Goal: Task Accomplishment & Management: Use online tool/utility

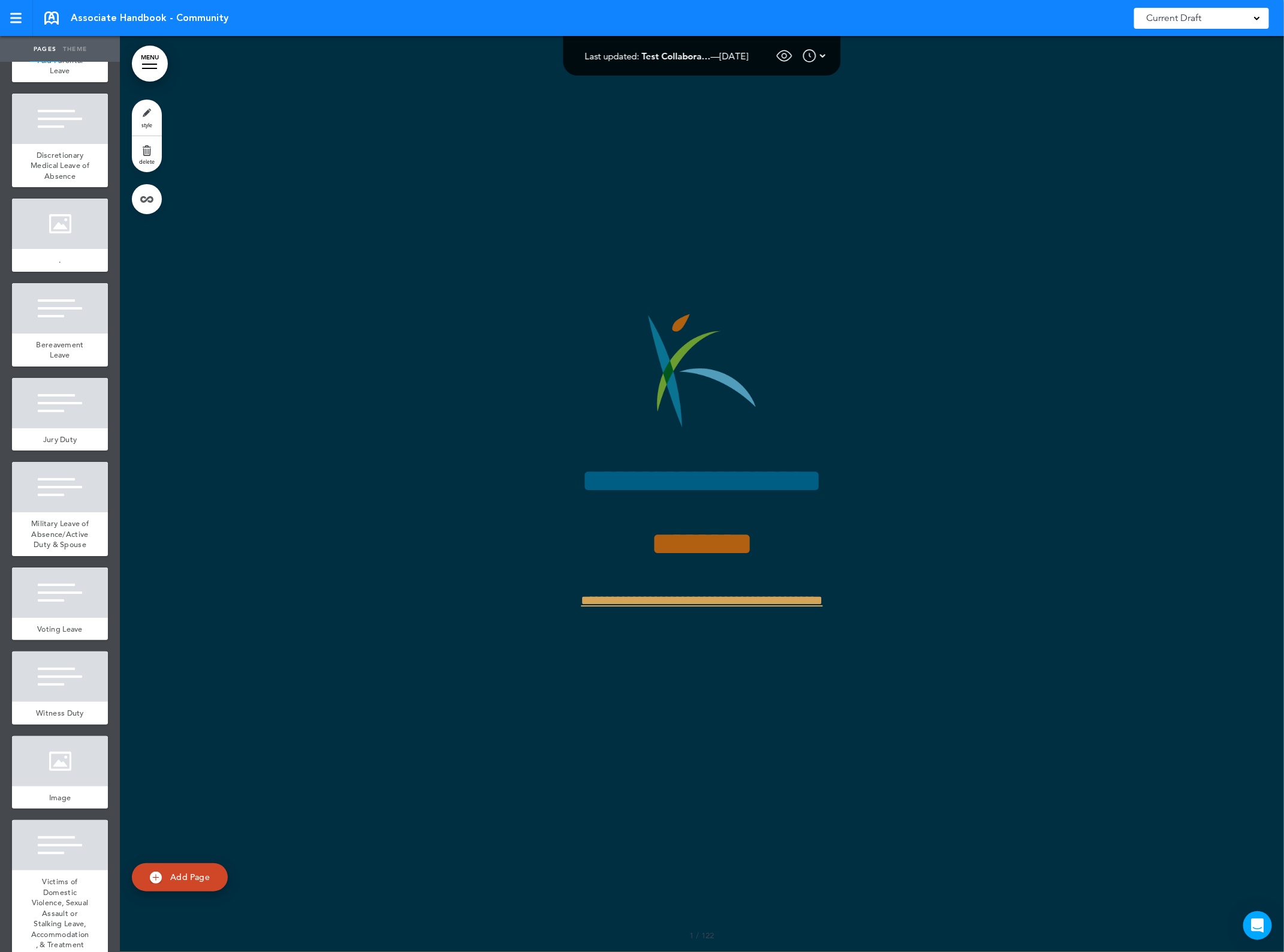
scroll to position [10046, 0]
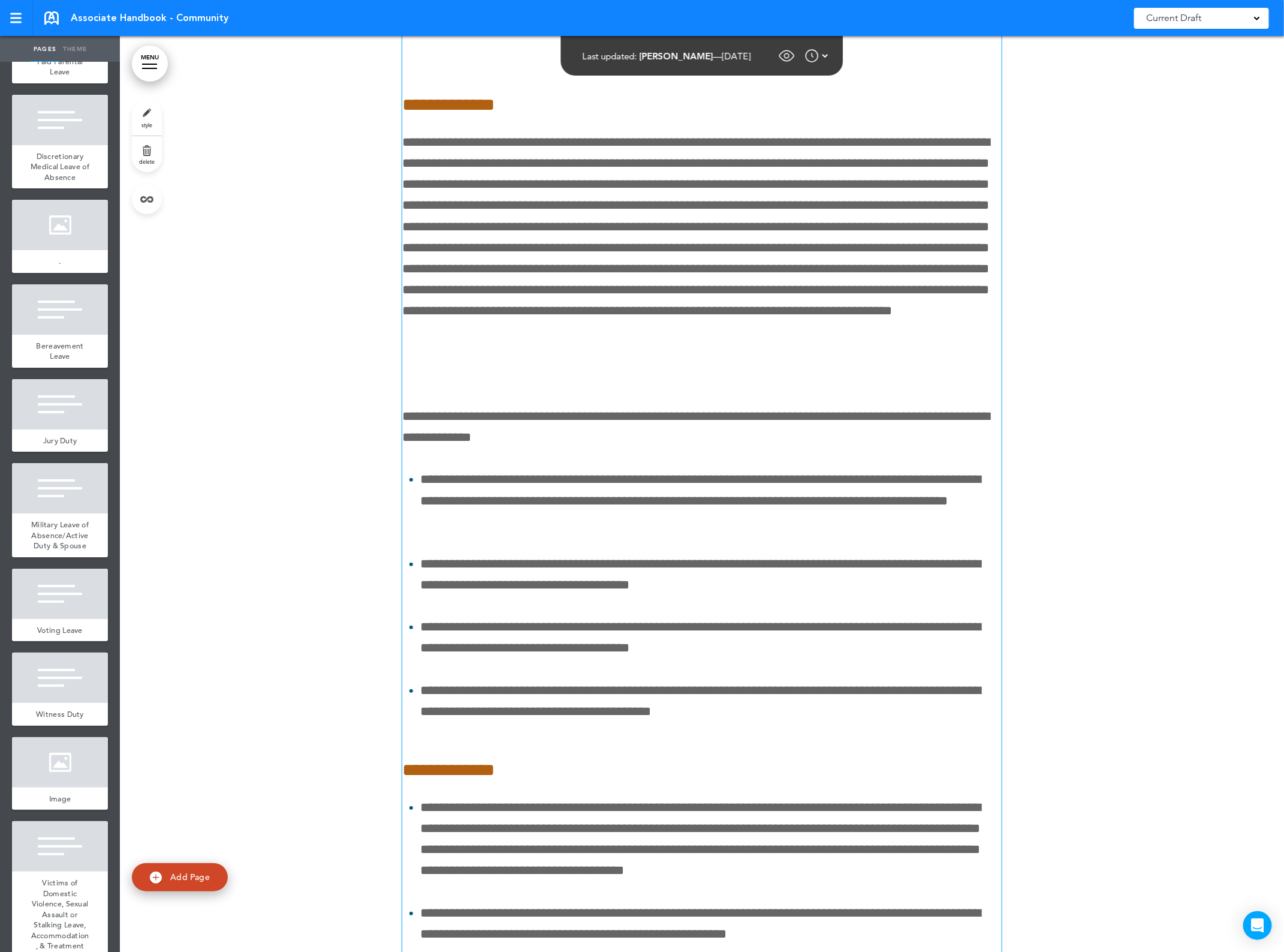
scroll to position [118134, 0]
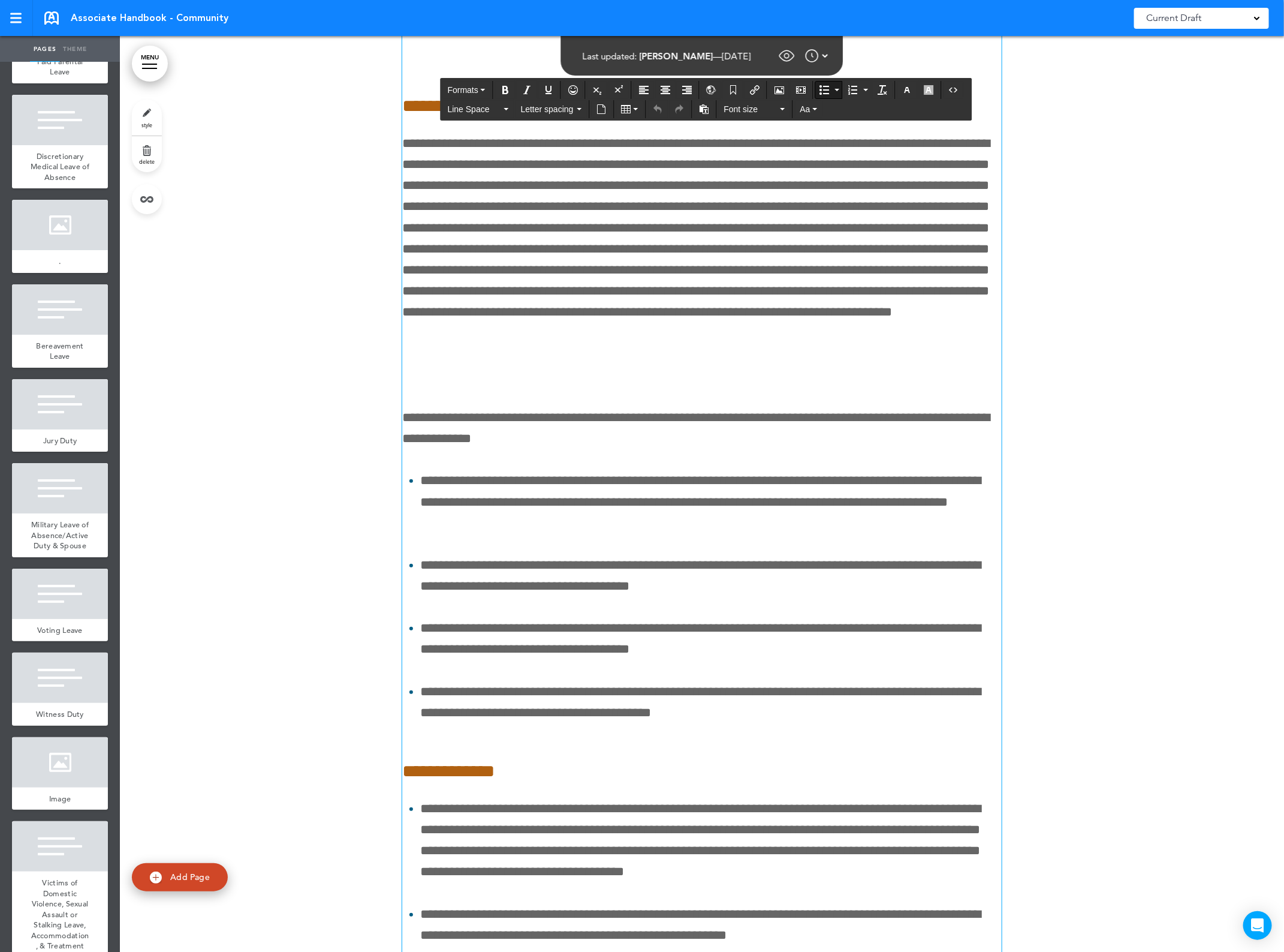
drag, startPoint x: 597, startPoint y: 417, endPoint x: 416, endPoint y: 354, distance: 191.7
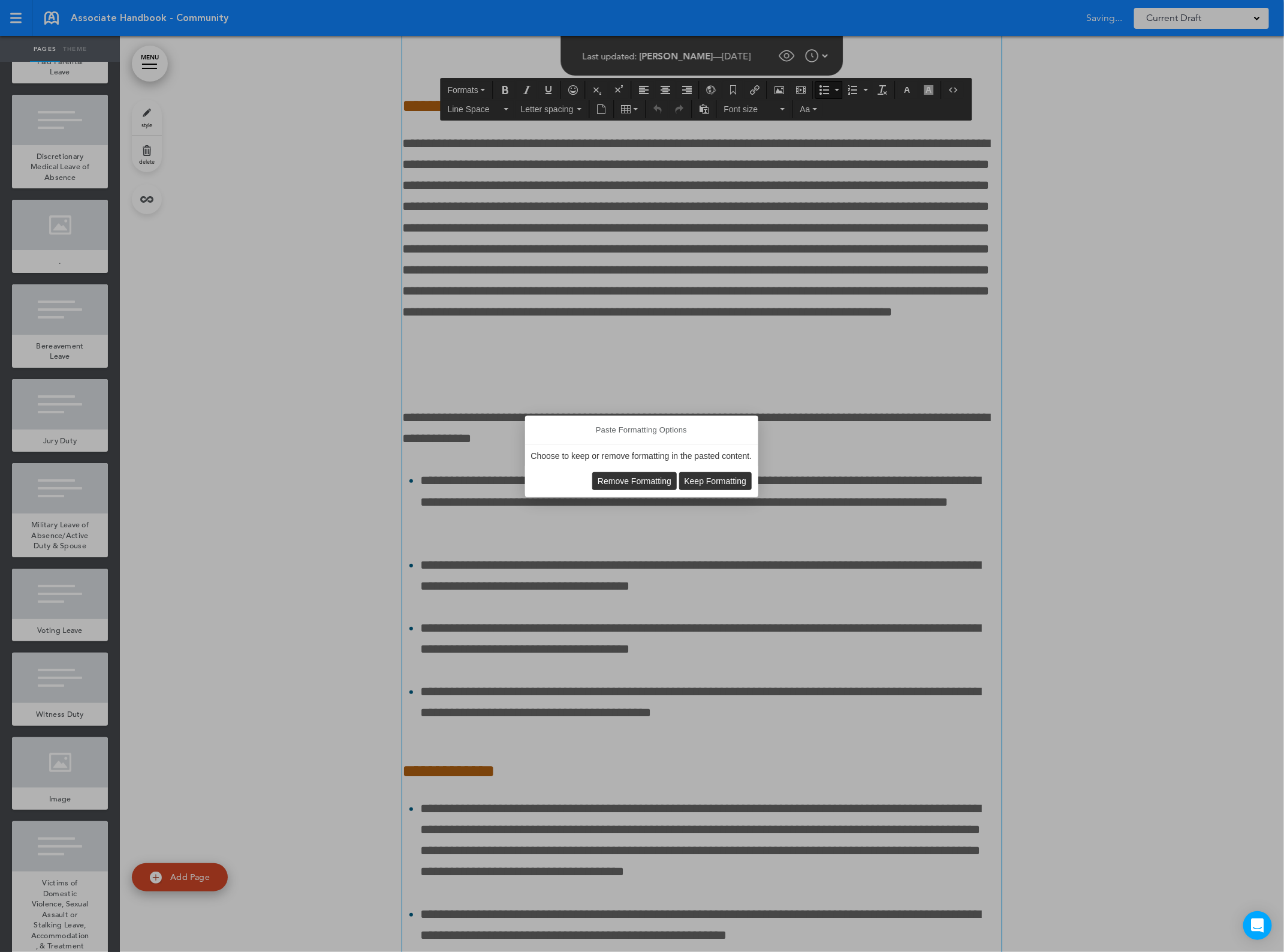
scroll to position [118136, 0]
click at [719, 480] on span "Keep Formatting" at bounding box center [716, 481] width 63 height 9
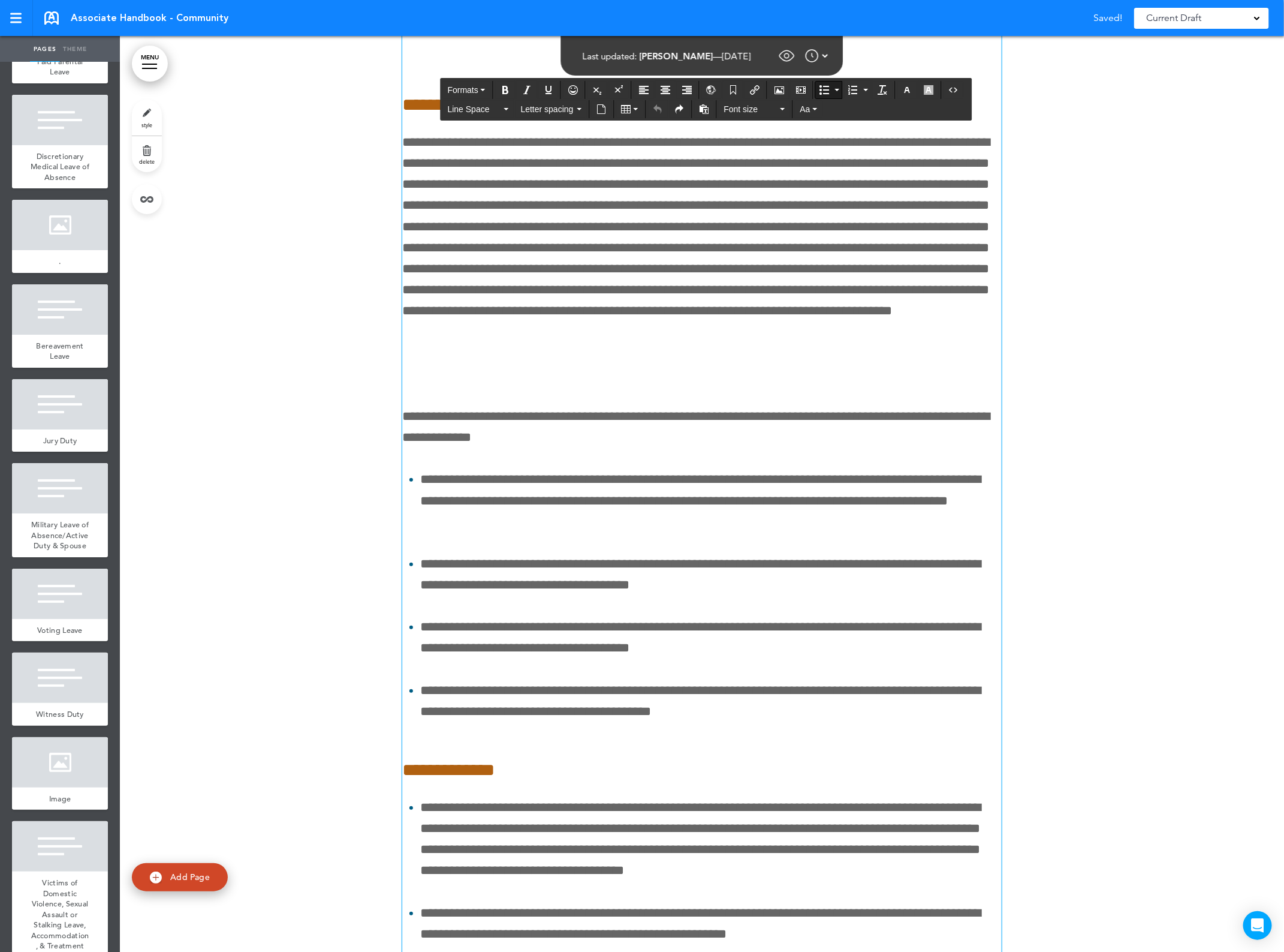
scroll to position [118134, 0]
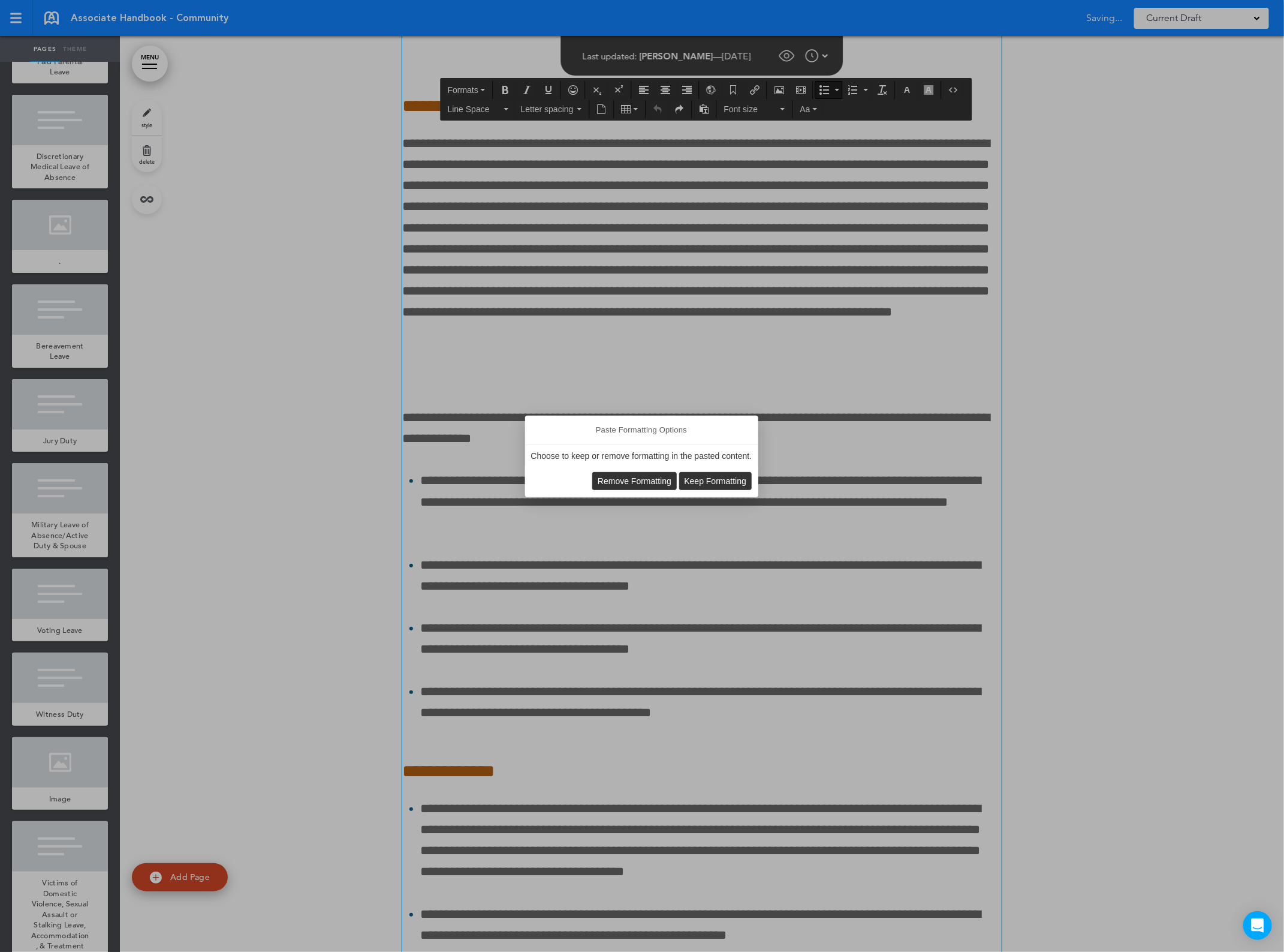
scroll to position [118136, 0]
click at [606, 480] on span "Remove Formatting" at bounding box center [635, 481] width 74 height 9
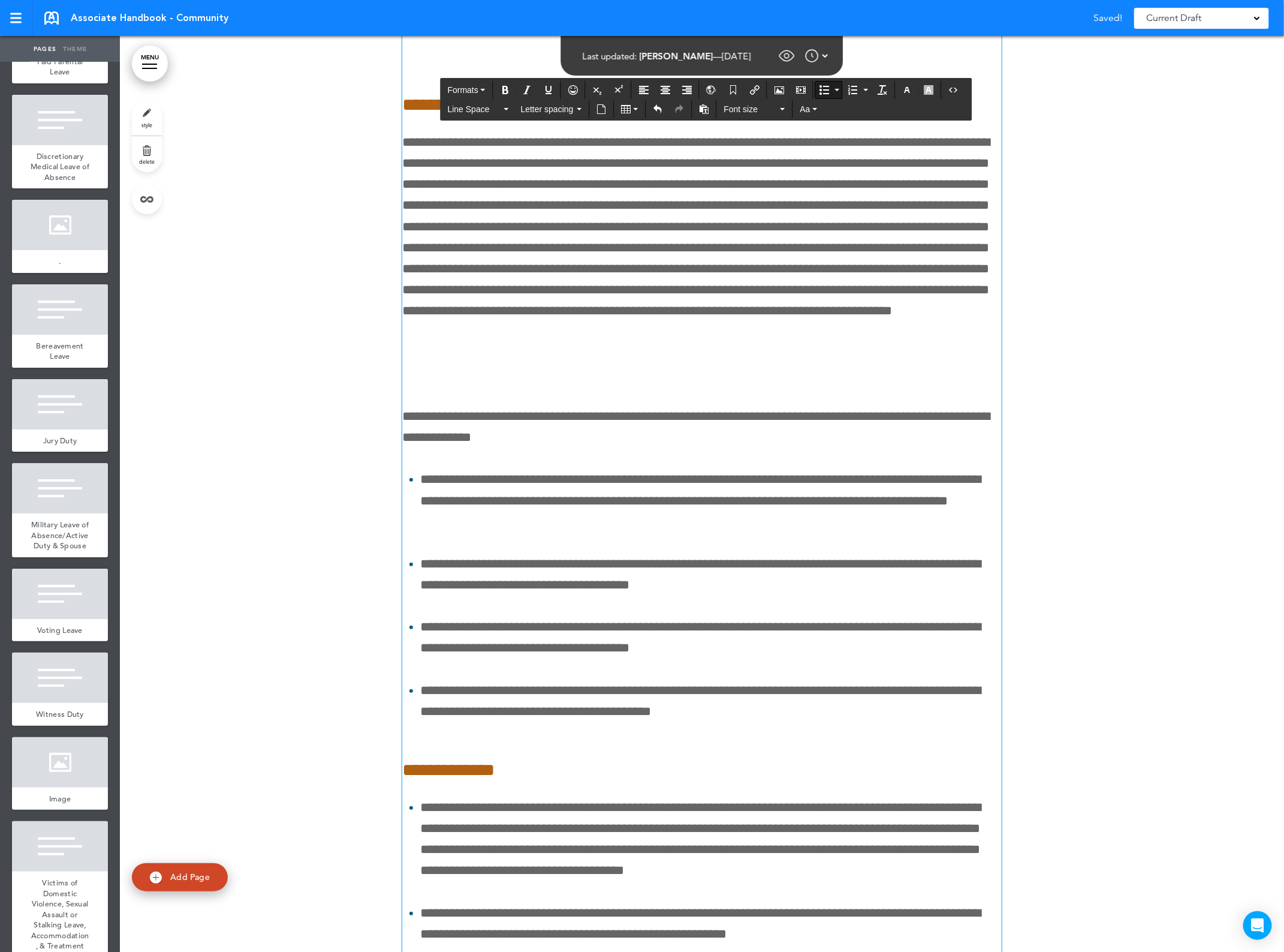
scroll to position [118134, 0]
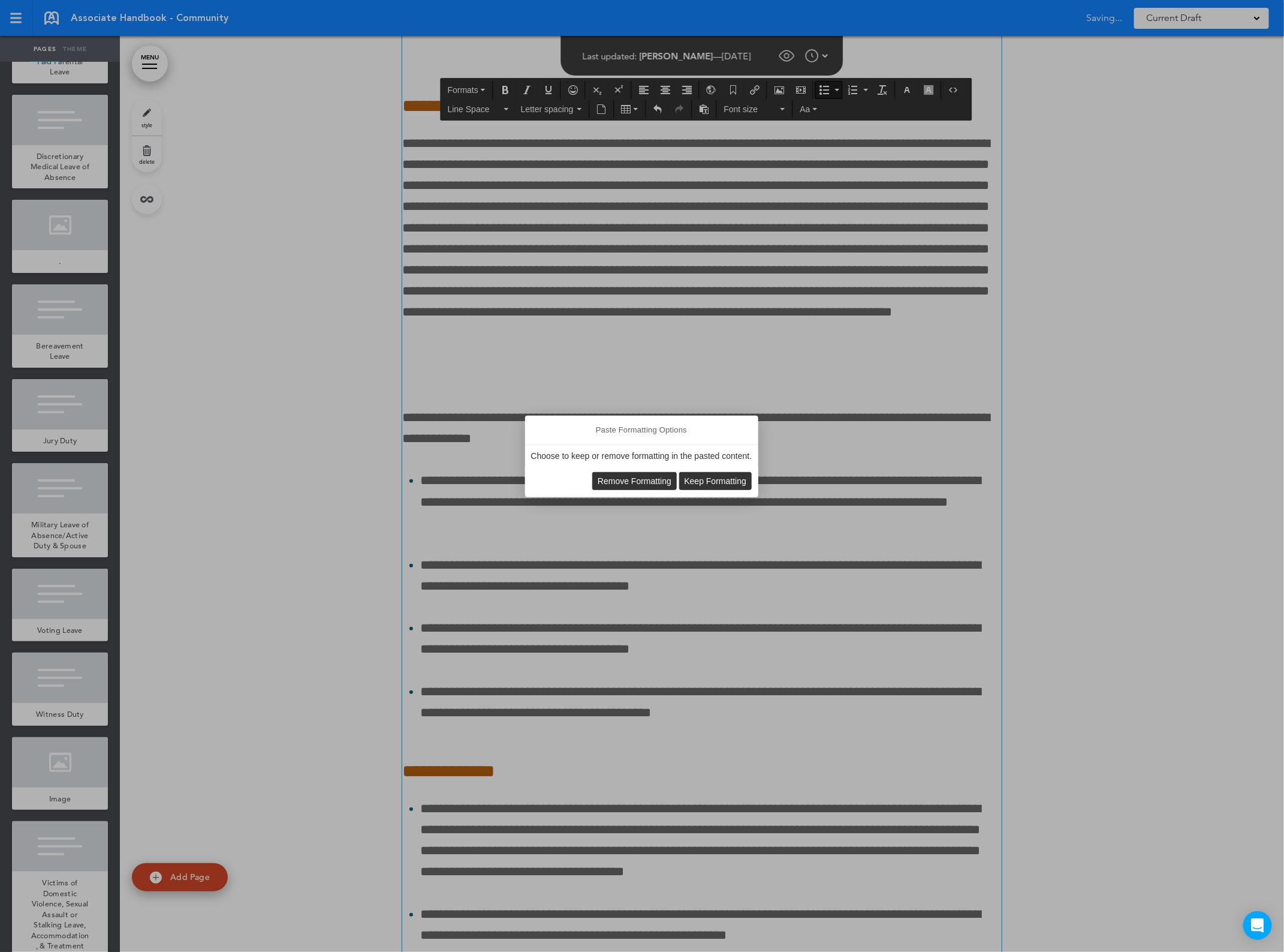
scroll to position [118136, 0]
click at [625, 476] on span "Remove Formatting" at bounding box center [635, 481] width 74 height 9
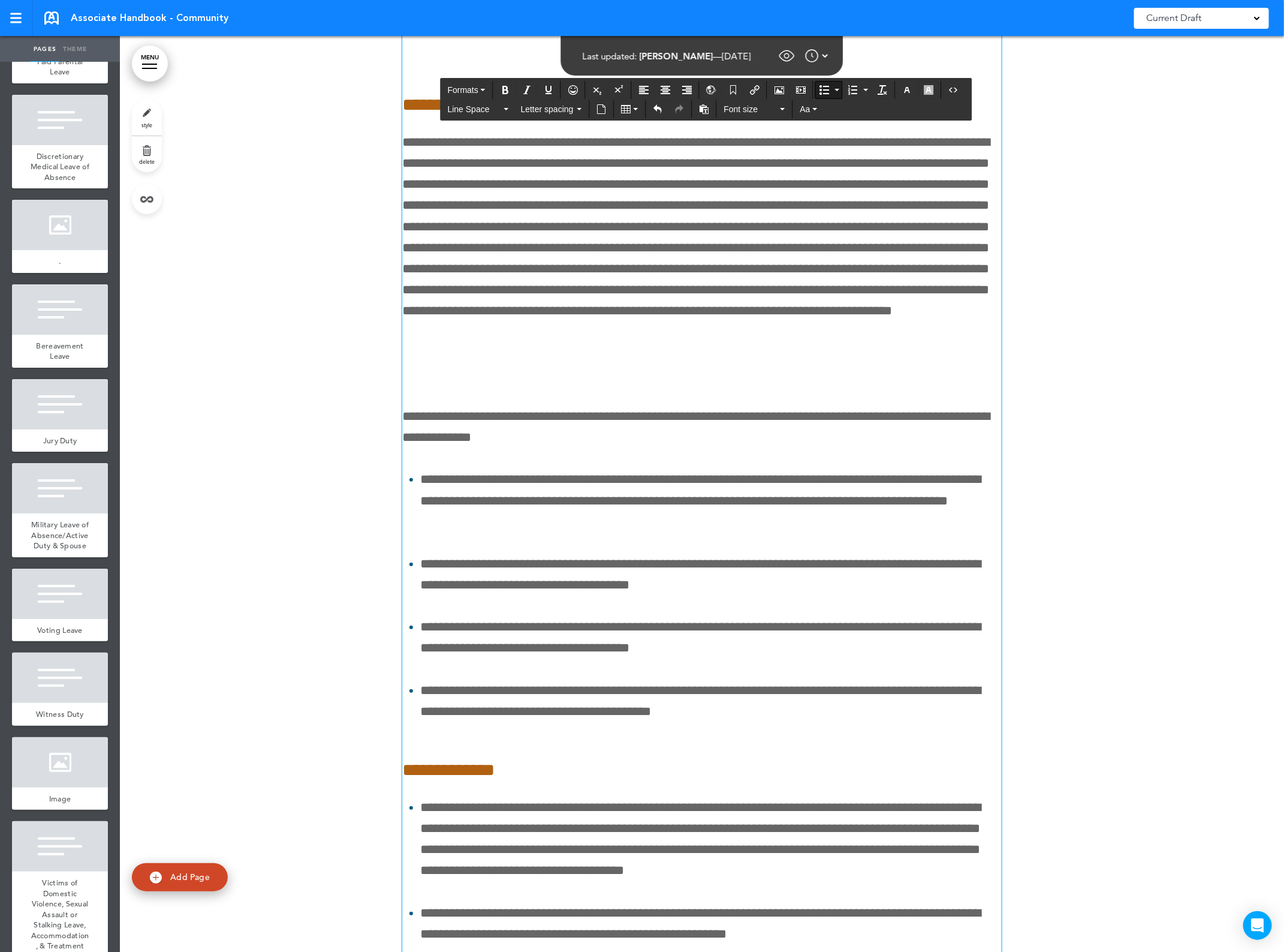
scroll to position [118134, 0]
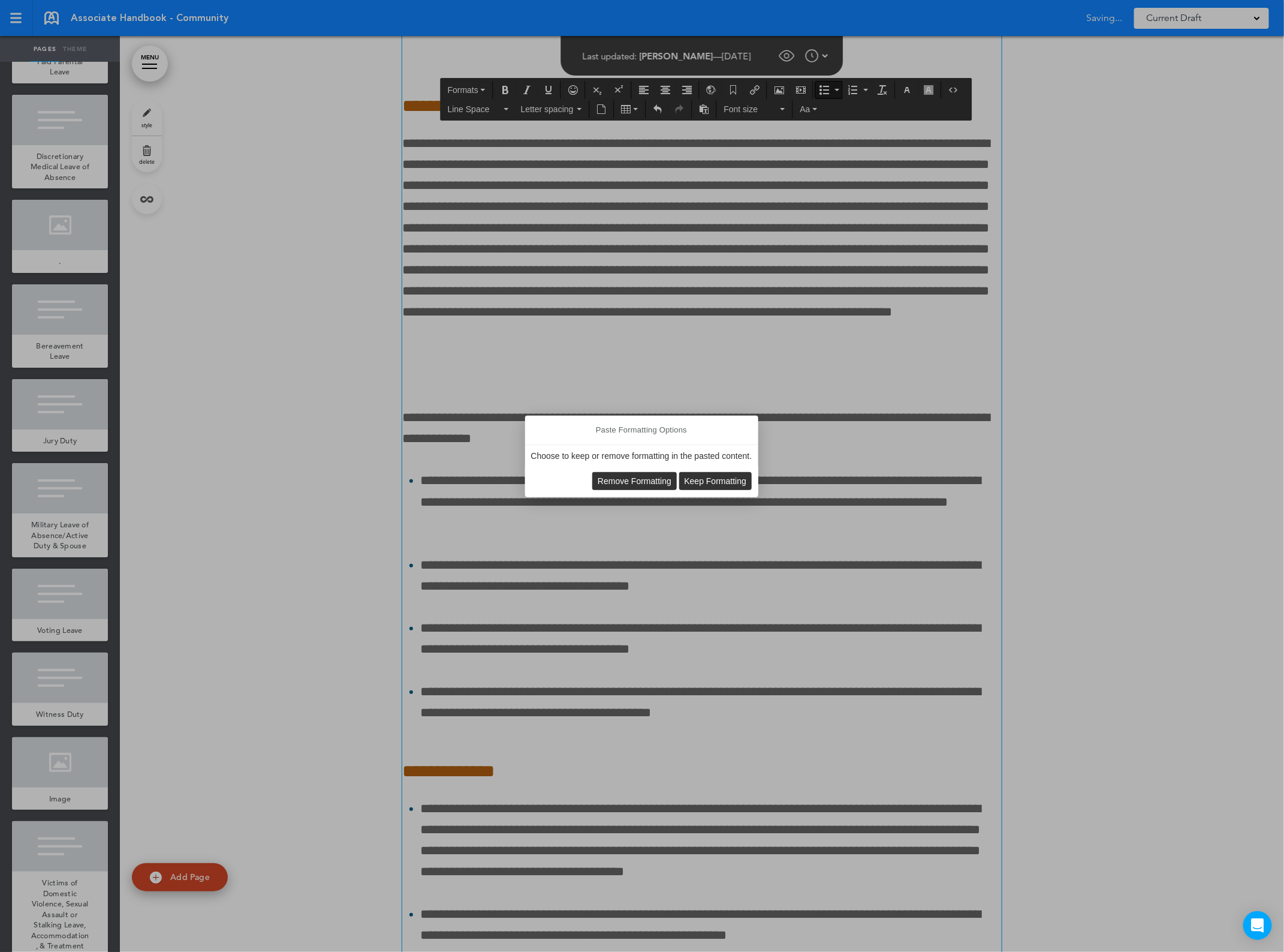
scroll to position [118136, 0]
click at [608, 484] on span "Remove Formatting" at bounding box center [635, 481] width 74 height 9
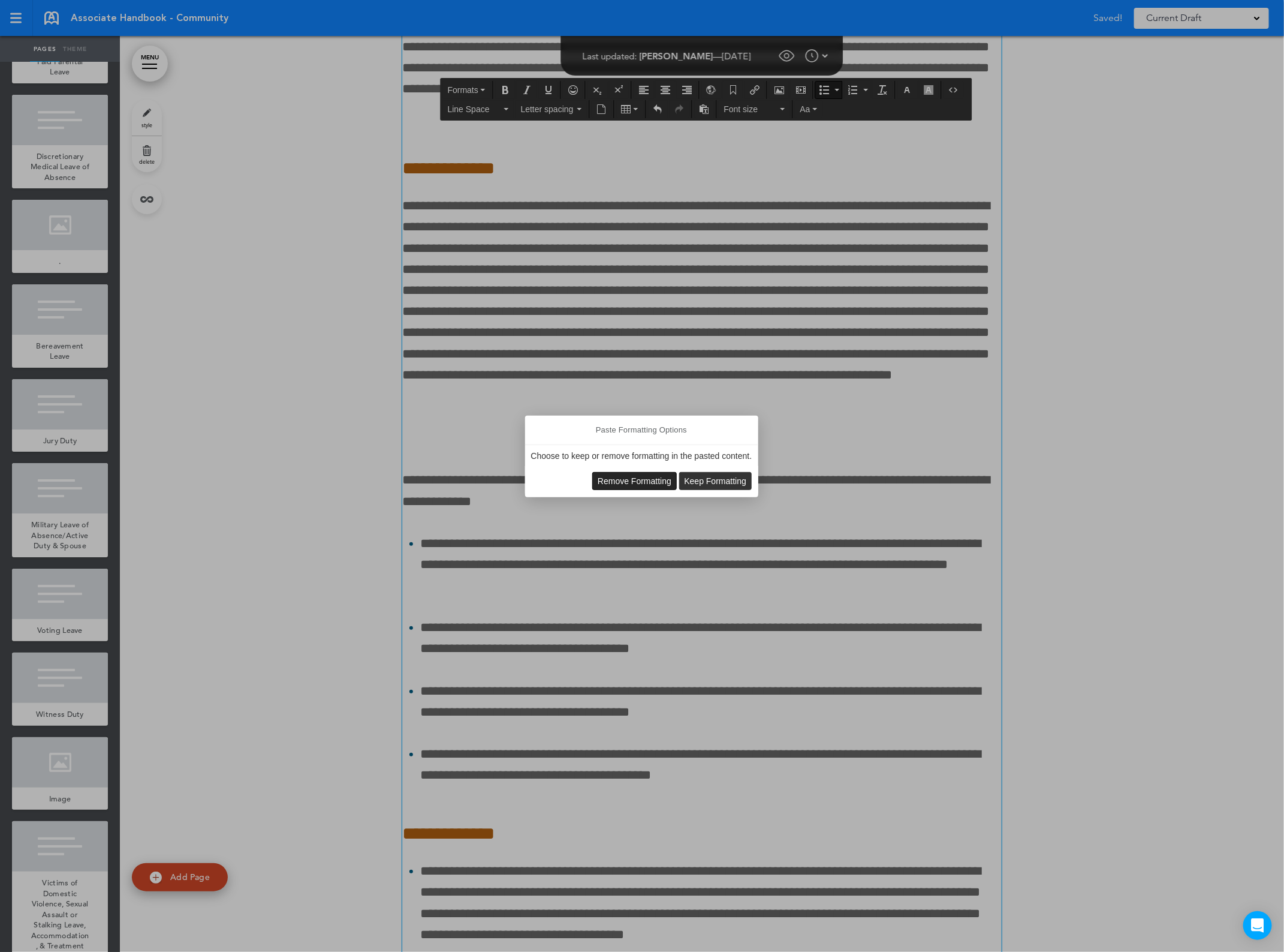
click at [660, 480] on span "Remove Formatting" at bounding box center [635, 481] width 74 height 9
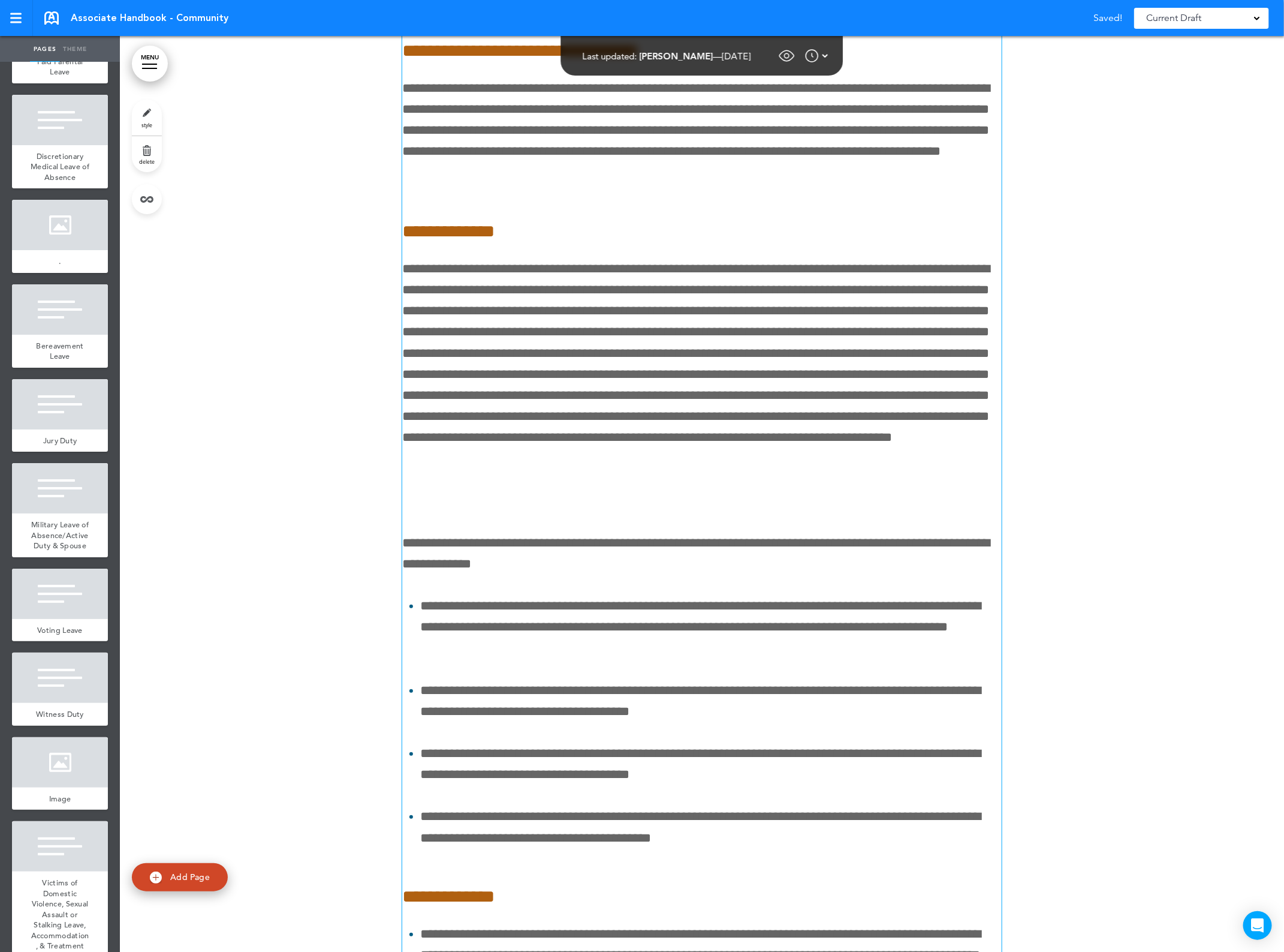
scroll to position [118134, 0]
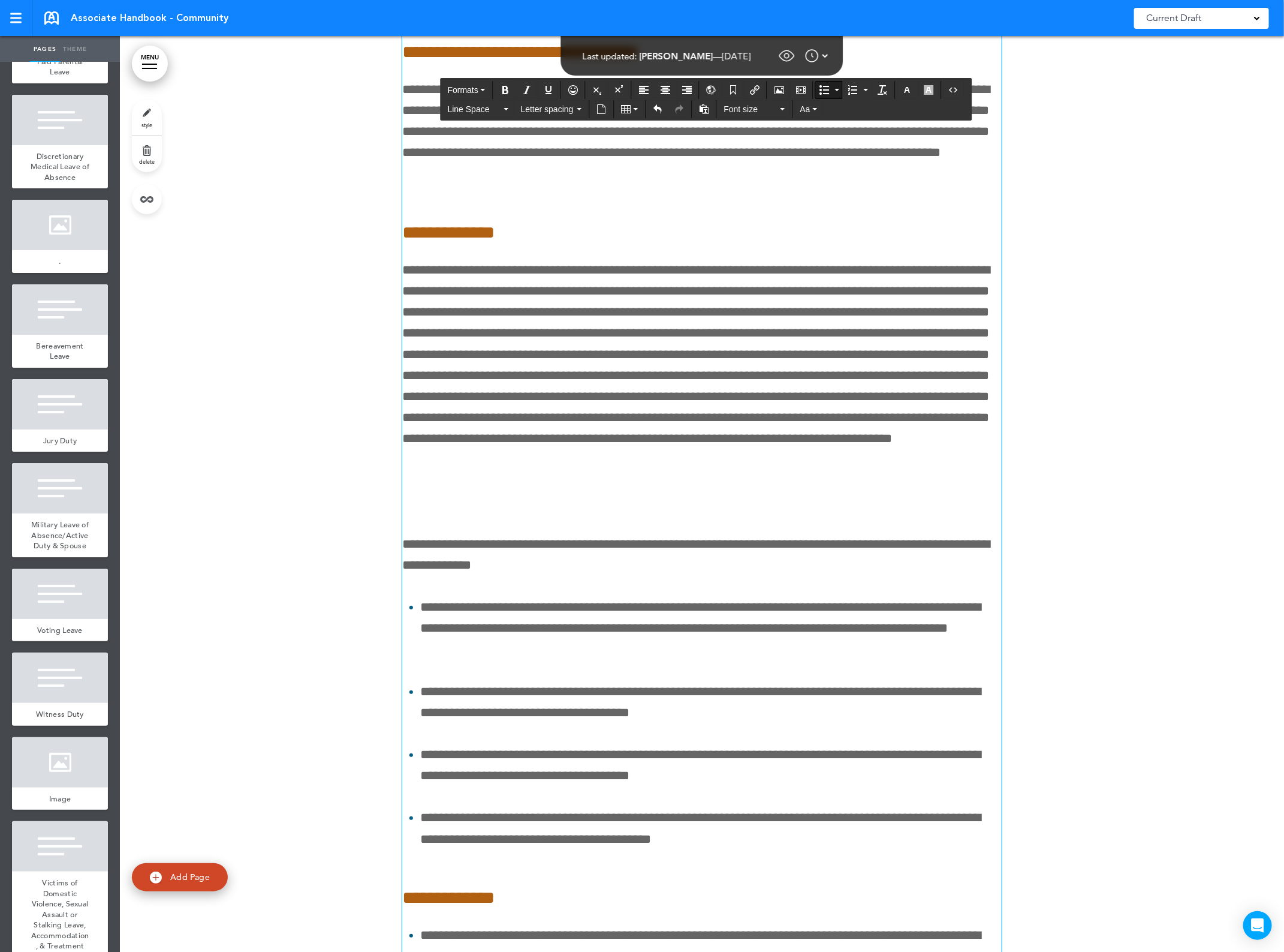
drag, startPoint x: 837, startPoint y: 798, endPoint x: 858, endPoint y: 798, distance: 21.0
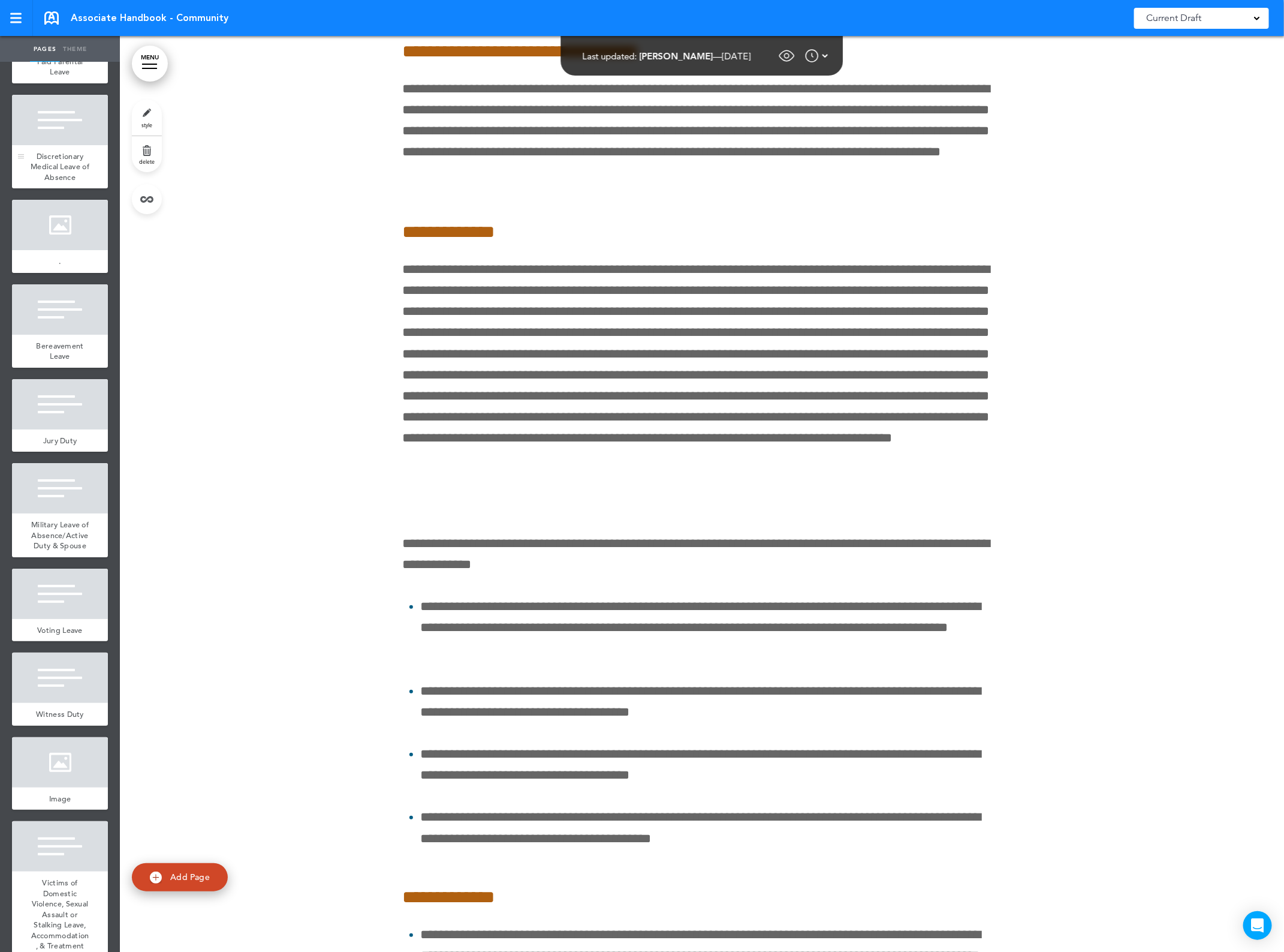
click at [50, 145] on div at bounding box center [60, 120] width 96 height 51
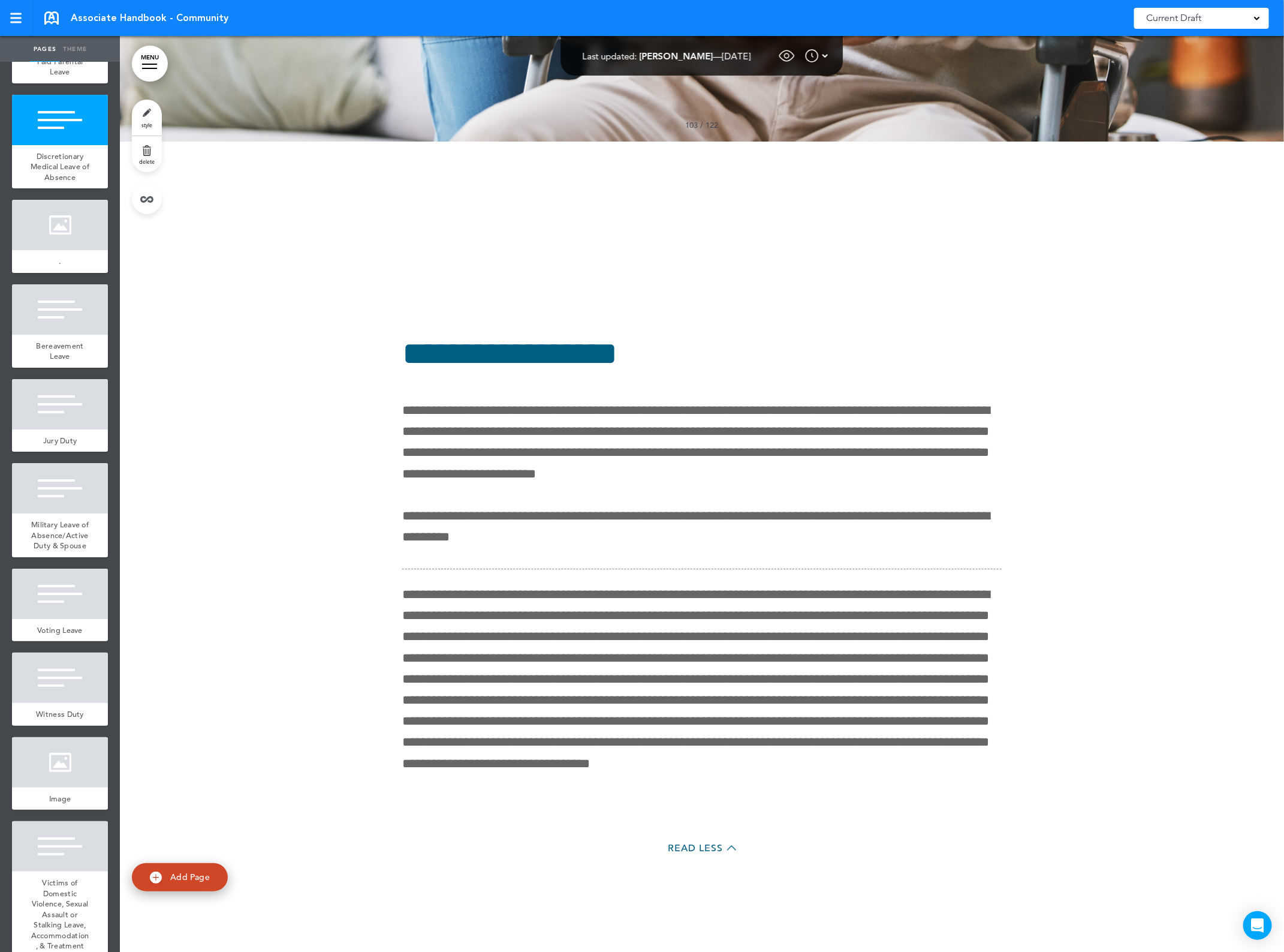
scroll to position [125210, 0]
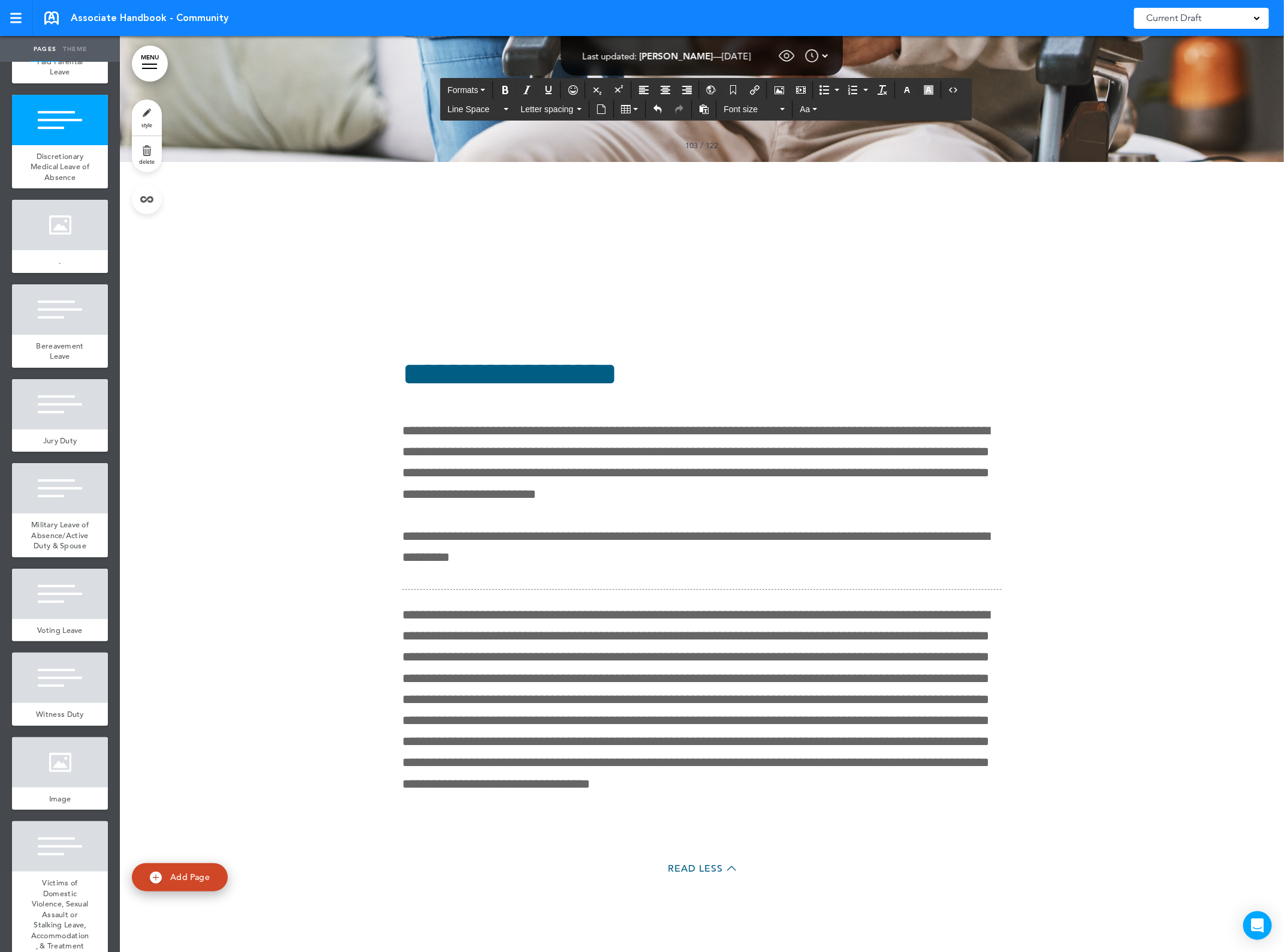
scroll to position [125182, 0]
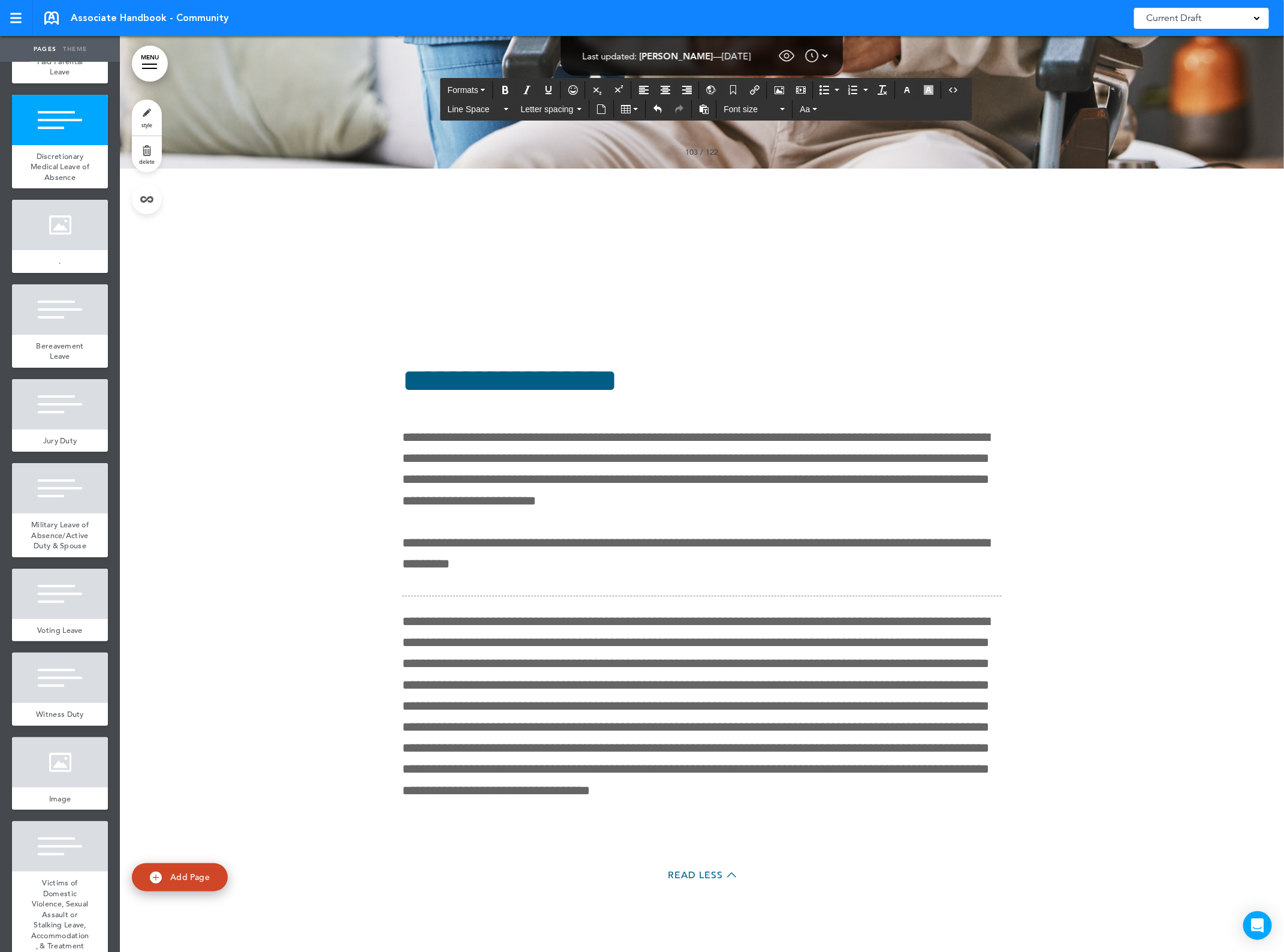
scroll to position [125183, 0]
drag, startPoint x: 935, startPoint y: 883, endPoint x: 319, endPoint y: 717, distance: 638.0
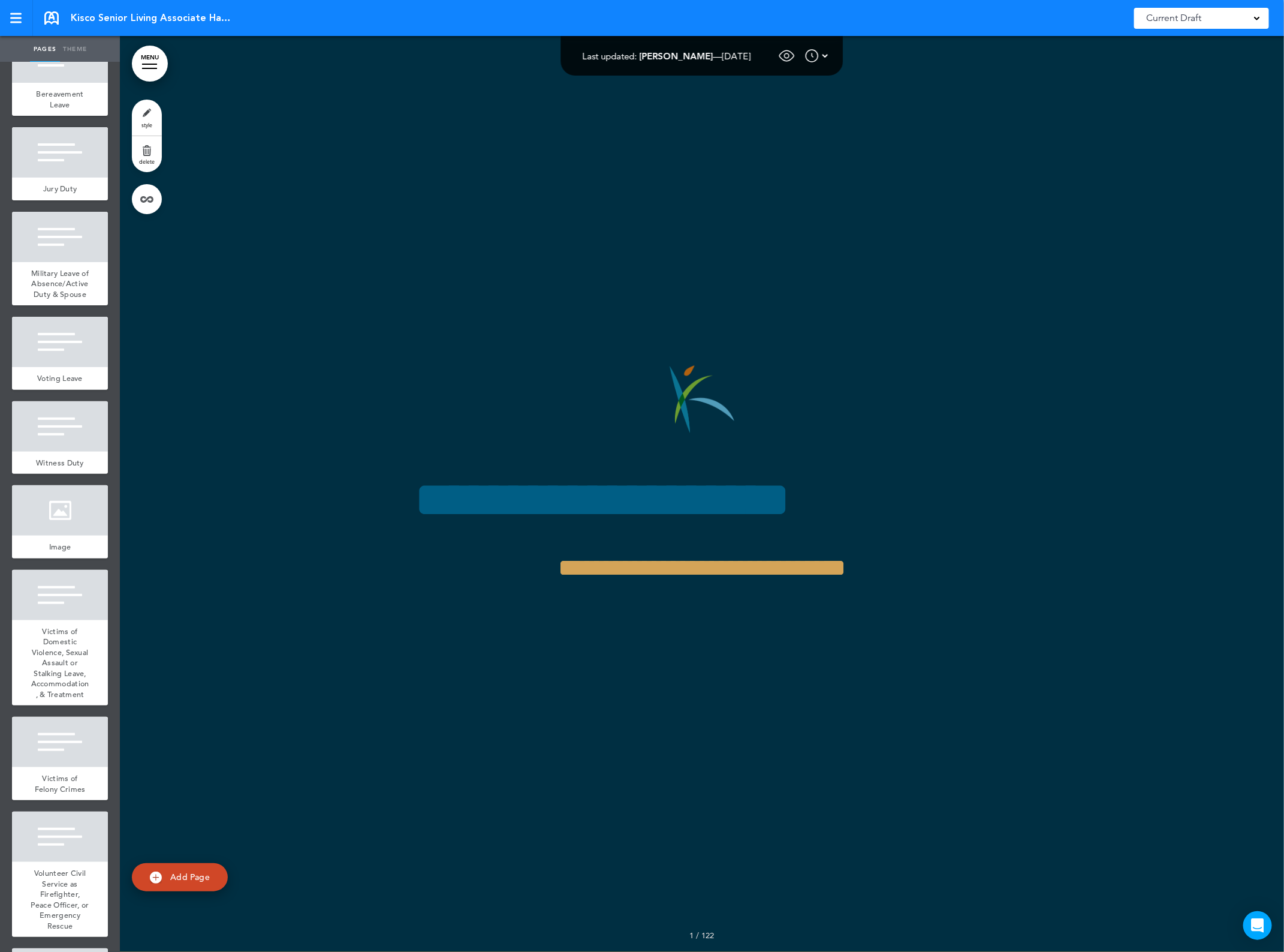
scroll to position [10250, 0]
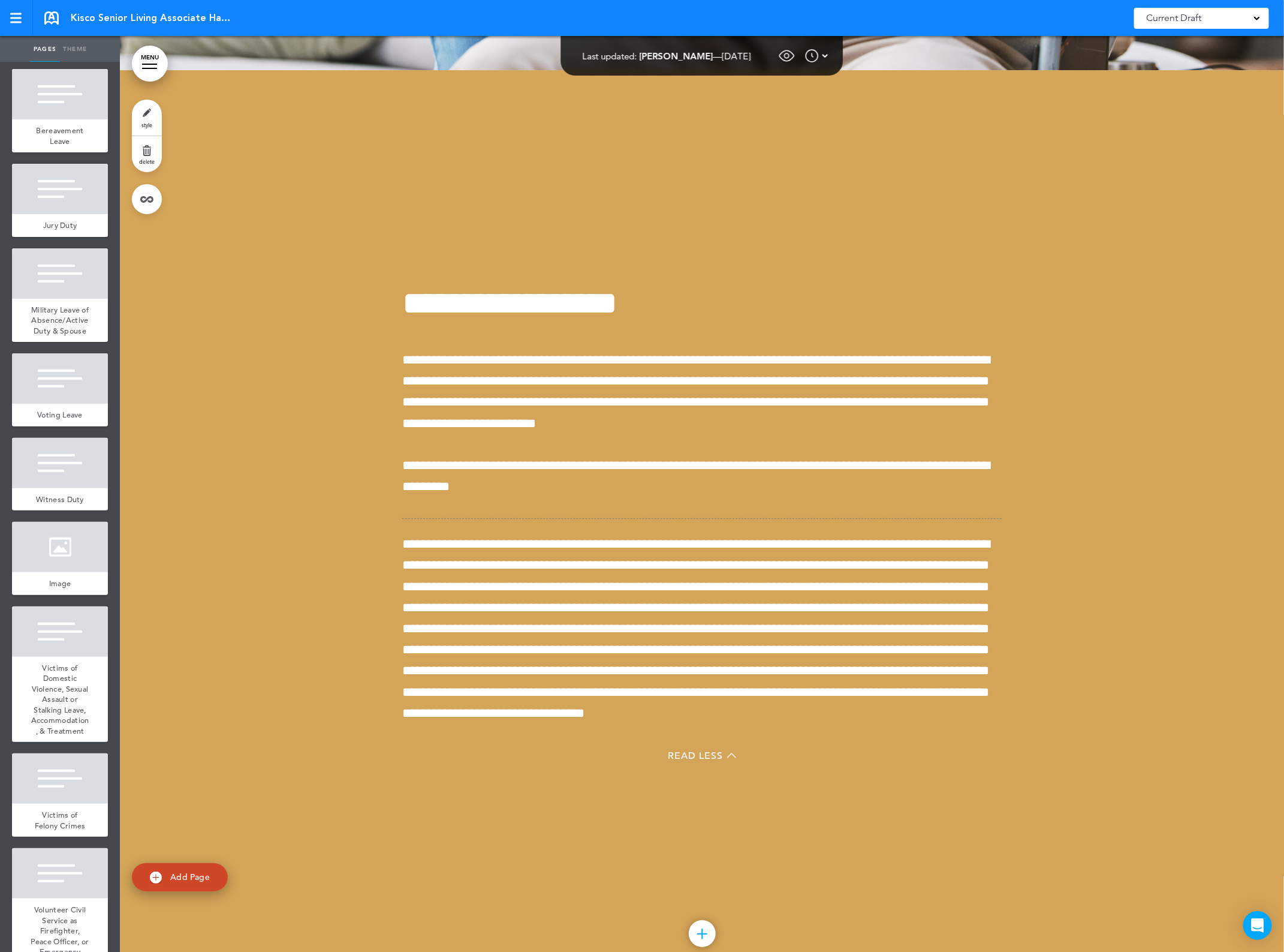
scroll to position [123103, 0]
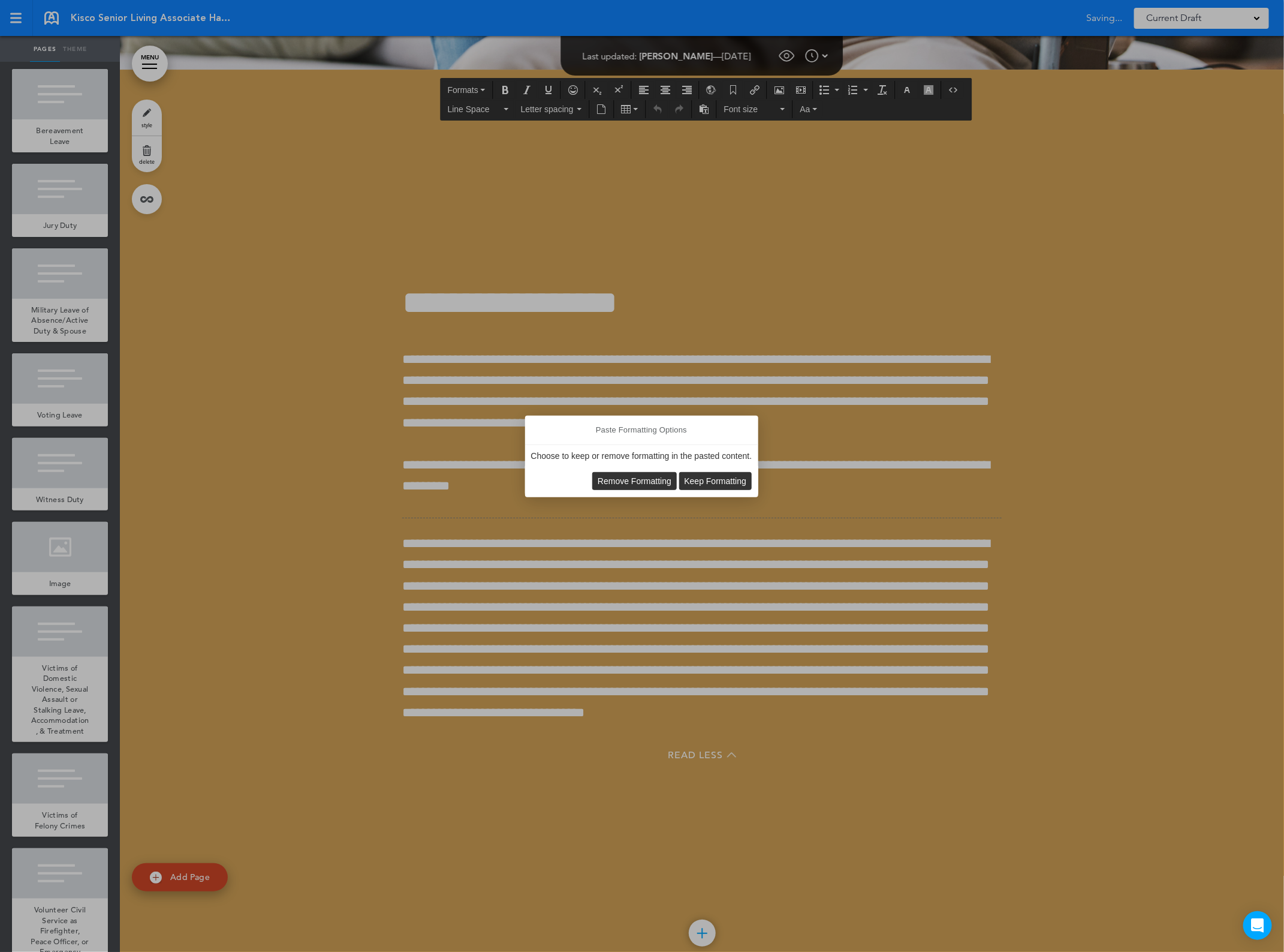
scroll to position [123102, 0]
click at [616, 480] on span "Remove Formatting" at bounding box center [635, 481] width 74 height 9
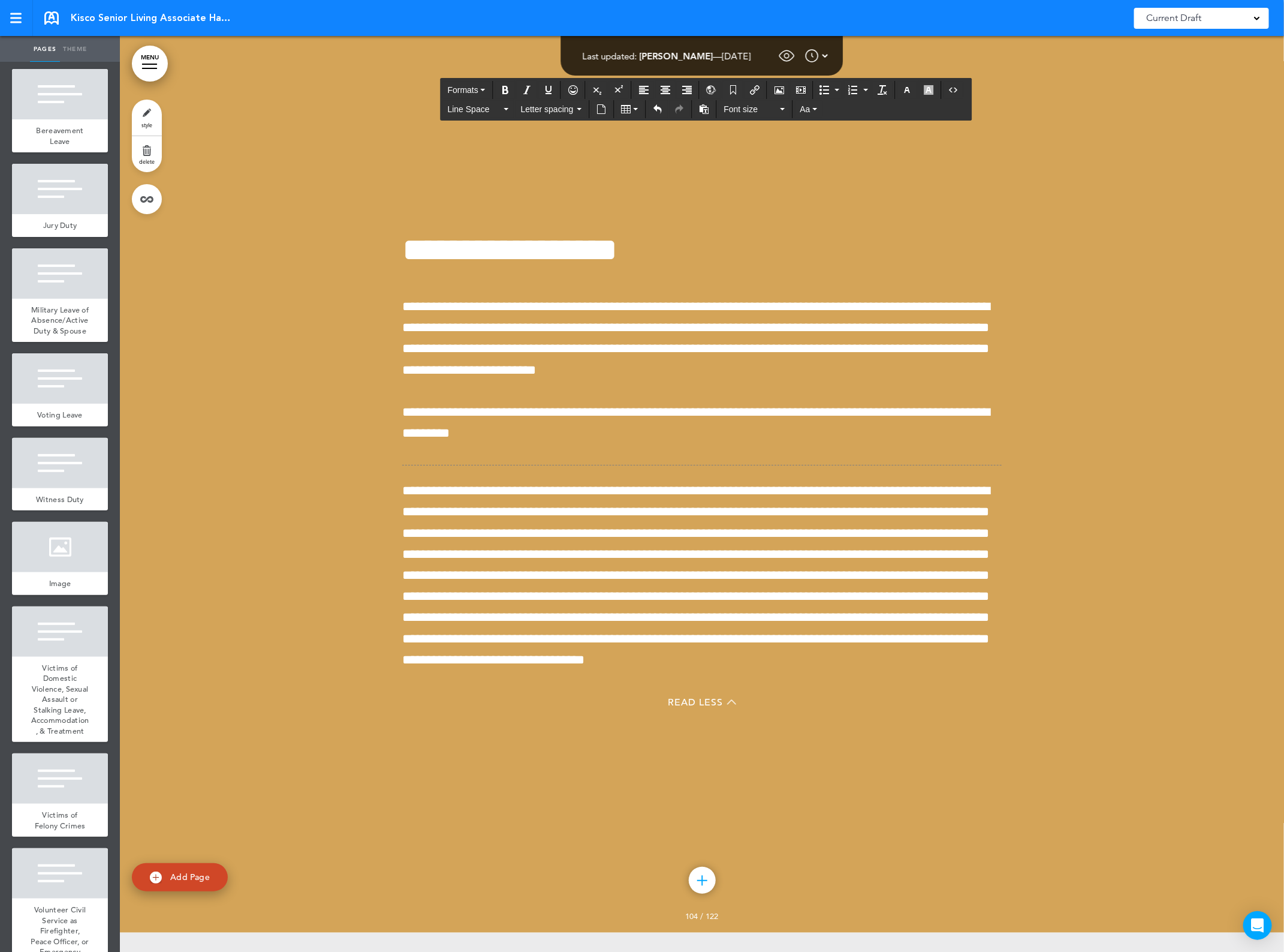
scroll to position [123154, 0]
drag, startPoint x: 942, startPoint y: 805, endPoint x: 394, endPoint y: 640, distance: 572.3
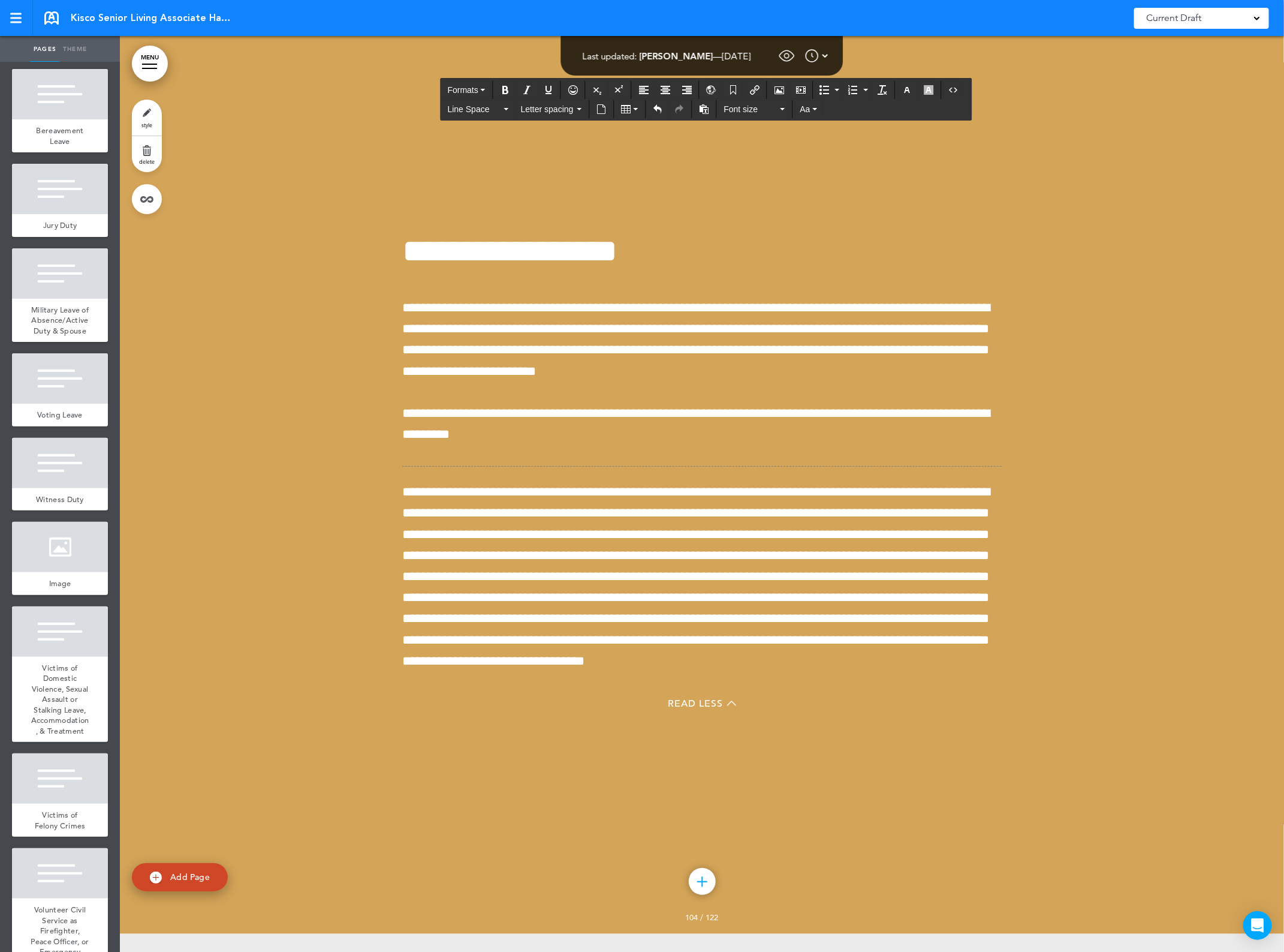
scroll to position [123155, 0]
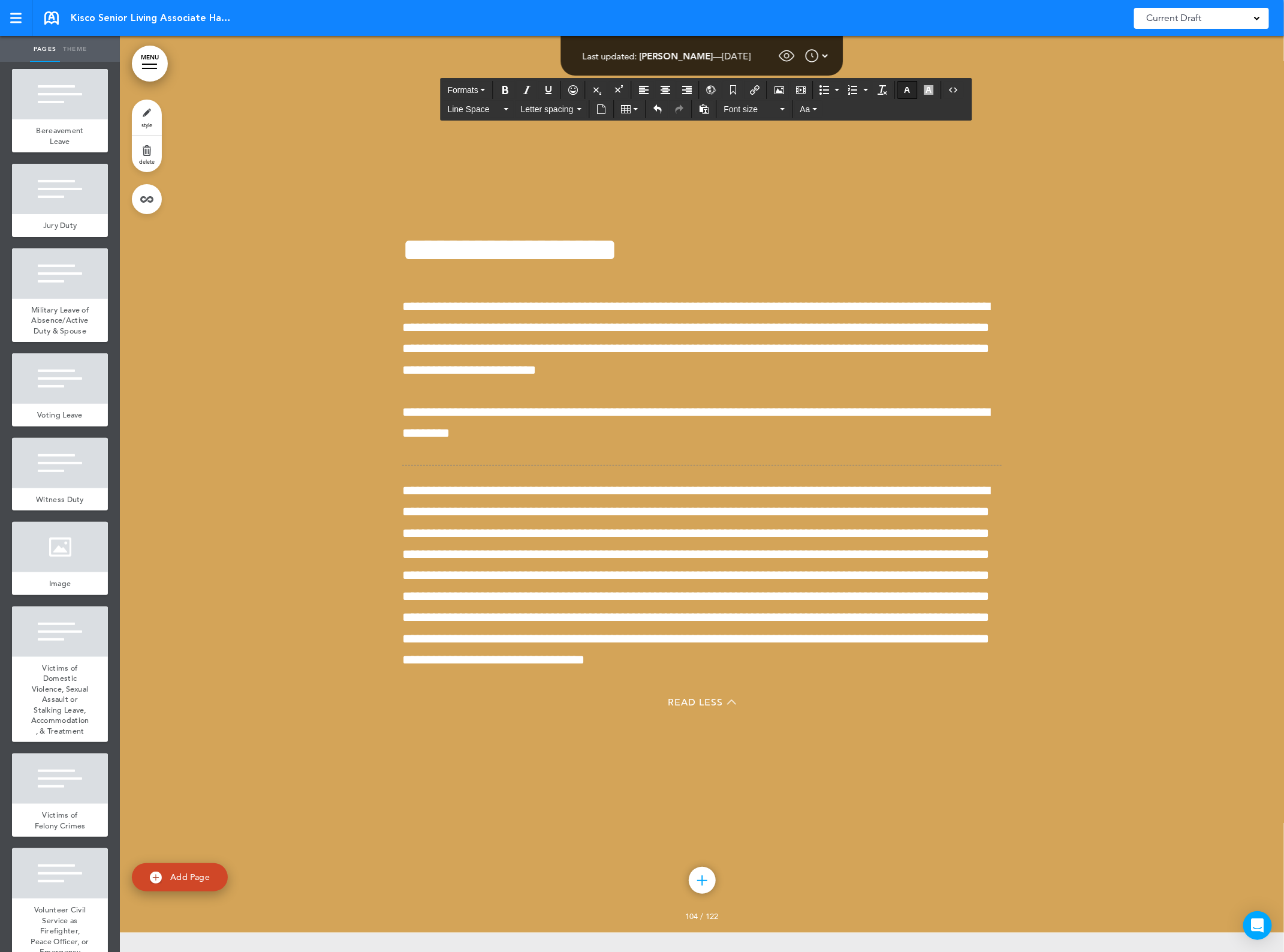
click at [912, 90] on icon "button" at bounding box center [908, 90] width 9 height 9
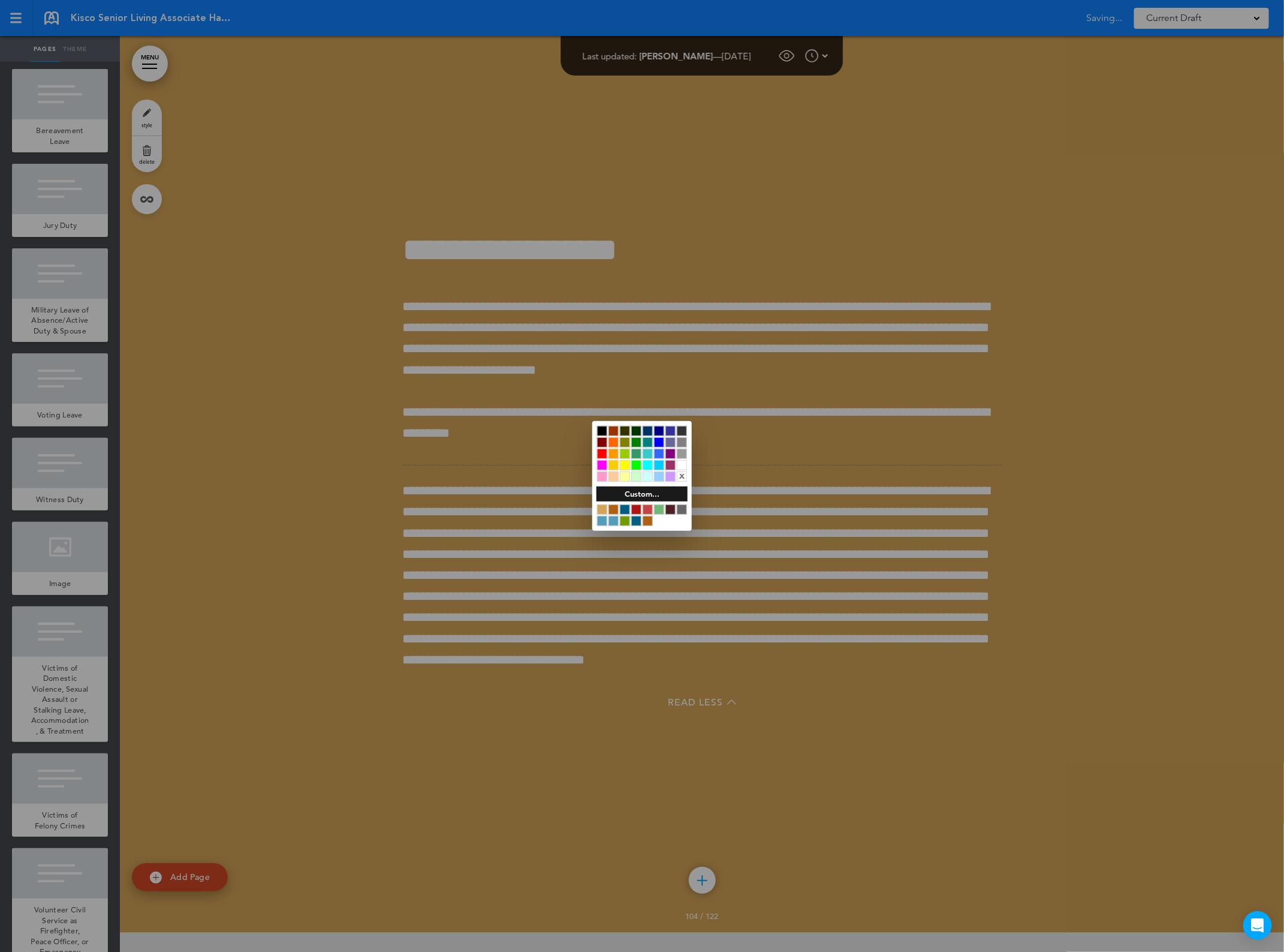
click at [684, 466] on div at bounding box center [681, 464] width 10 height 10
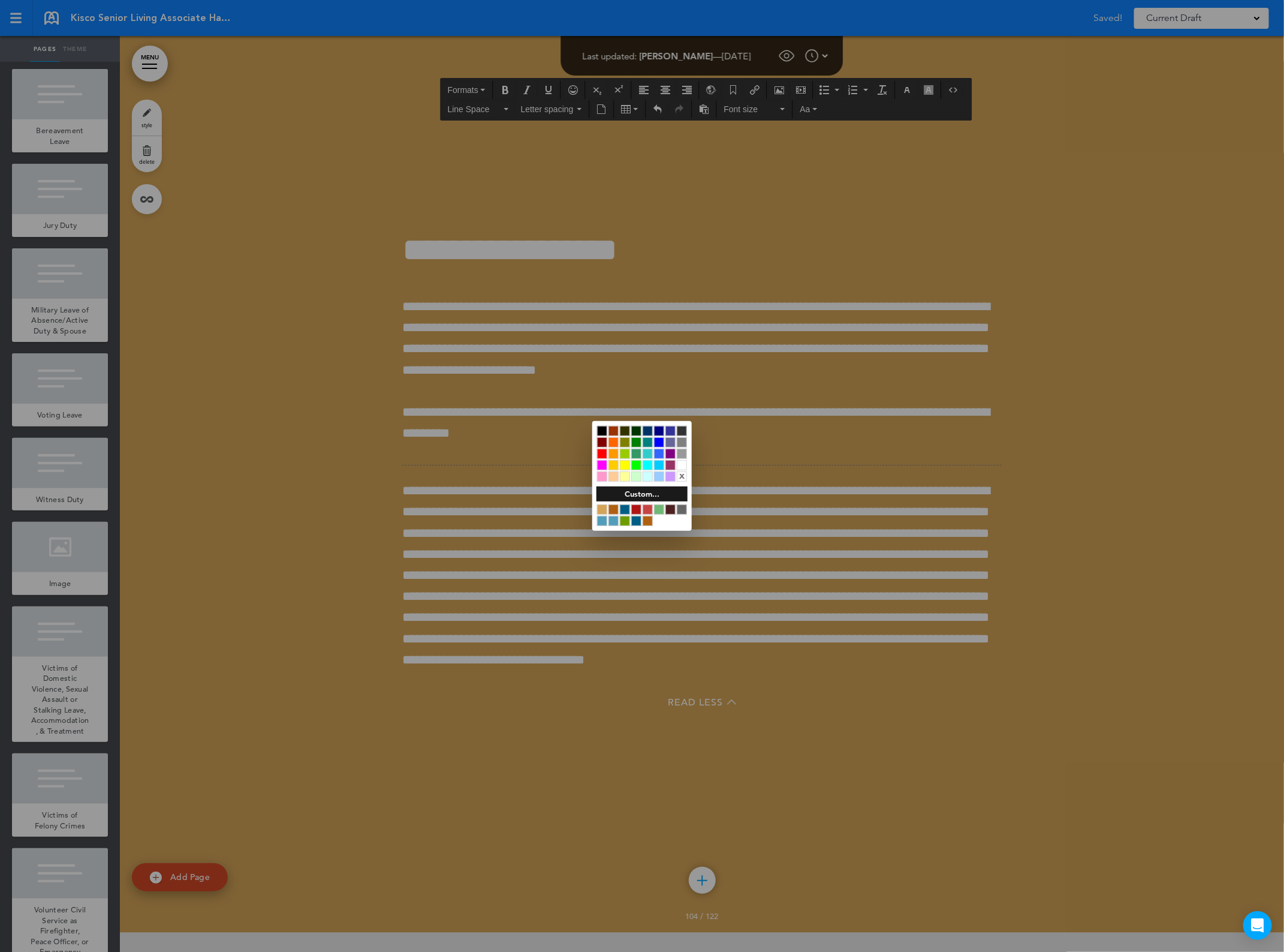
click at [751, 605] on div at bounding box center [642, 476] width 1284 height 952
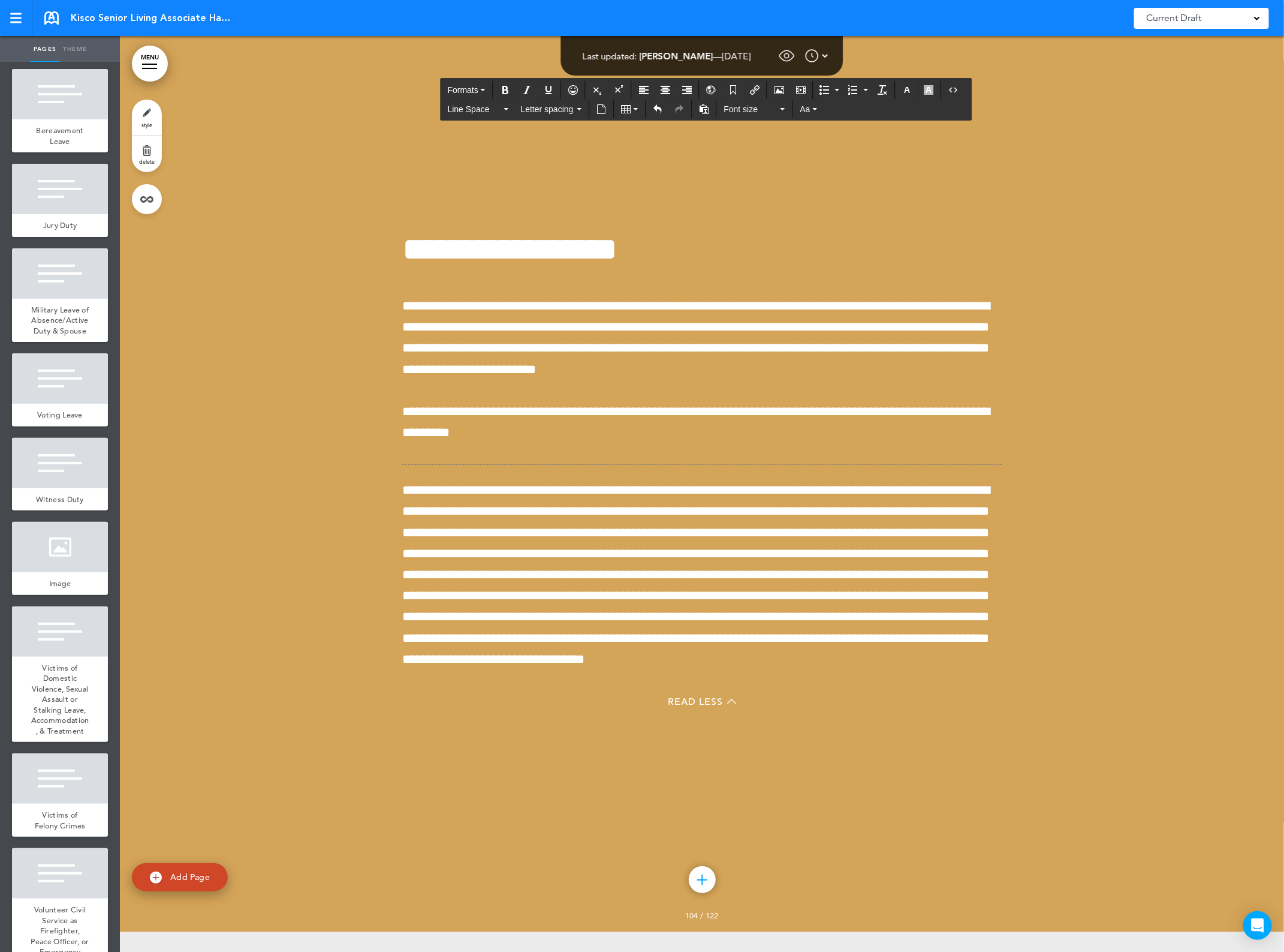
scroll to position [123156, 0]
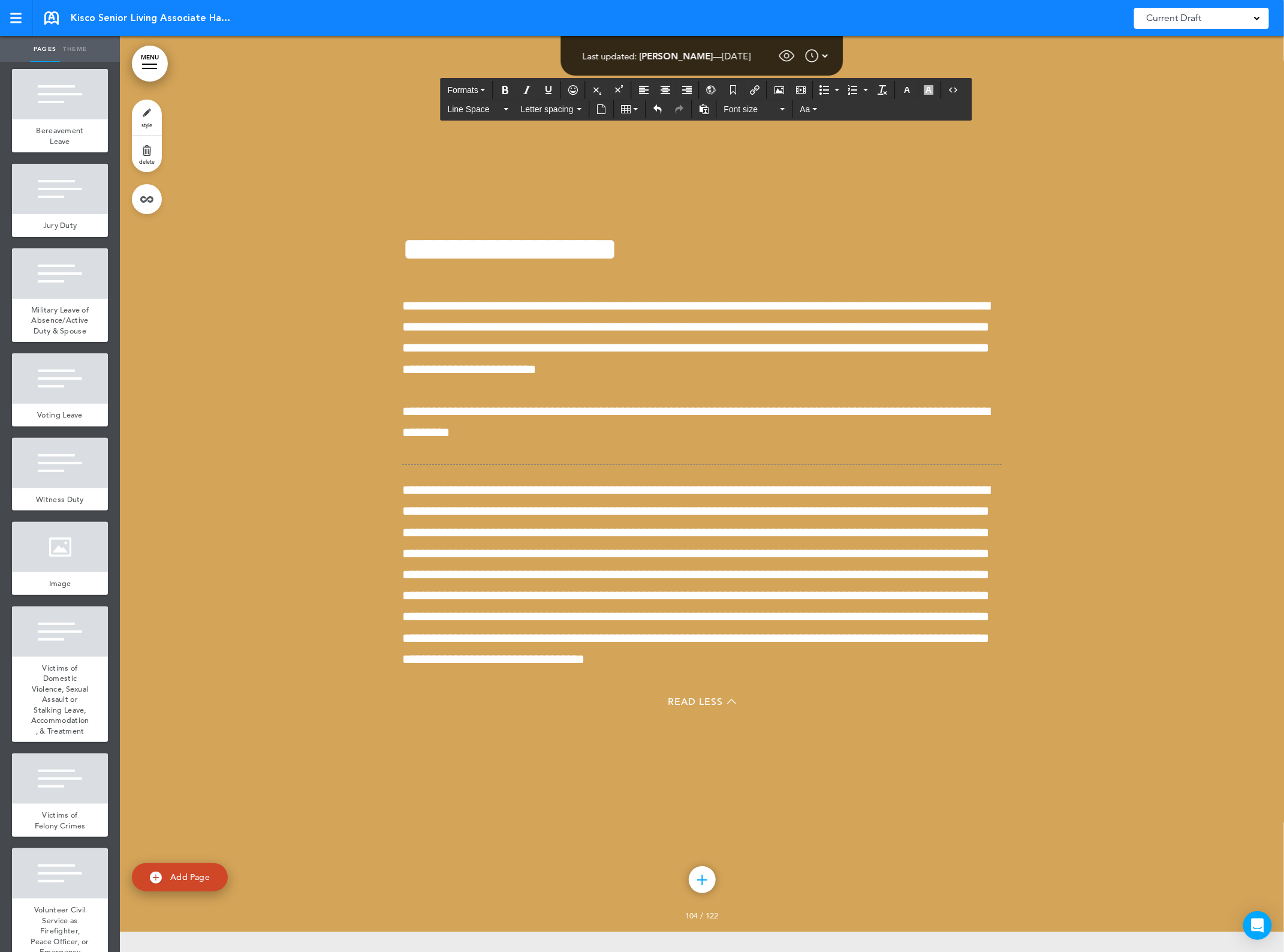
scroll to position [123157, 0]
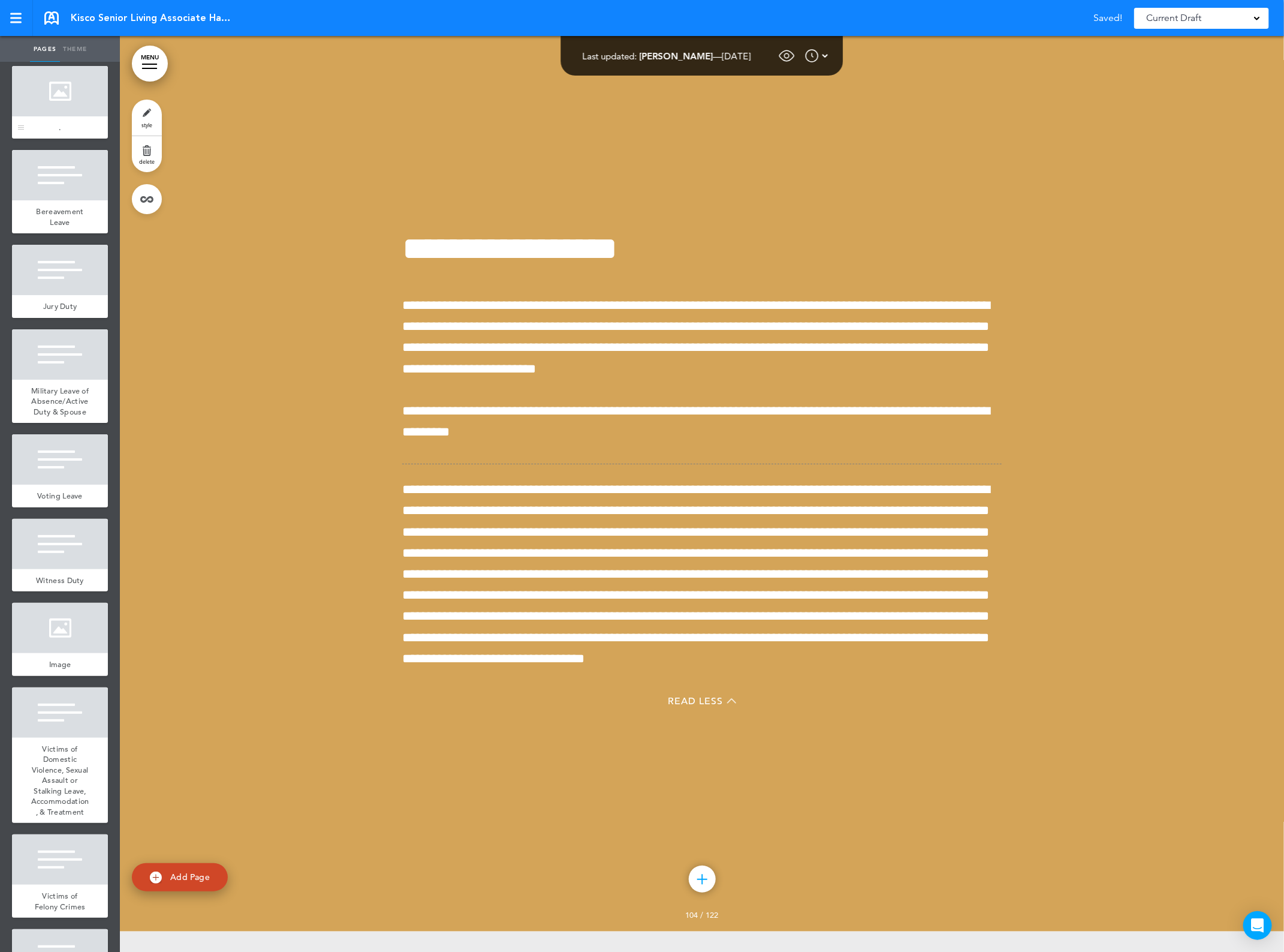
scroll to position [10025, 0]
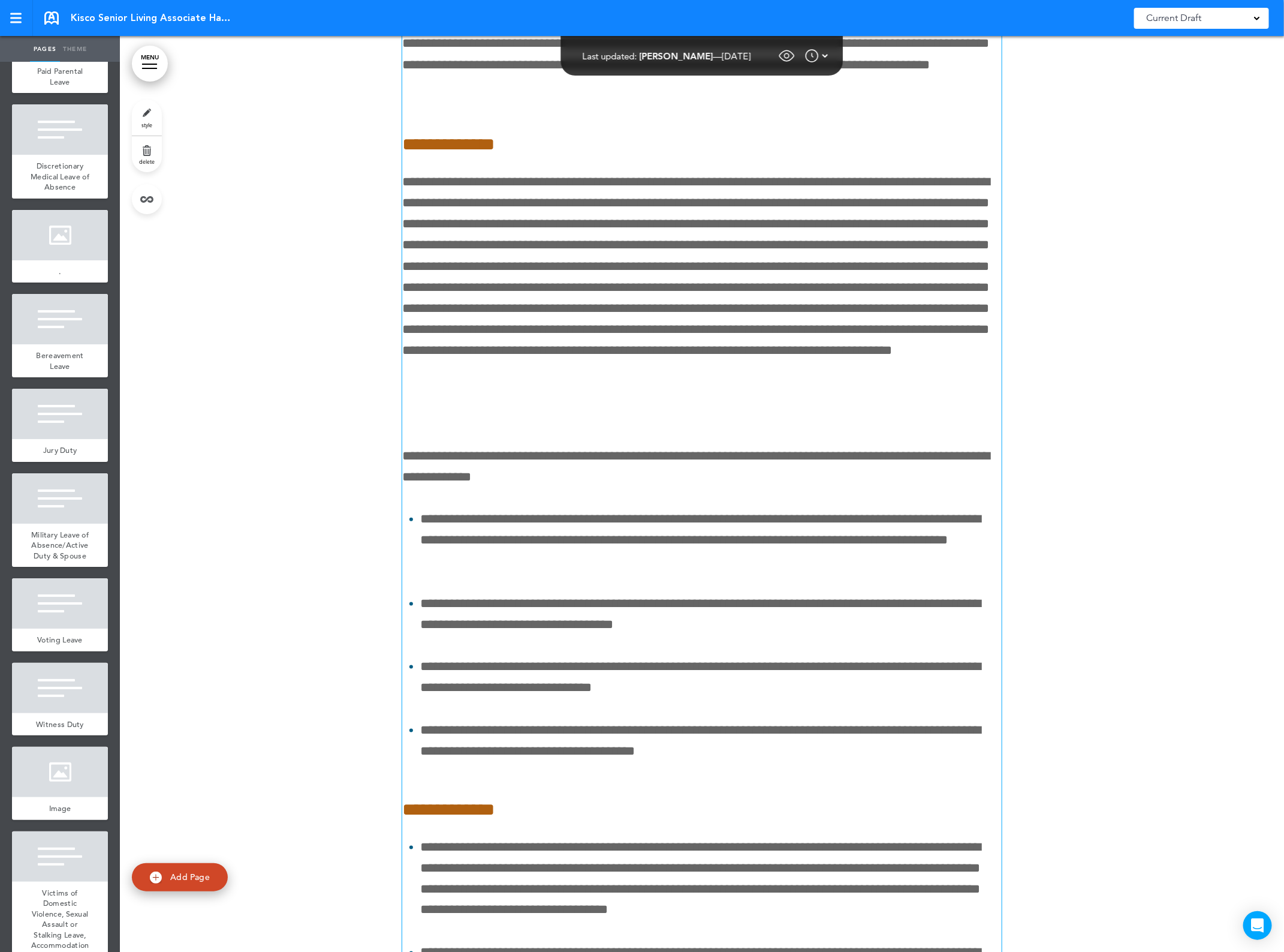
scroll to position [116089, 0]
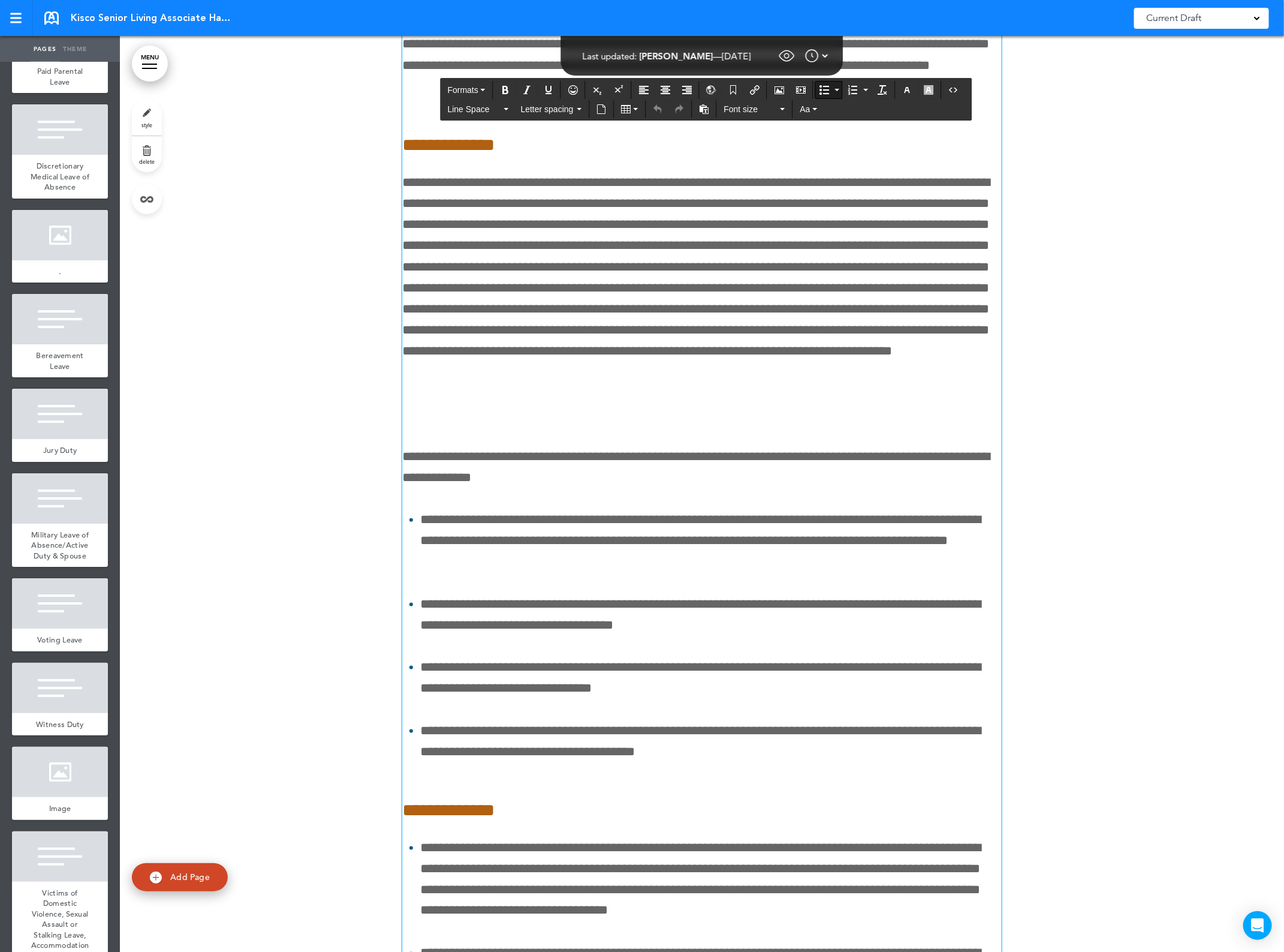
drag, startPoint x: 532, startPoint y: 453, endPoint x: 555, endPoint y: 453, distance: 23.0
drag, startPoint x: 624, startPoint y: 448, endPoint x: 411, endPoint y: 390, distance: 220.8
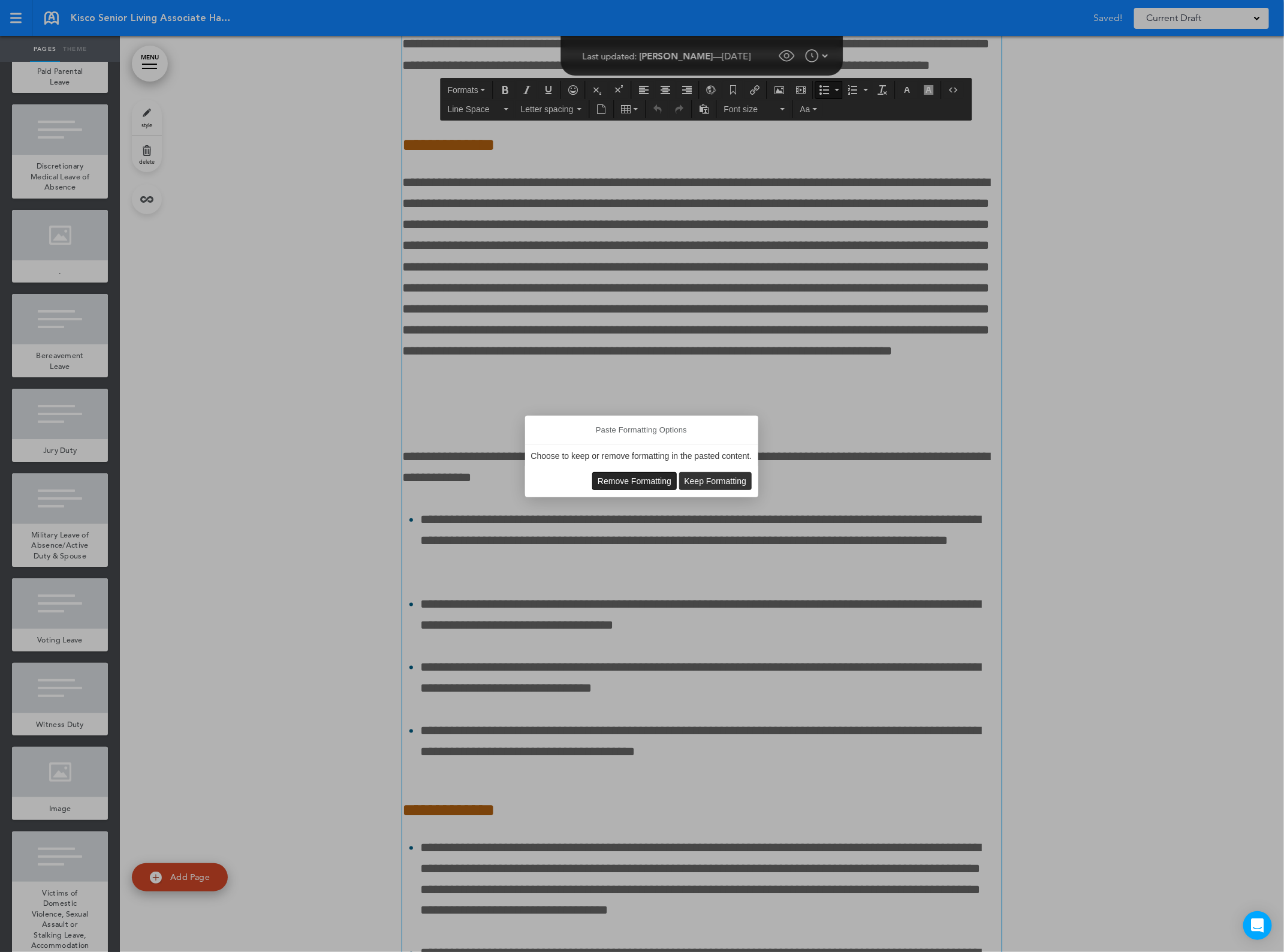
click at [610, 477] on span "Remove Formatting" at bounding box center [635, 481] width 74 height 9
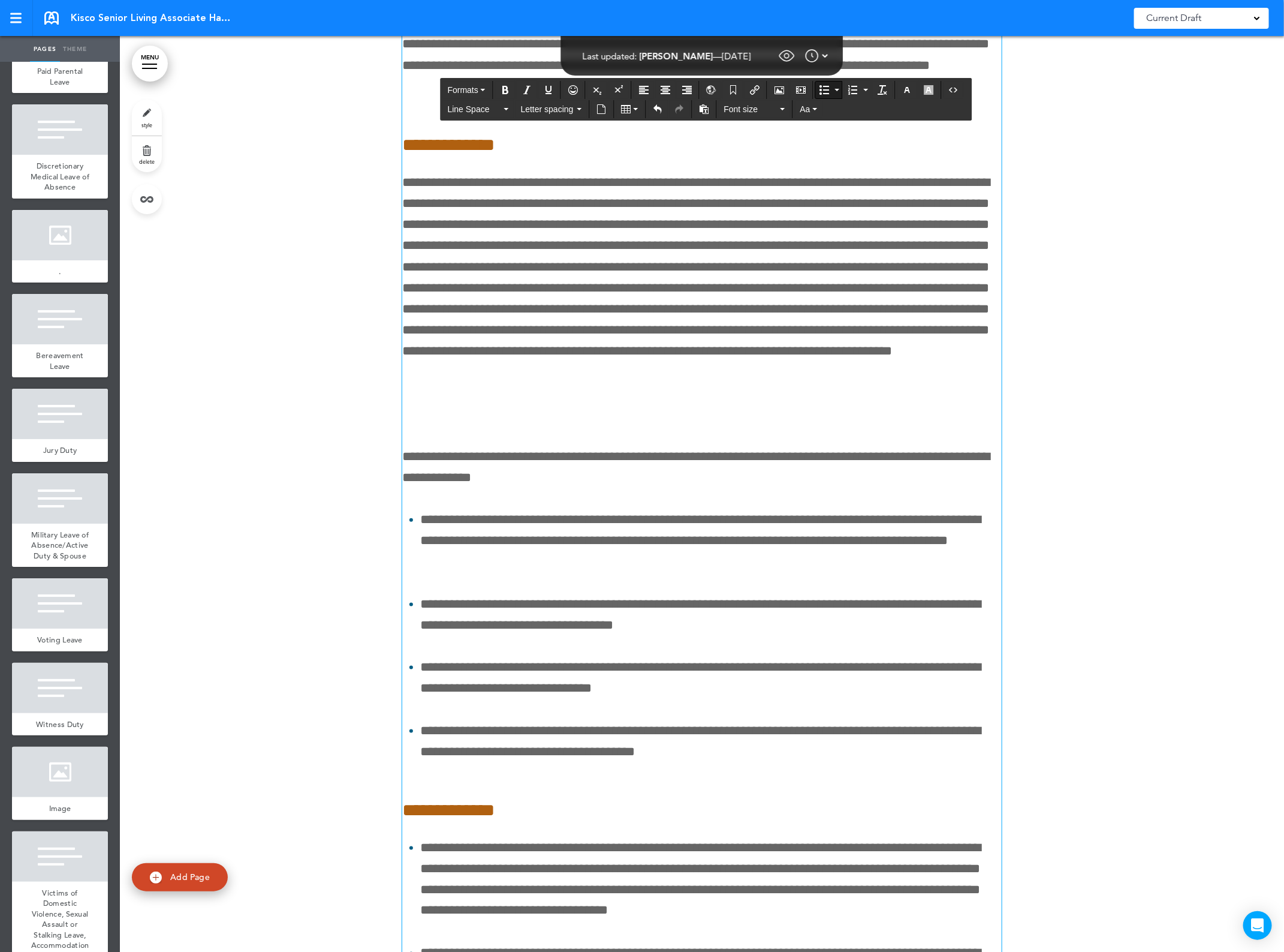
click at [828, 91] on icon "Bullet list" at bounding box center [824, 90] width 9 height 9
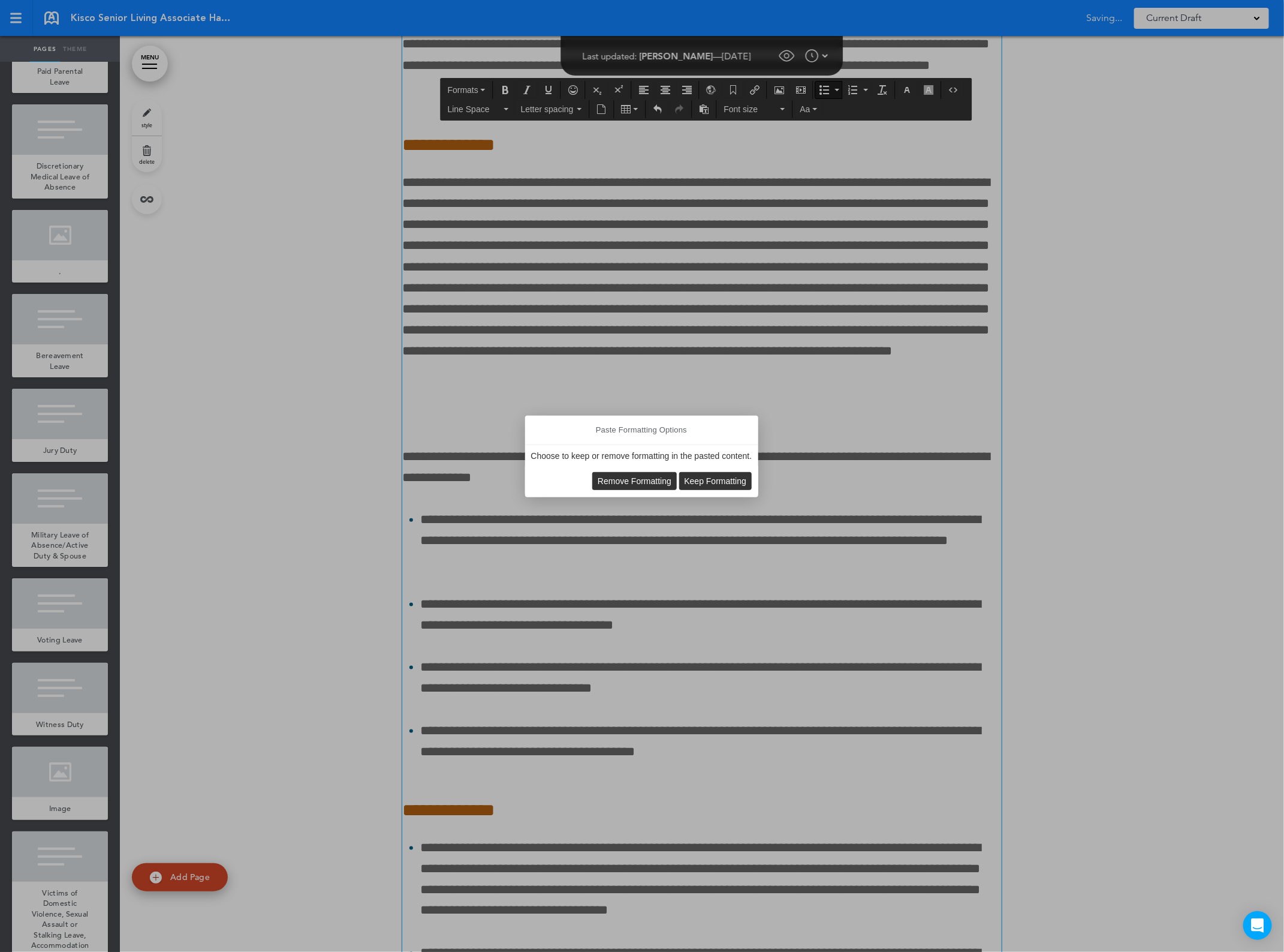
scroll to position [116090, 0]
click at [608, 483] on span "Remove Formatting" at bounding box center [635, 481] width 74 height 9
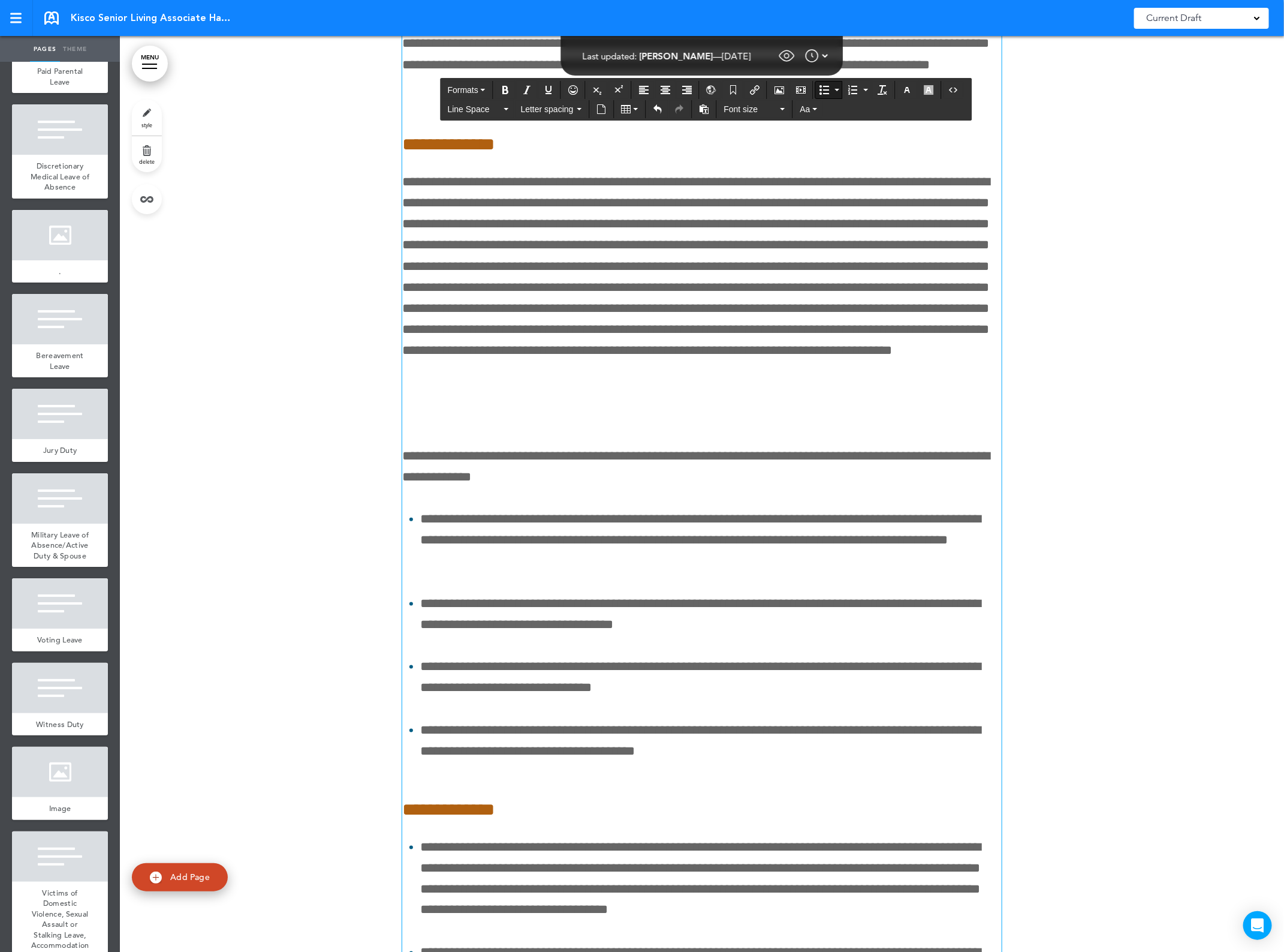
scroll to position [116089, 0]
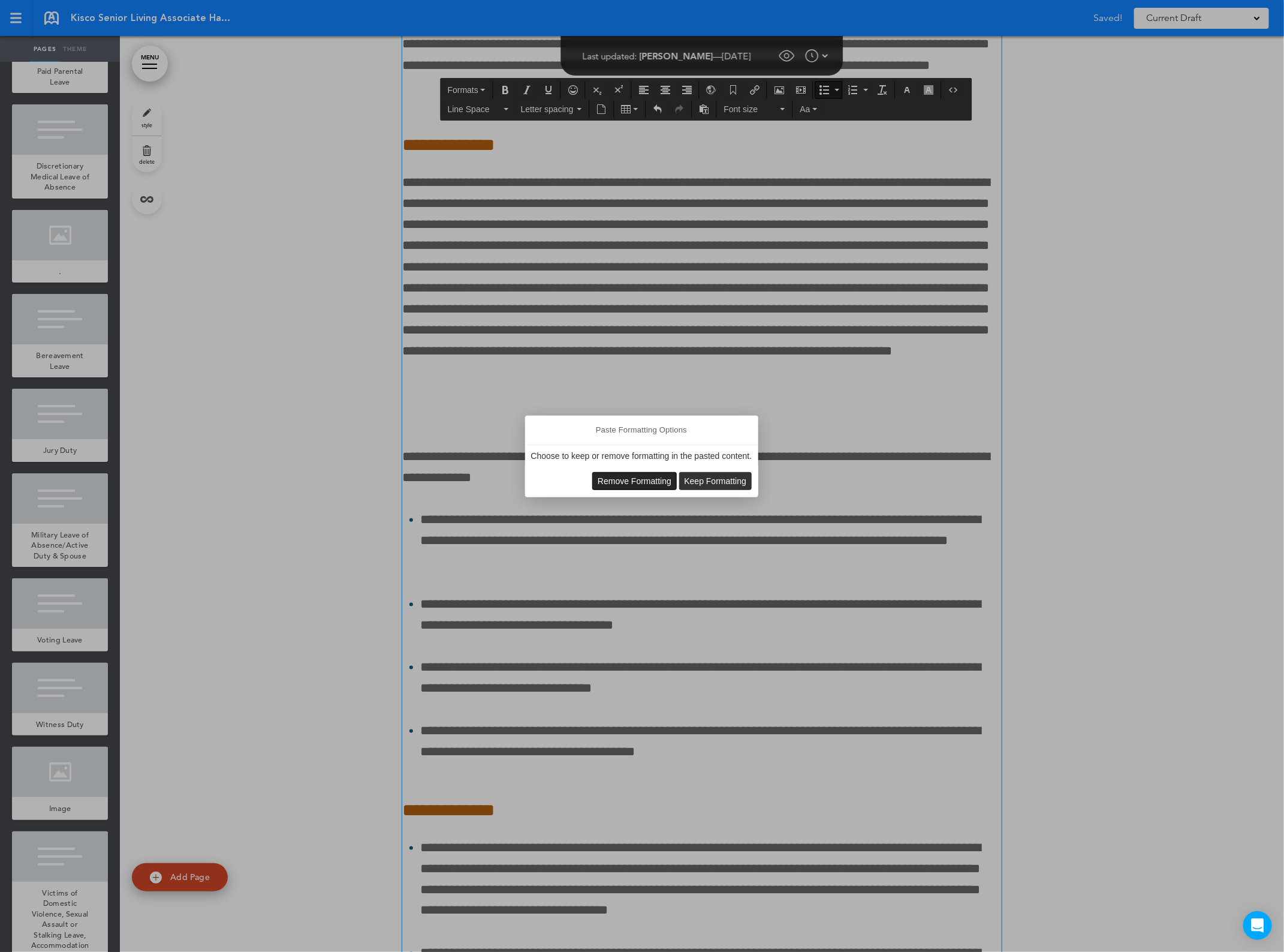
click at [612, 484] on span "Remove Formatting" at bounding box center [635, 481] width 74 height 9
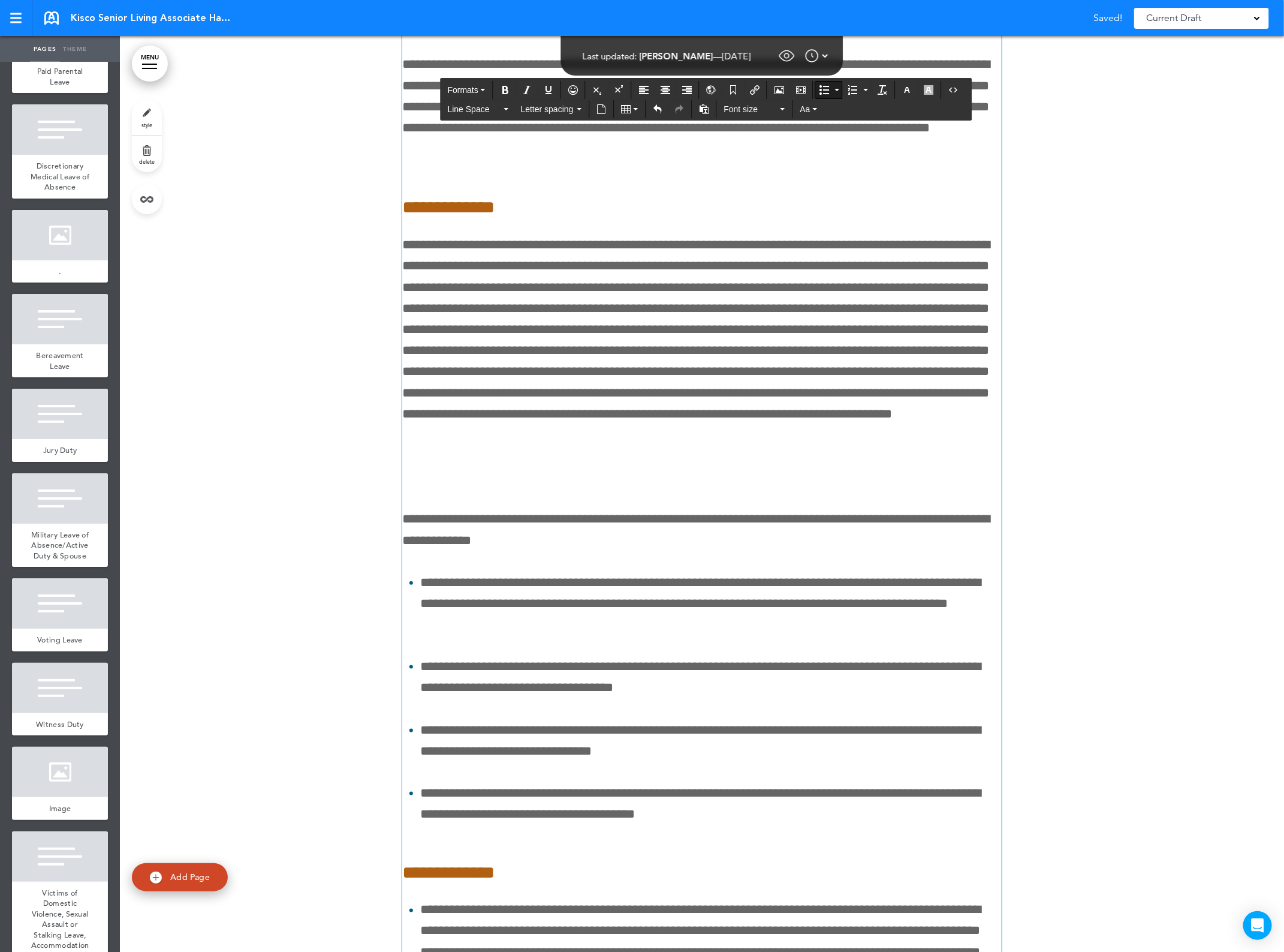
scroll to position [116089, 0]
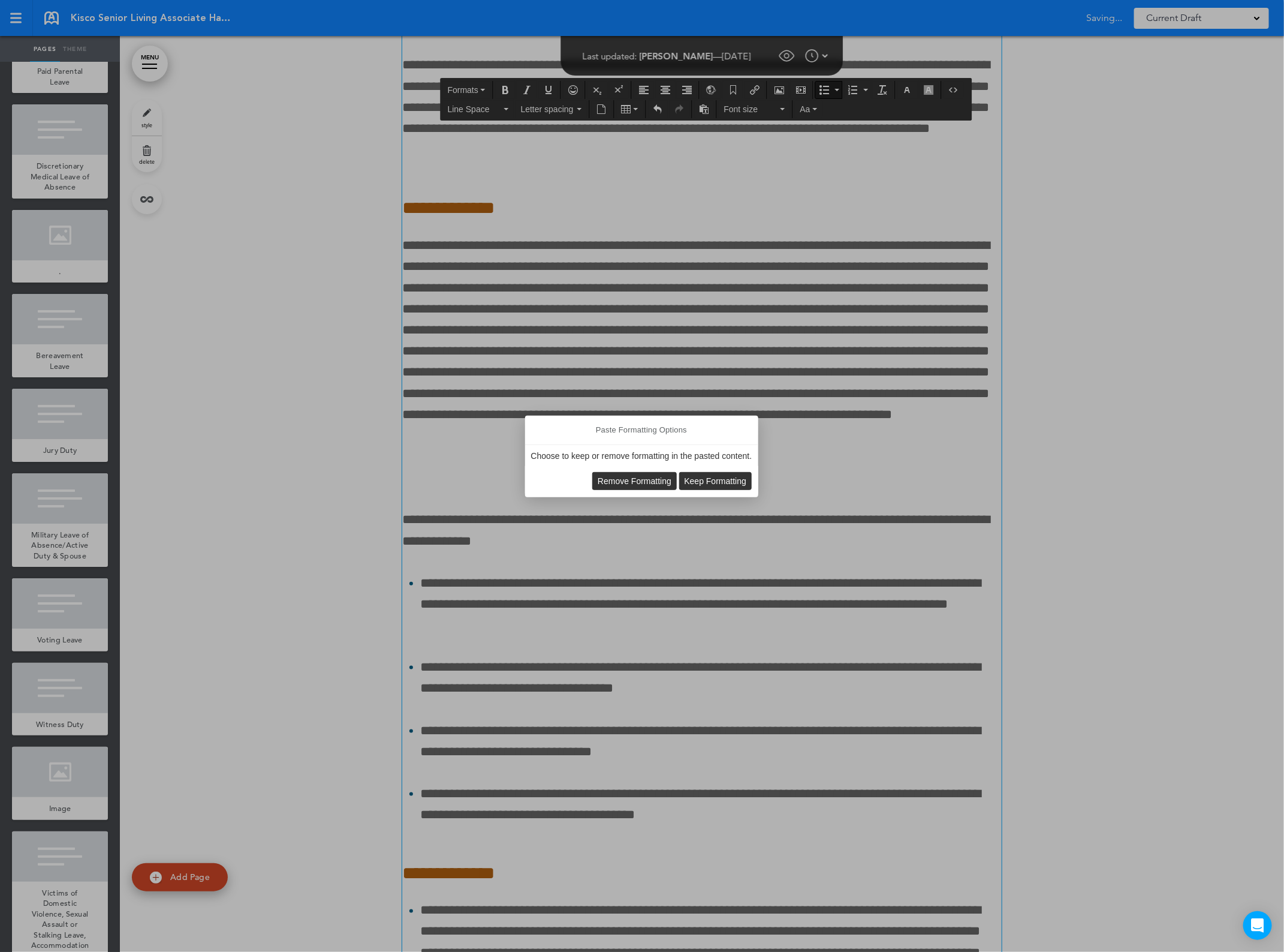
scroll to position [116090, 0]
click at [617, 475] on button "Remove Formatting" at bounding box center [635, 481] width 83 height 17
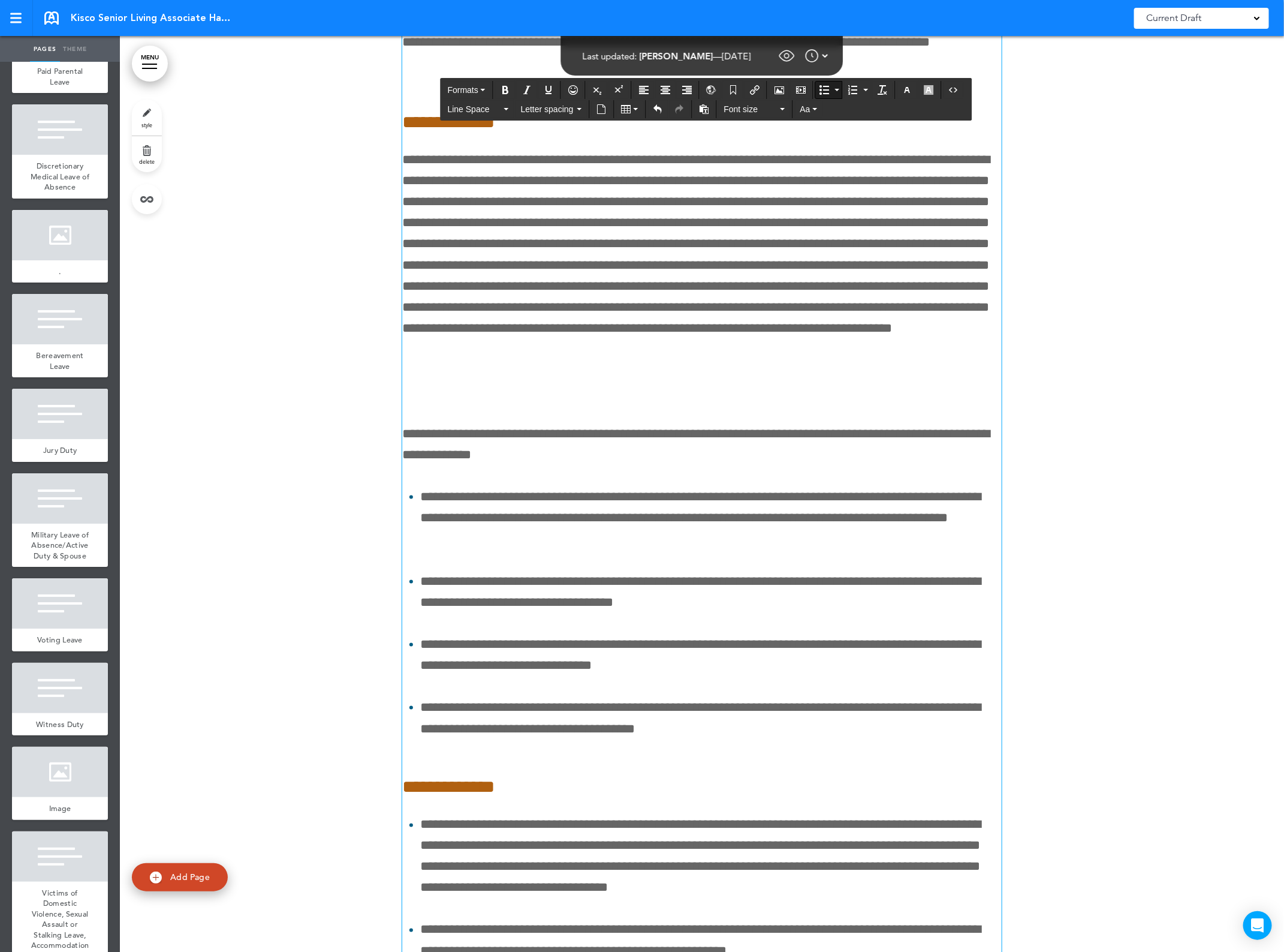
scroll to position [116239, 0]
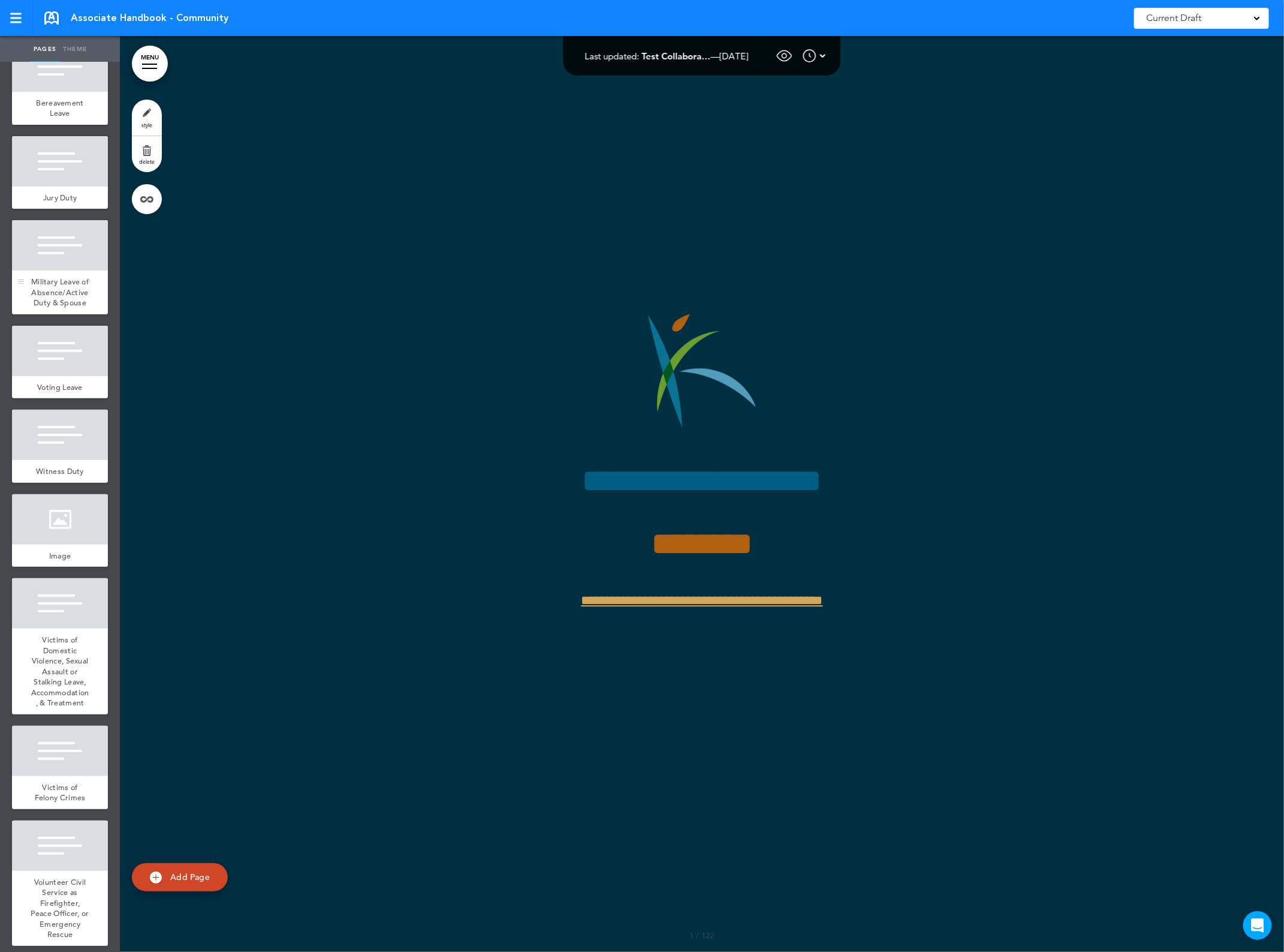
scroll to position [10175, 0]
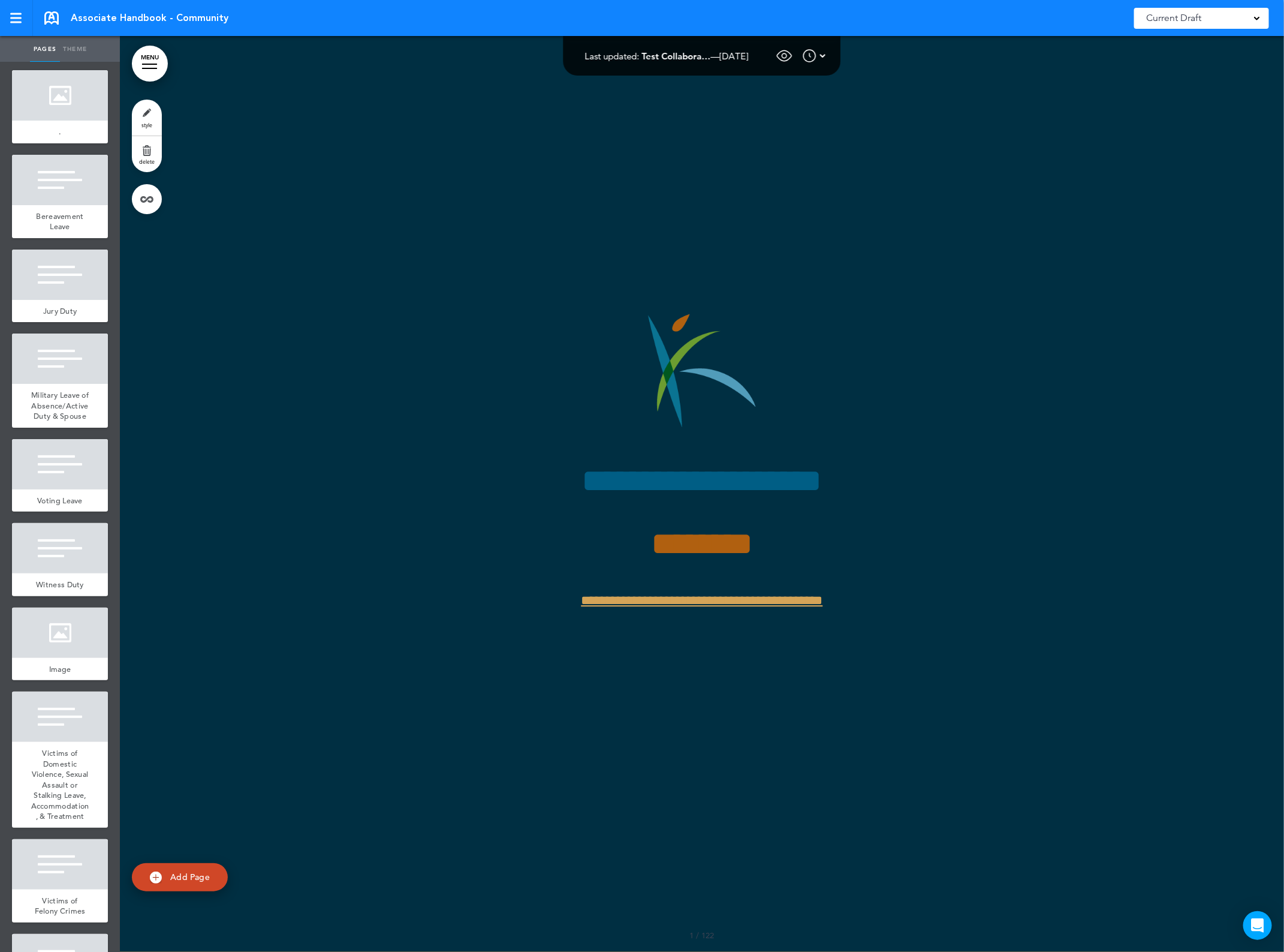
click at [54, 52] on span "Discretionary Medical Leave of Absence" at bounding box center [60, 37] width 59 height 31
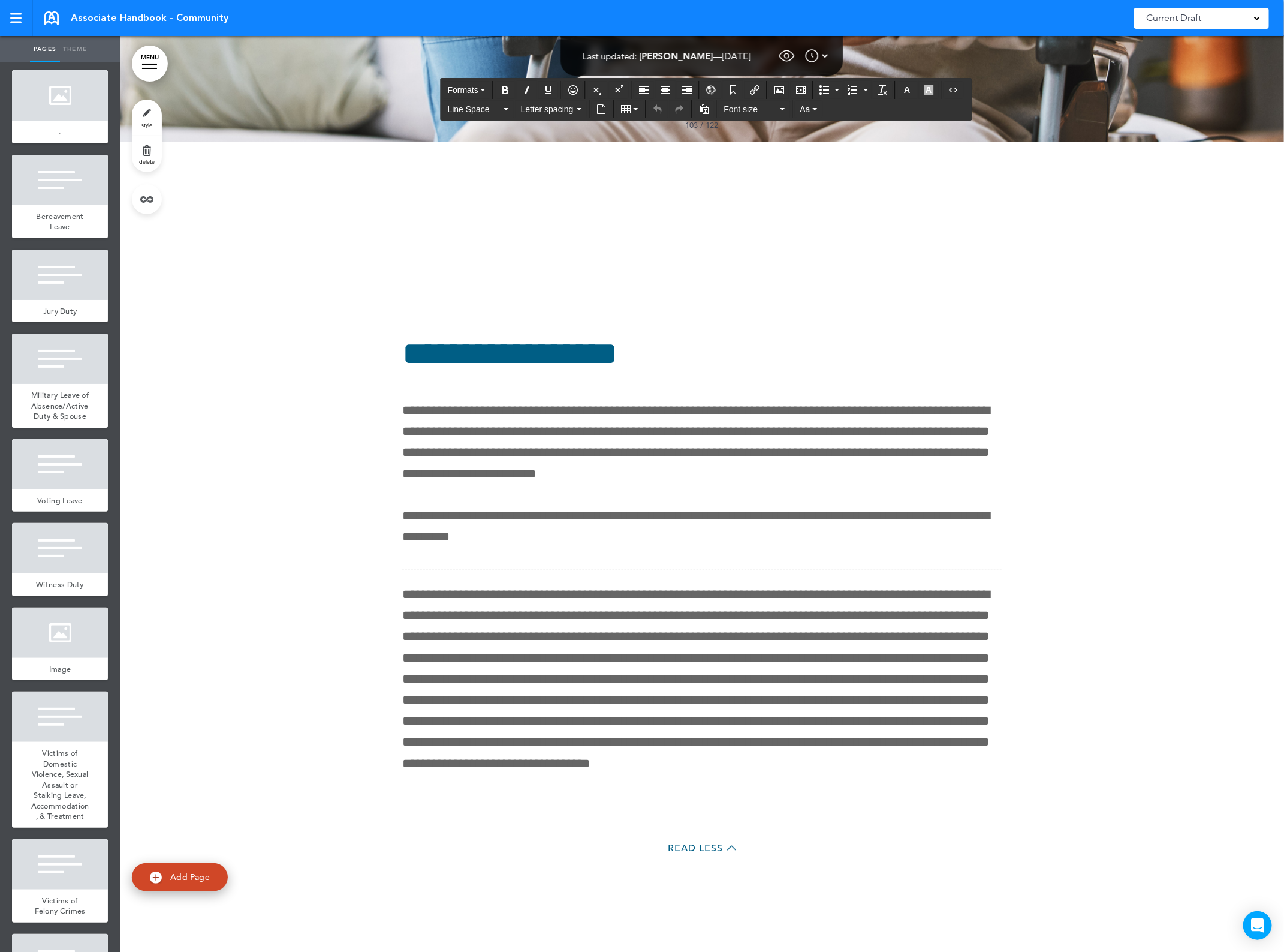
drag, startPoint x: 799, startPoint y: 774, endPoint x: 912, endPoint y: 770, distance: 113.1
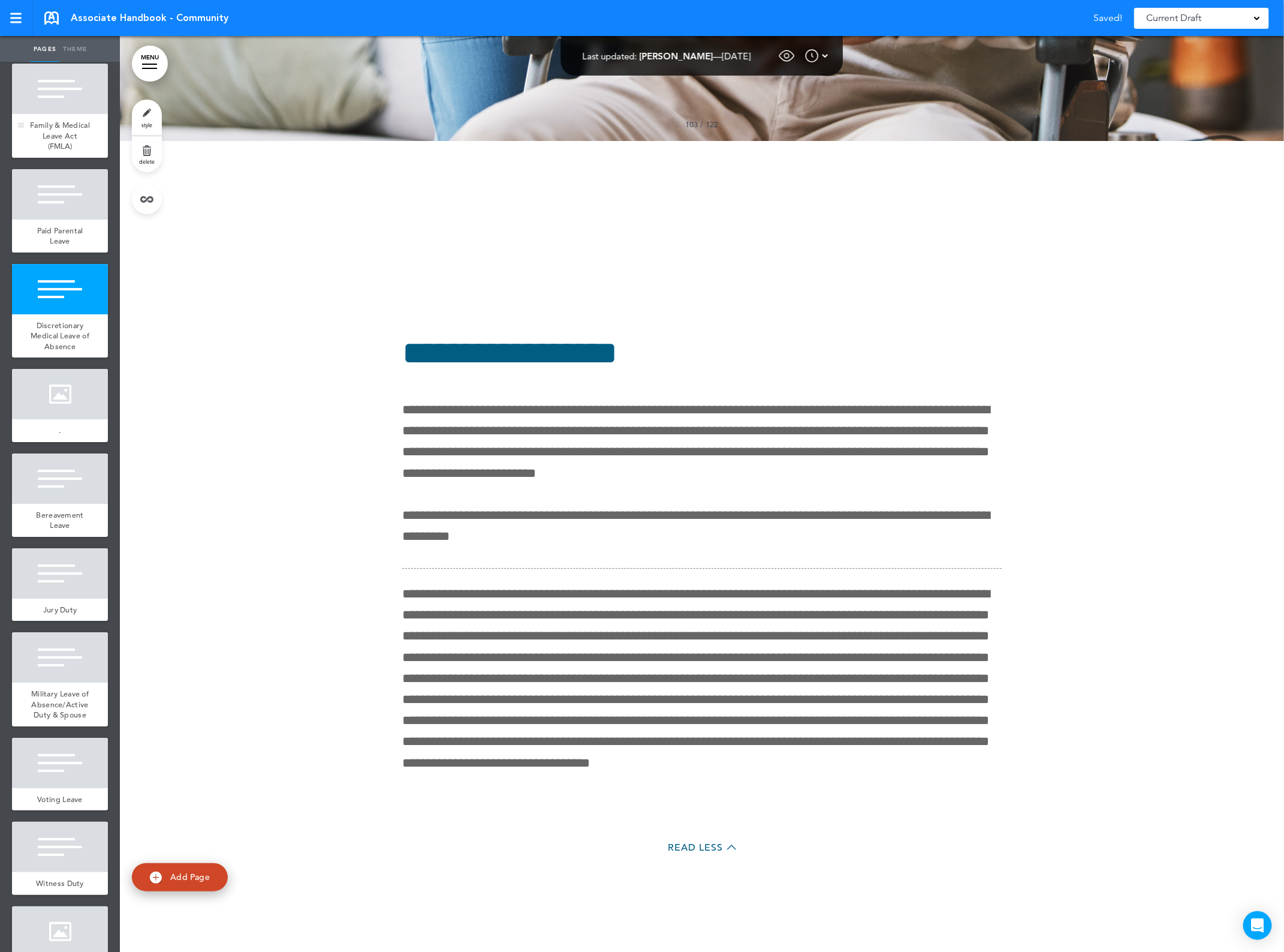
scroll to position [9876, 0]
click at [67, 159] on div "Family & Medical Leave Act (FMLA)" at bounding box center [60, 137] width 96 height 44
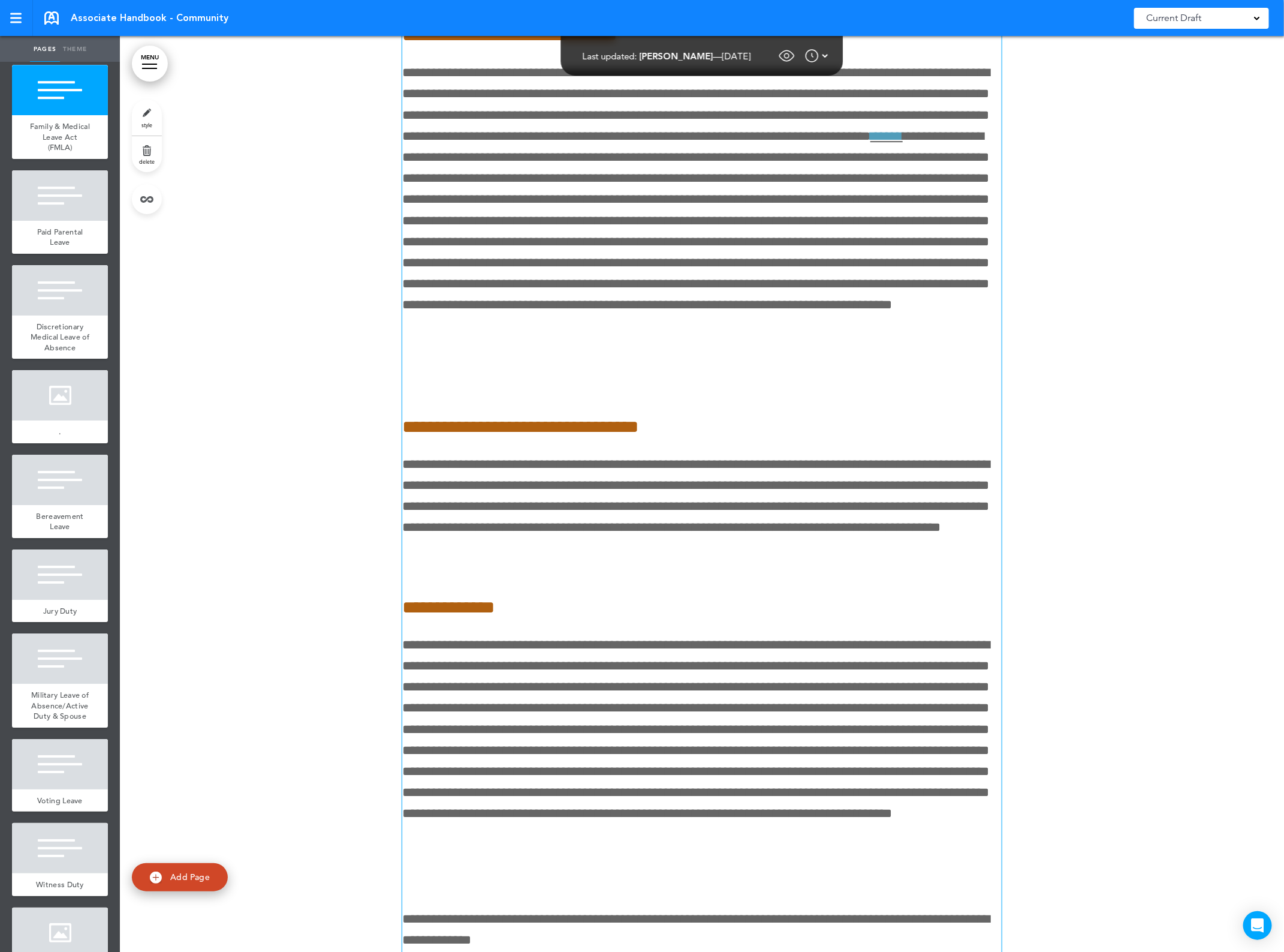
scroll to position [118134, 0]
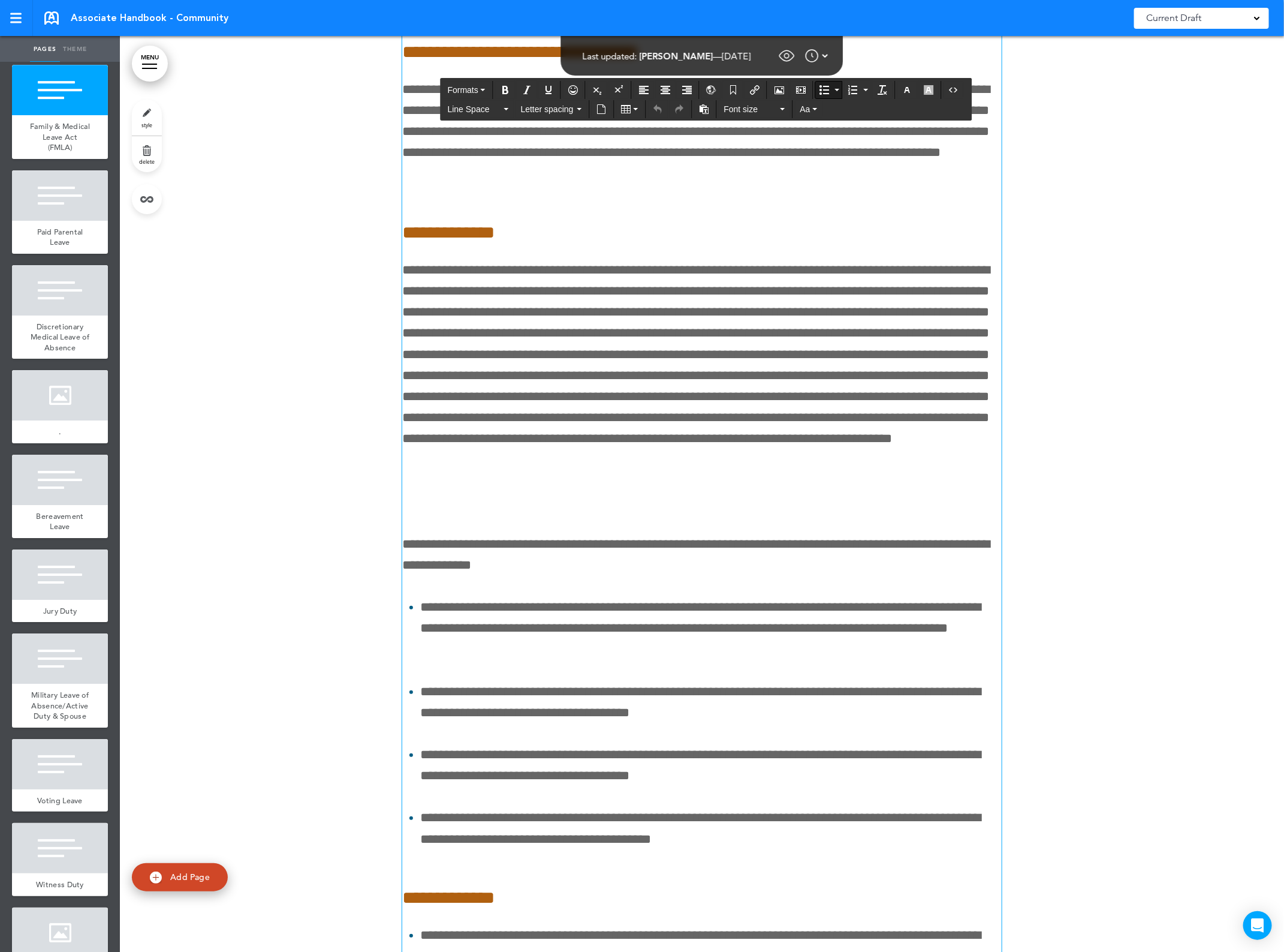
drag, startPoint x: 687, startPoint y: 712, endPoint x: 804, endPoint y: 705, distance: 117.2
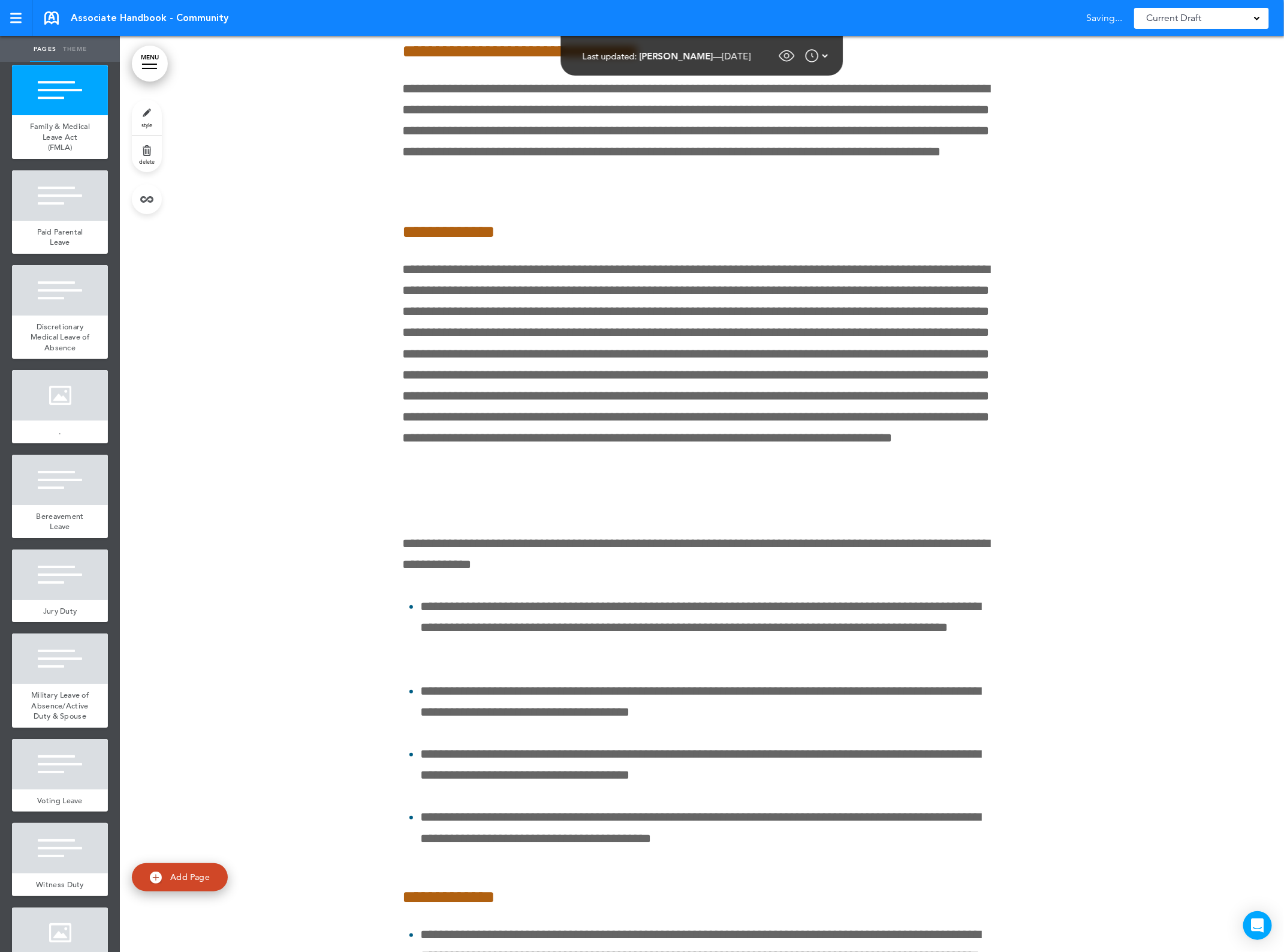
click at [58, 353] on span "Discretionary Medical Leave of Absence" at bounding box center [60, 336] width 59 height 31
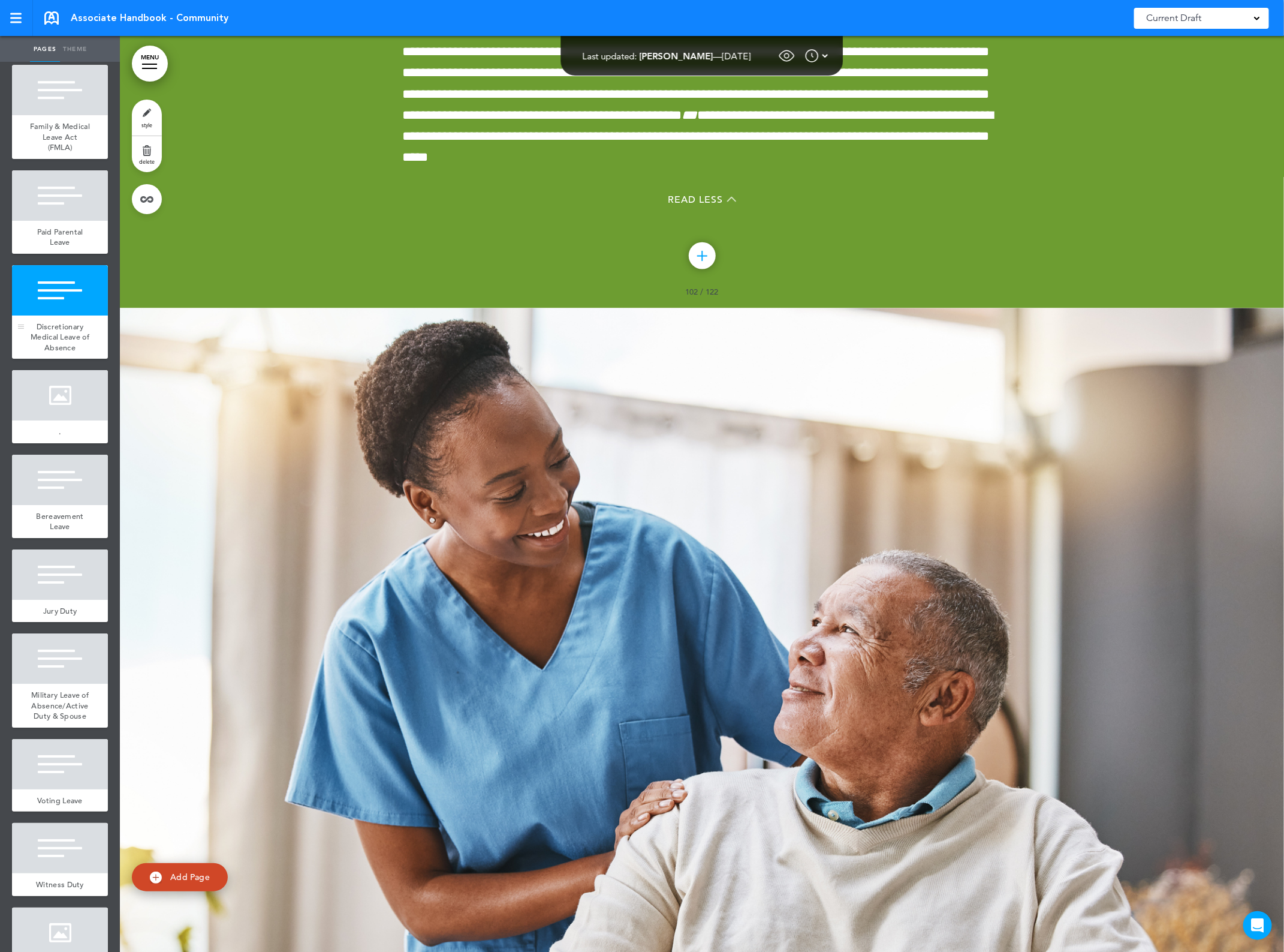
scroll to position [125210, 0]
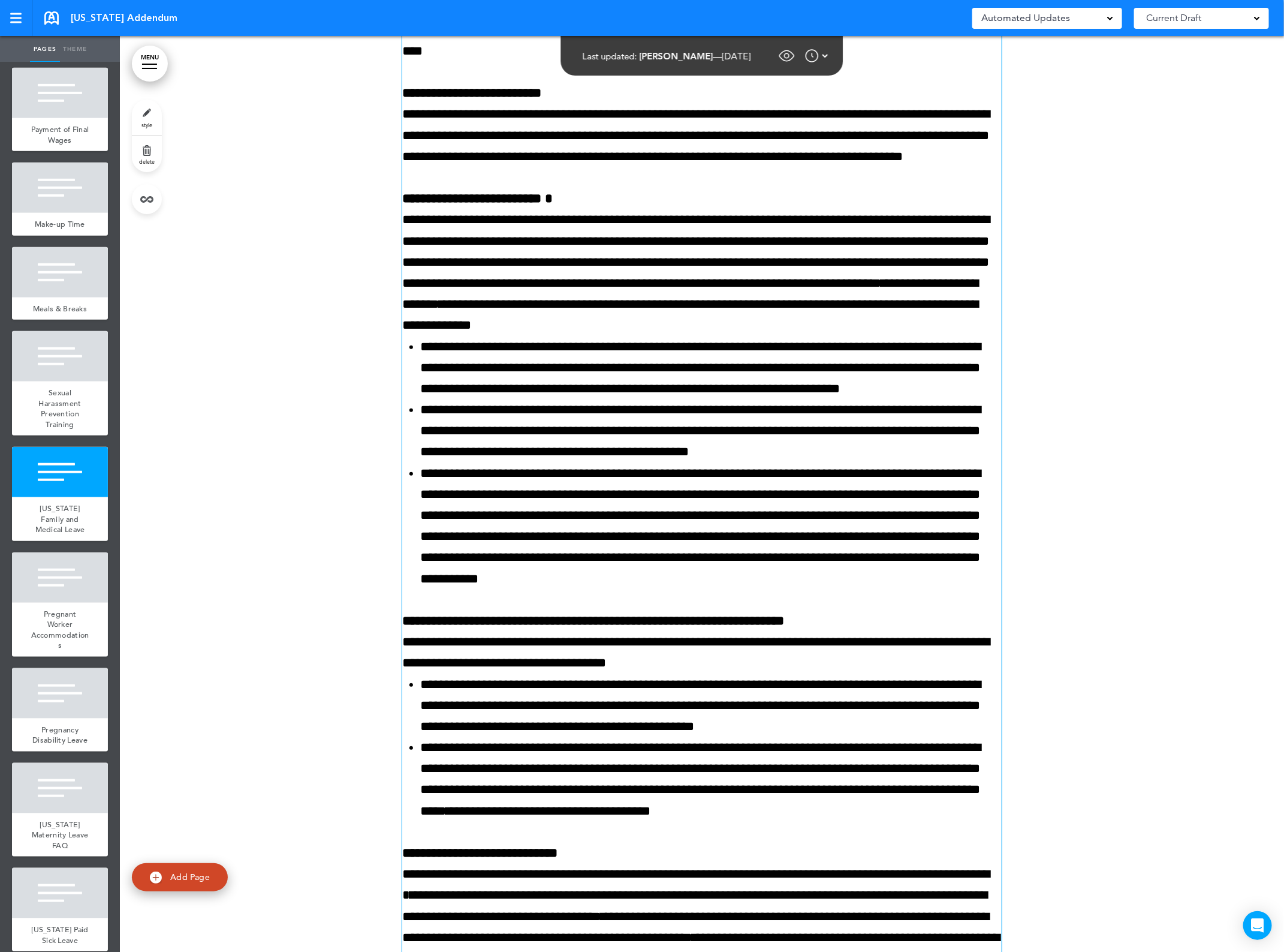
scroll to position [10547, 0]
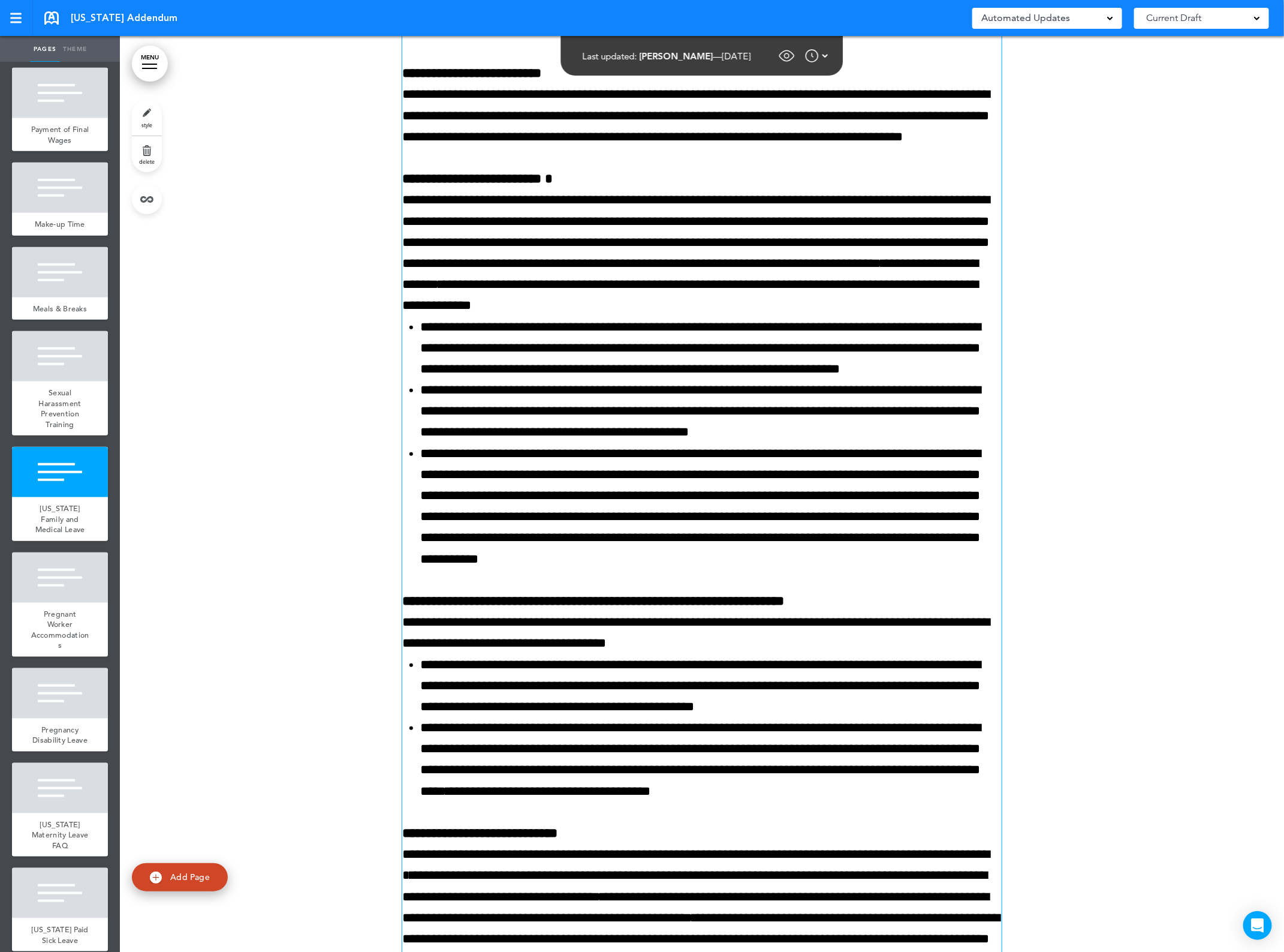
click at [408, 361] on div "**********" at bounding box center [702, 389] width 600 height 402
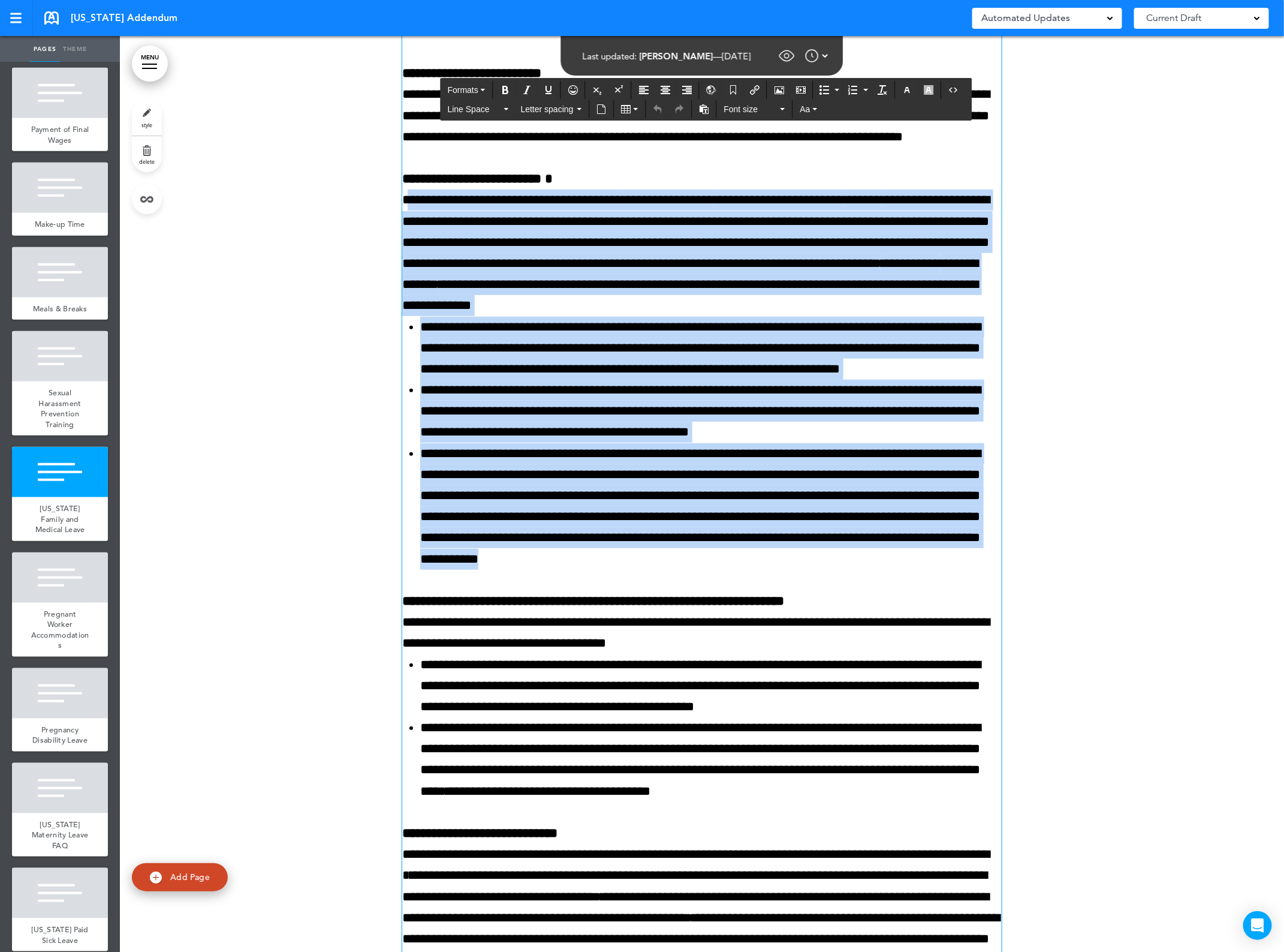
click at [402, 185] on span "**********" at bounding box center [472, 179] width 139 height 13
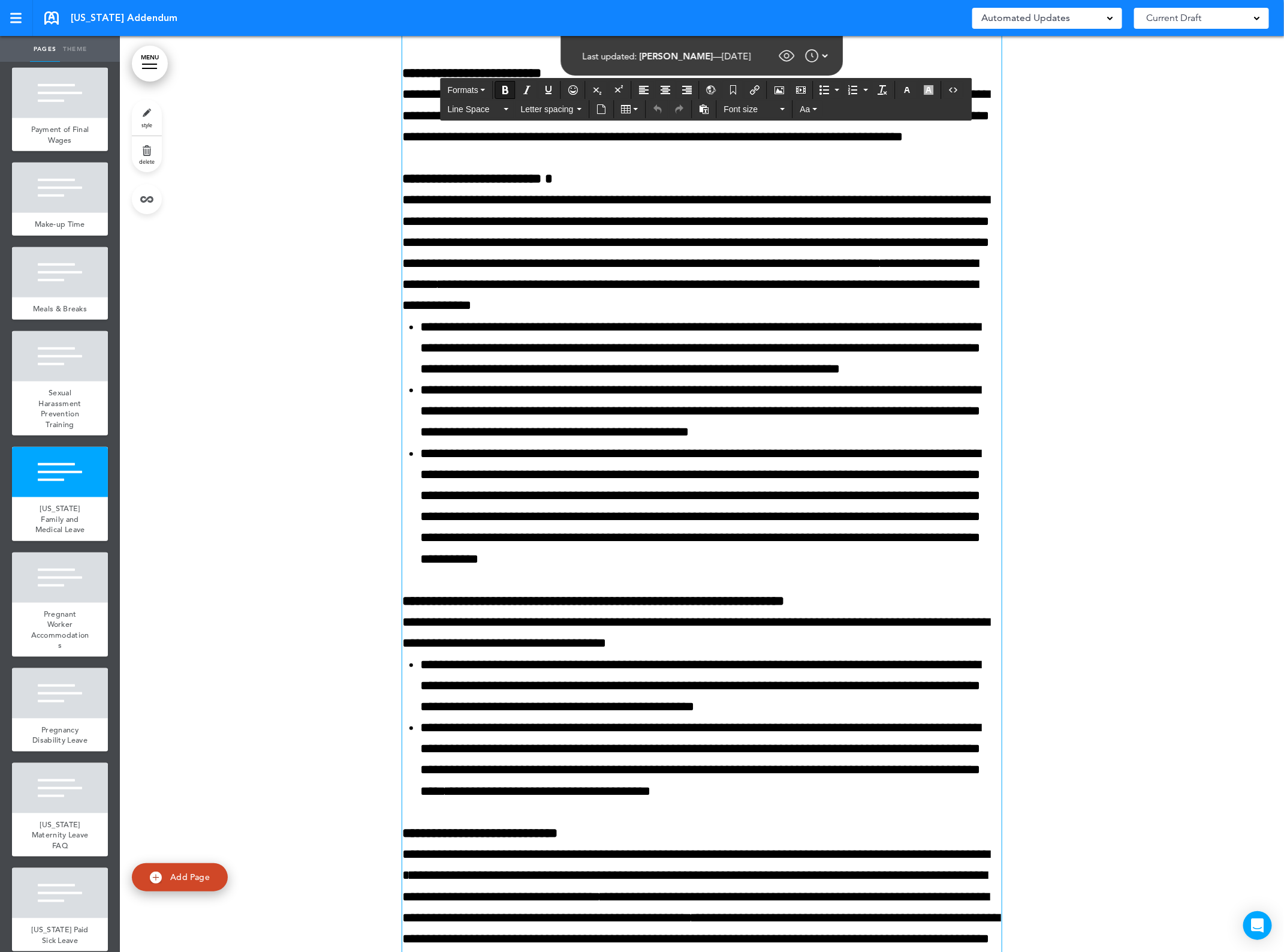
click at [438, 206] on span "**********" at bounding box center [443, 199] width 80 height 13
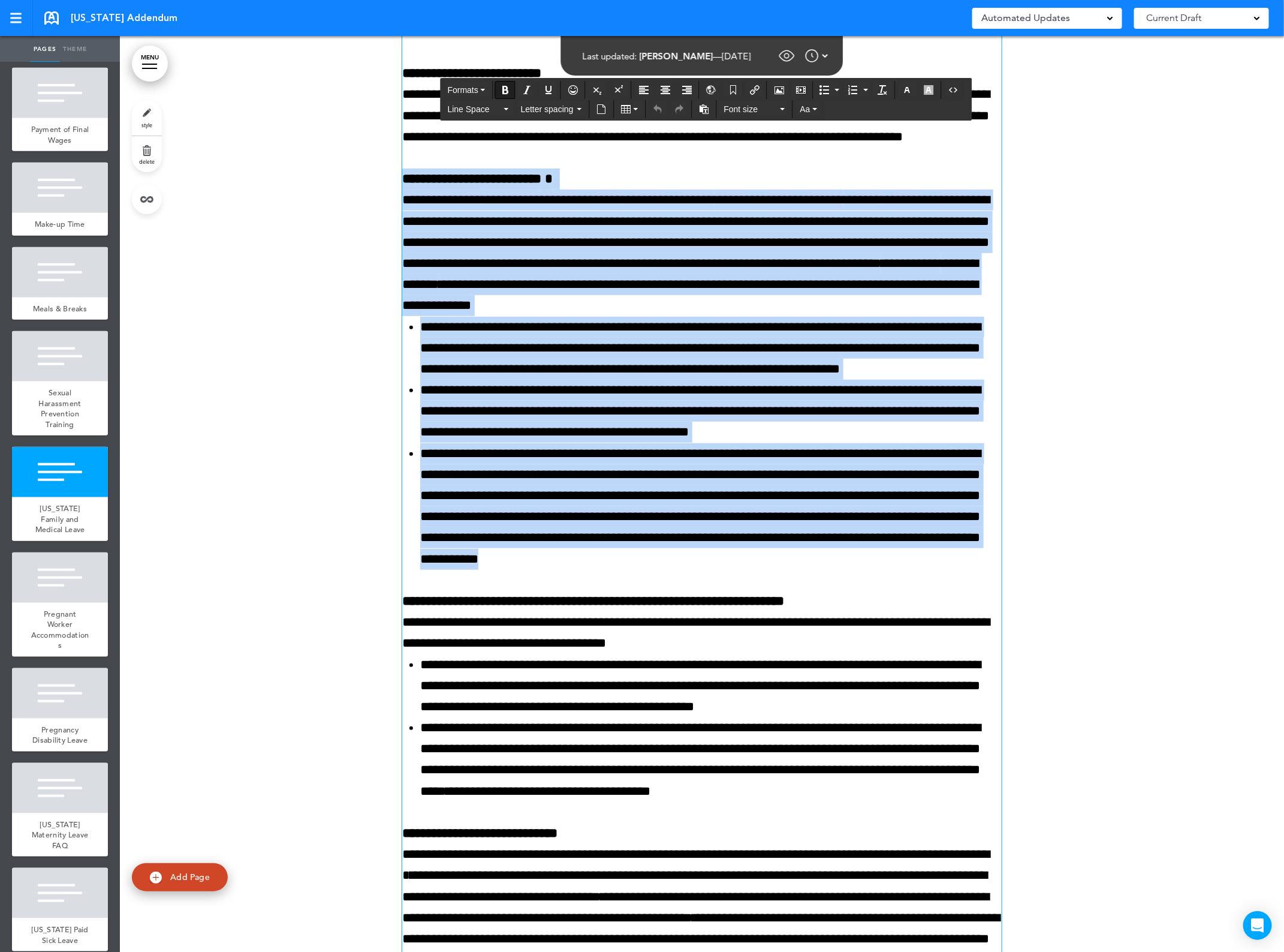
drag, startPoint x: 790, startPoint y: 728, endPoint x: 390, endPoint y: 348, distance: 551.7
click at [390, 348] on div "**********" at bounding box center [702, 285] width 1164 height 4161
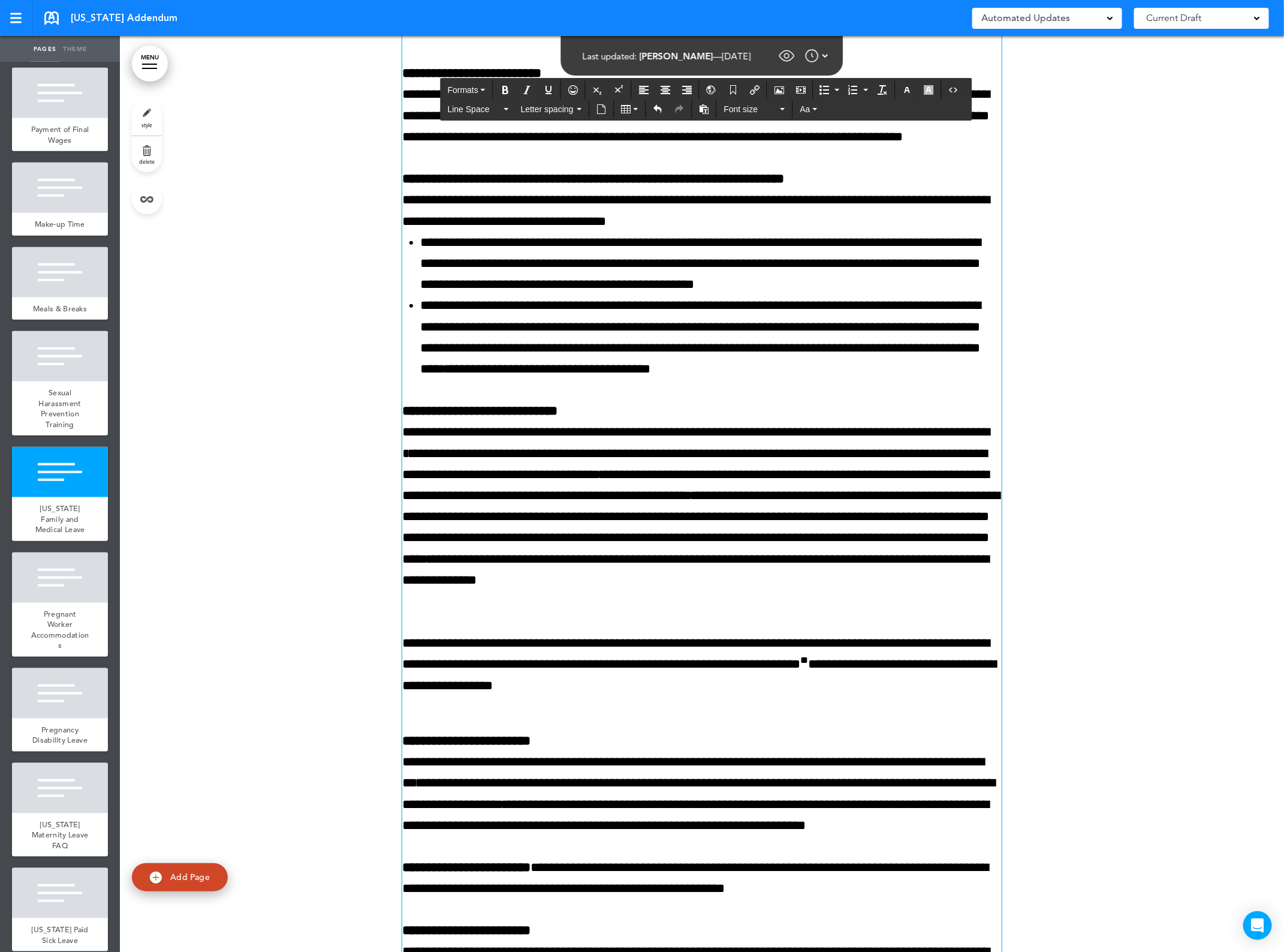
click at [298, 488] on div at bounding box center [702, 73] width 1164 height 3738
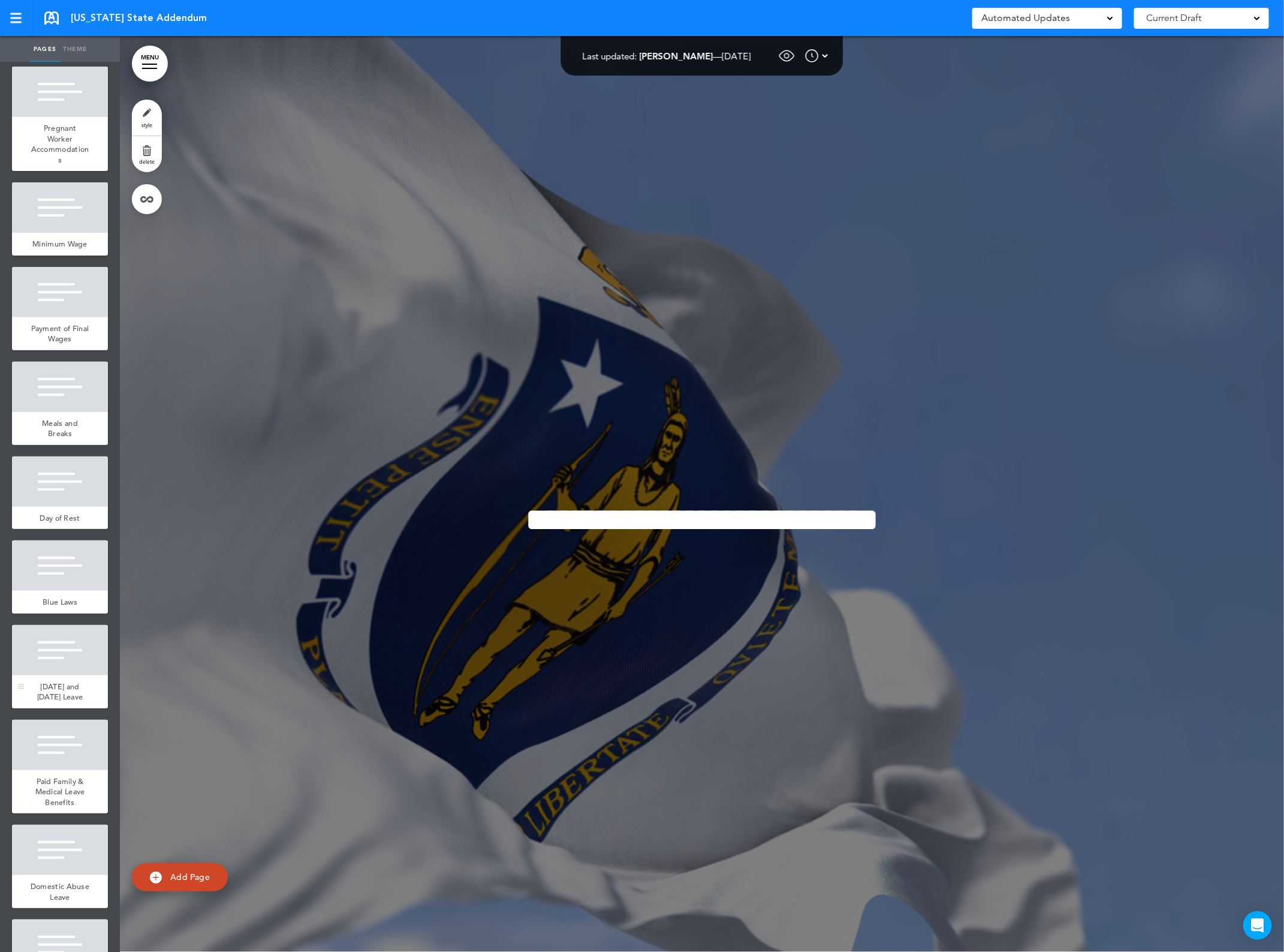
scroll to position [150, 0]
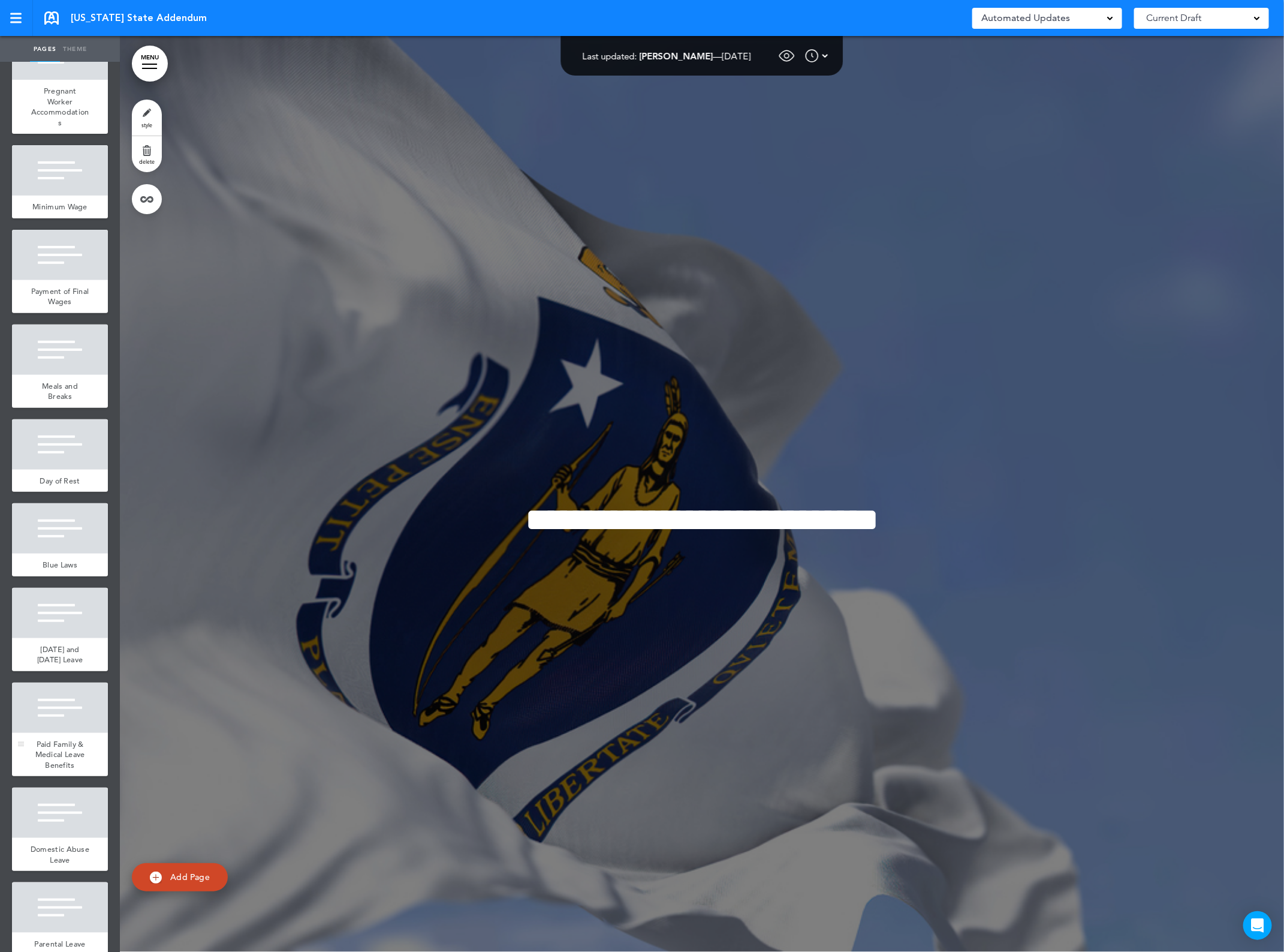
click at [64, 733] on div at bounding box center [60, 708] width 96 height 51
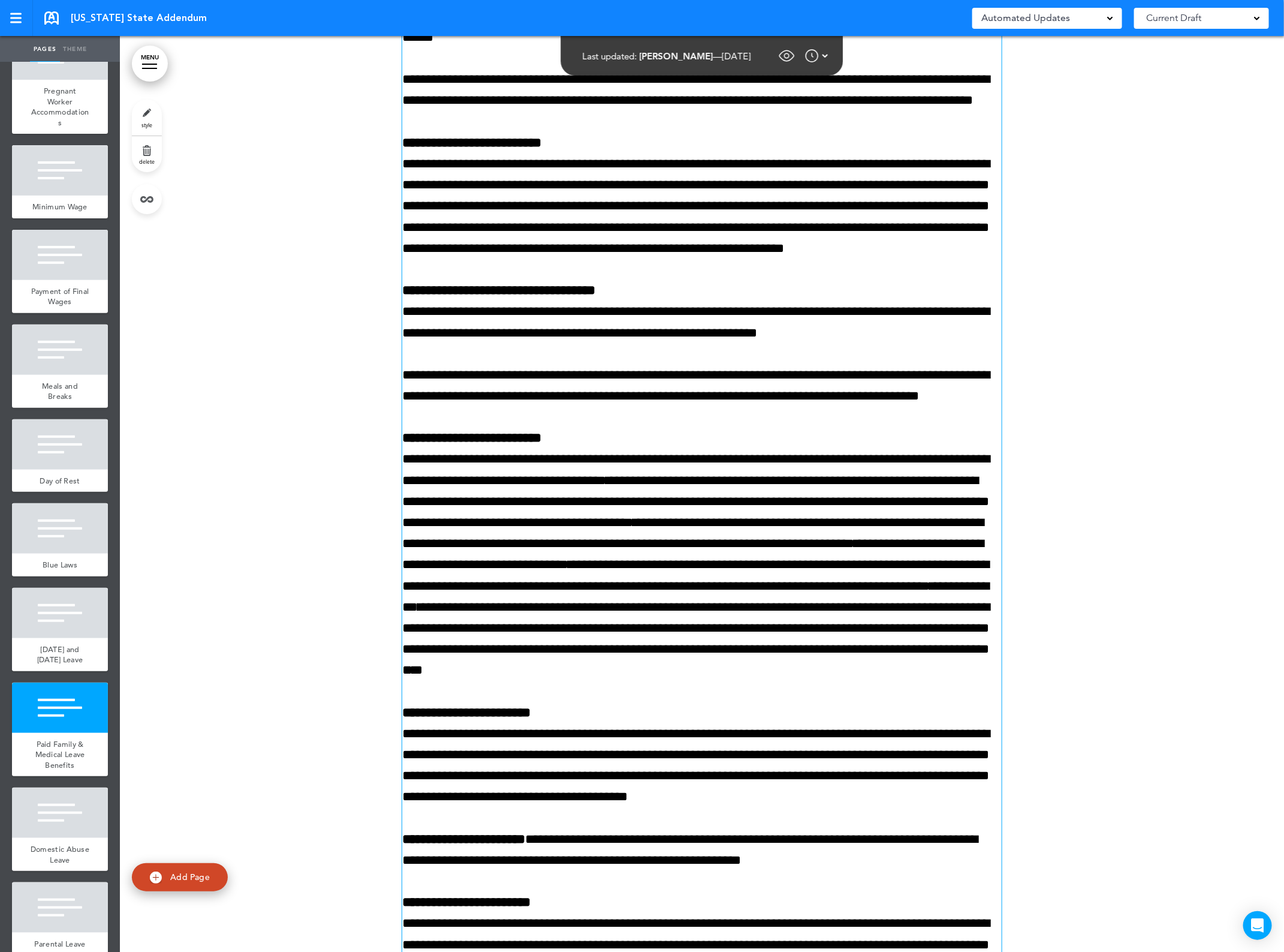
scroll to position [9128, 0]
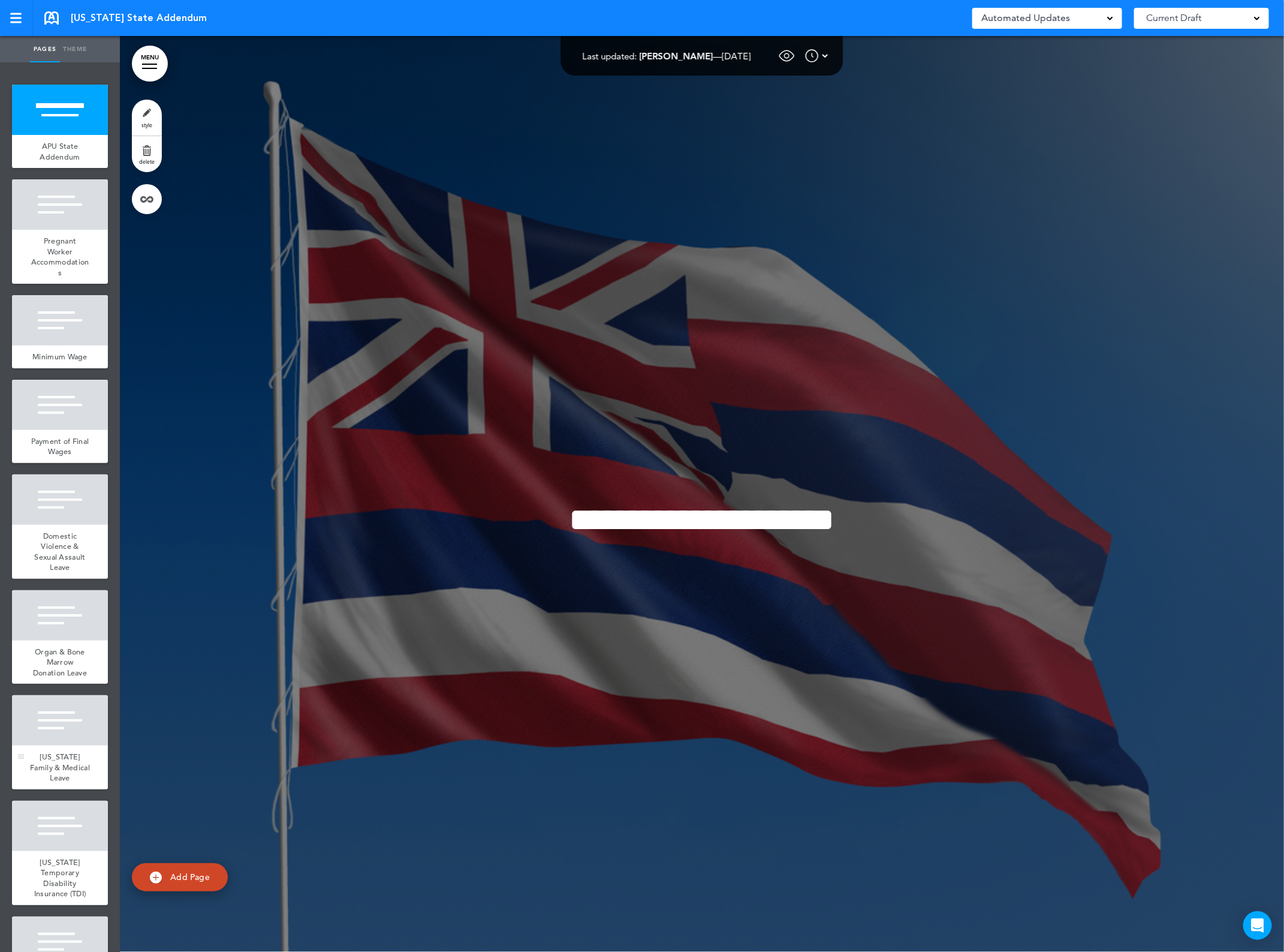
click at [58, 745] on div at bounding box center [60, 721] width 96 height 51
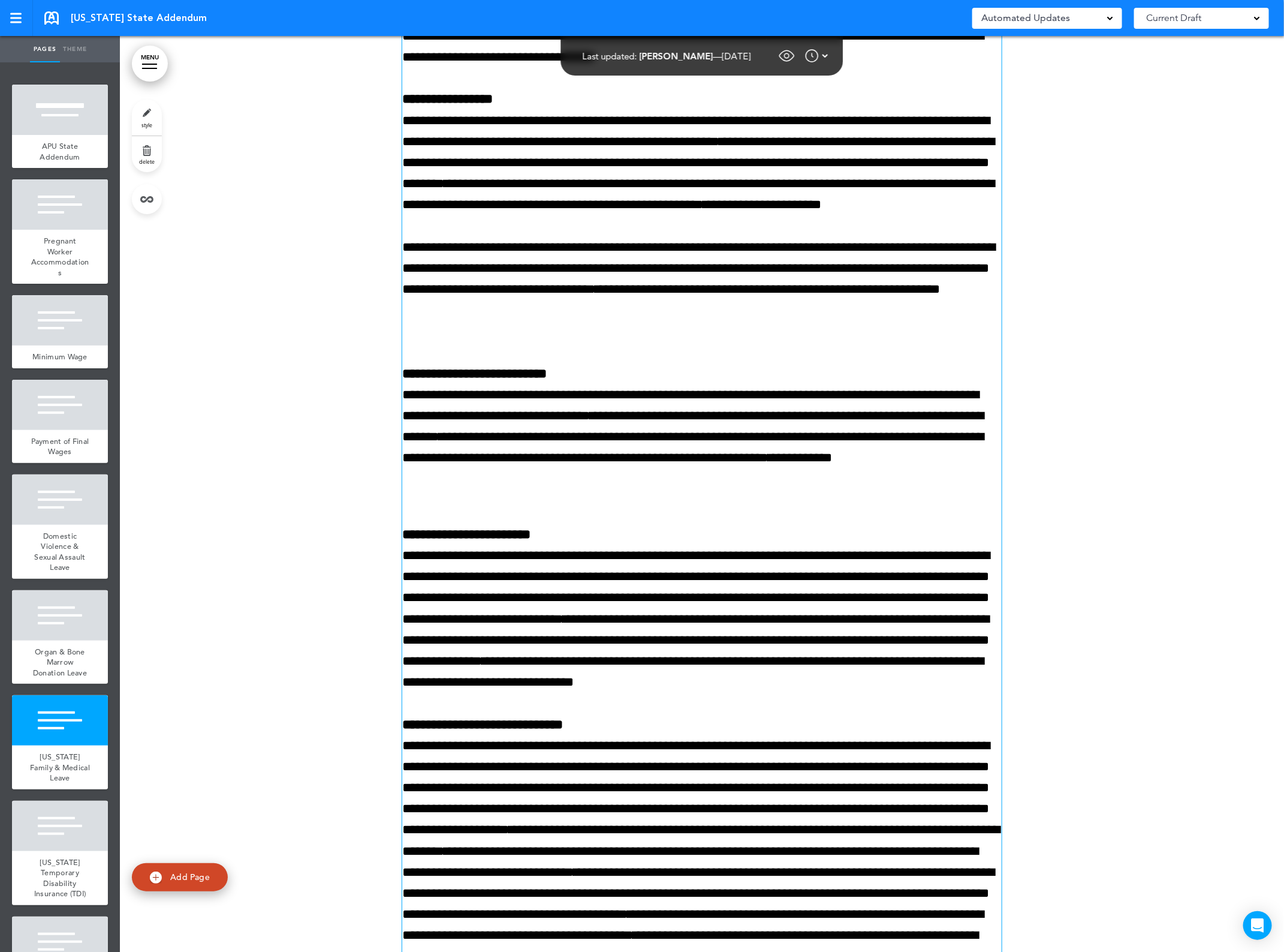
scroll to position [6625, 0]
click at [814, 465] on span "**********" at bounding box center [693, 447] width 581 height 35
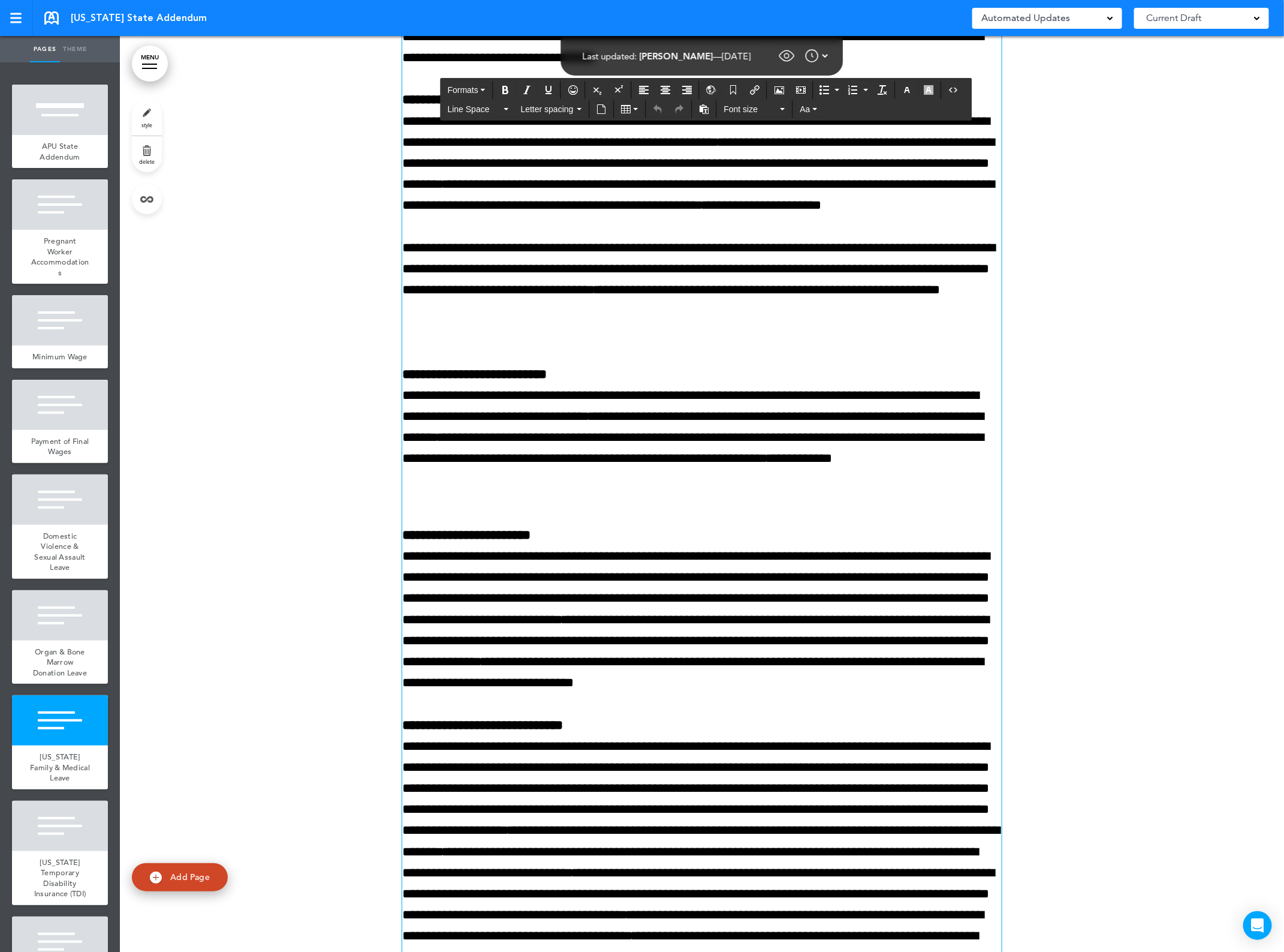
click at [871, 465] on span "**********" at bounding box center [693, 447] width 581 height 35
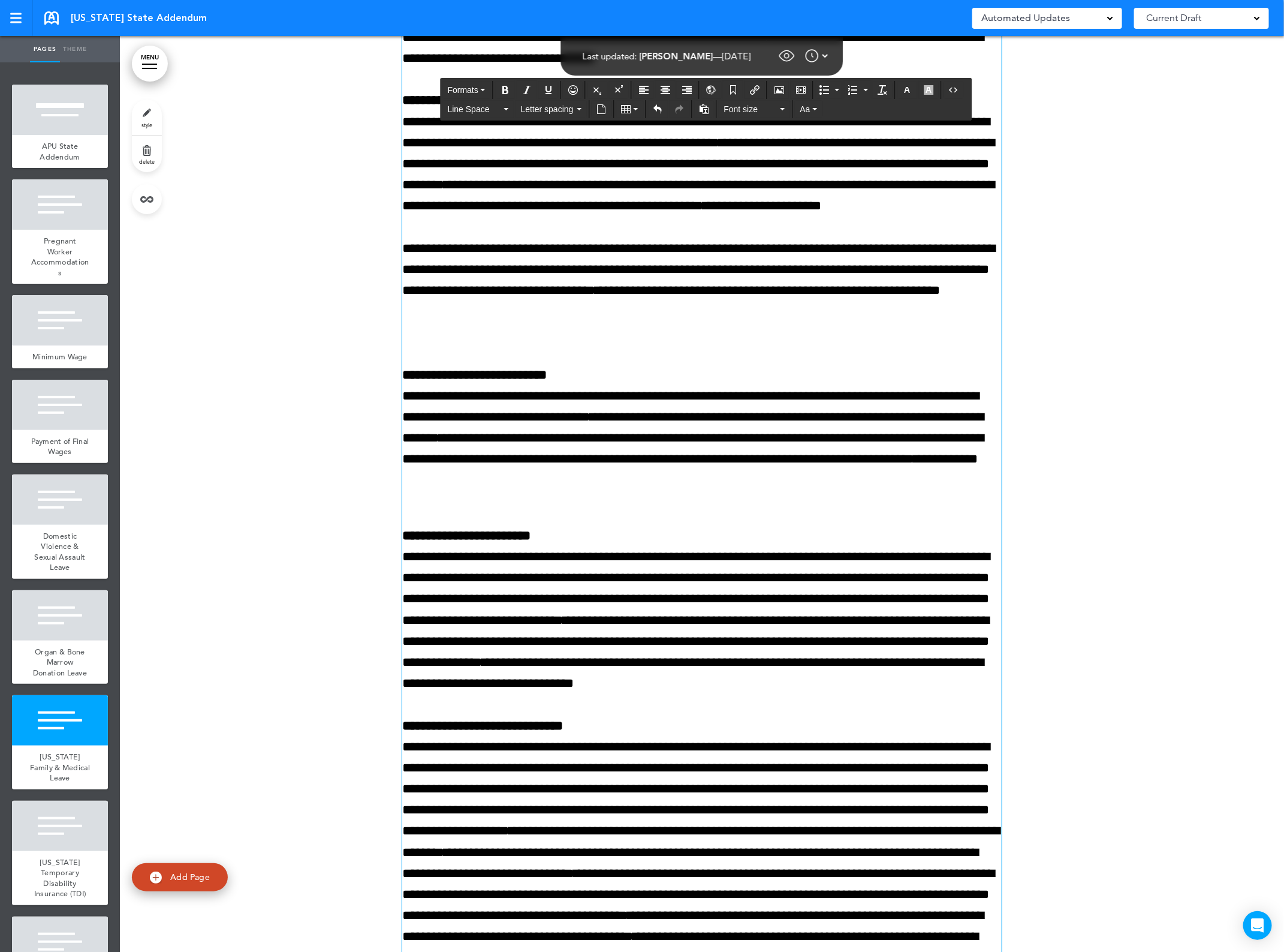
scroll to position [6625, 0]
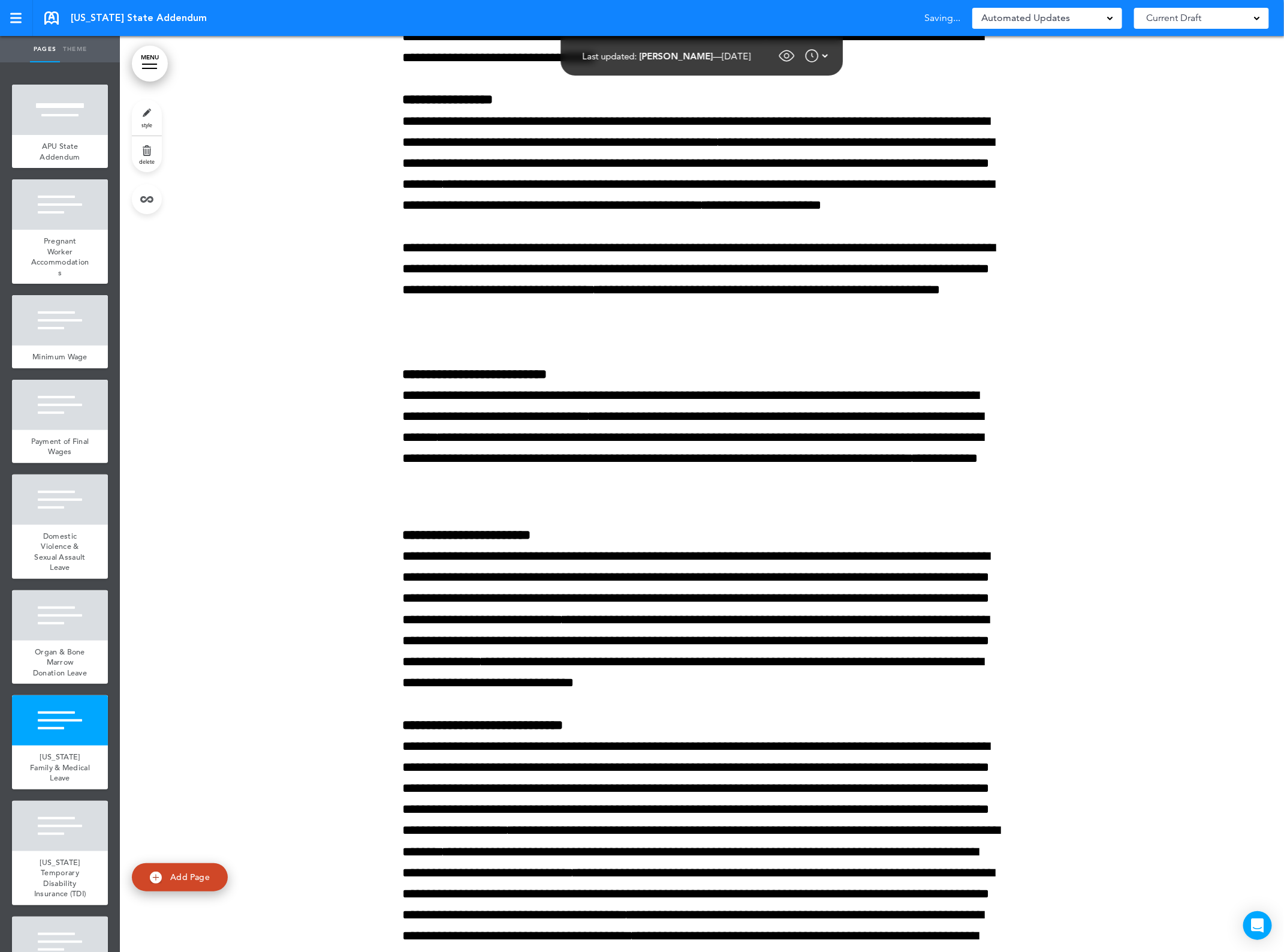
click at [1152, 550] on div at bounding box center [702, 196] width 1164 height 2316
click at [843, 465] on span "**********" at bounding box center [693, 447] width 581 height 35
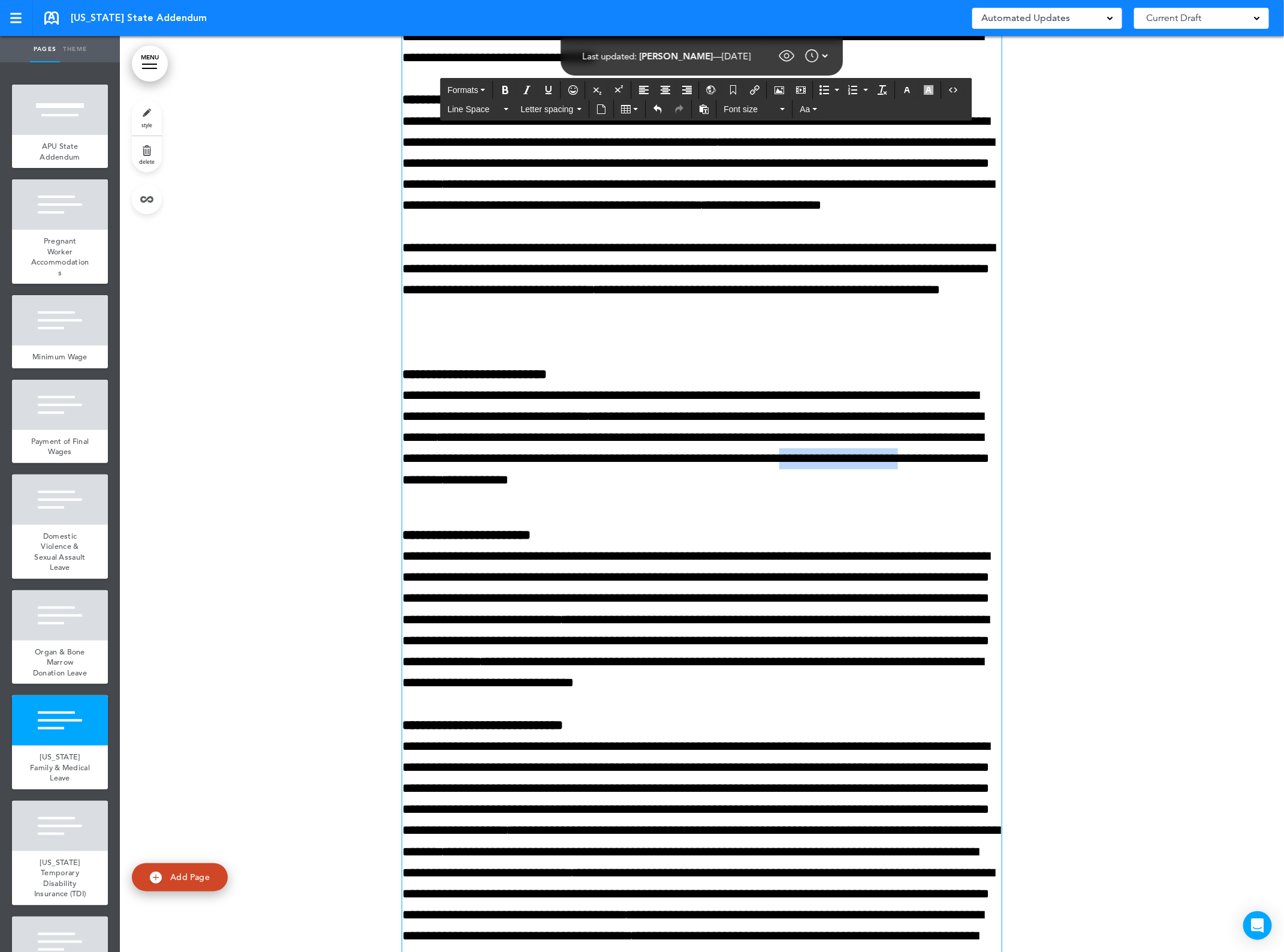
drag, startPoint x: 439, startPoint y: 543, endPoint x: 576, endPoint y: 541, distance: 137.0
click at [576, 486] on span "**********" at bounding box center [695, 458] width 587 height 55
click at [732, 610] on p "**********" at bounding box center [702, 640] width 600 height 190
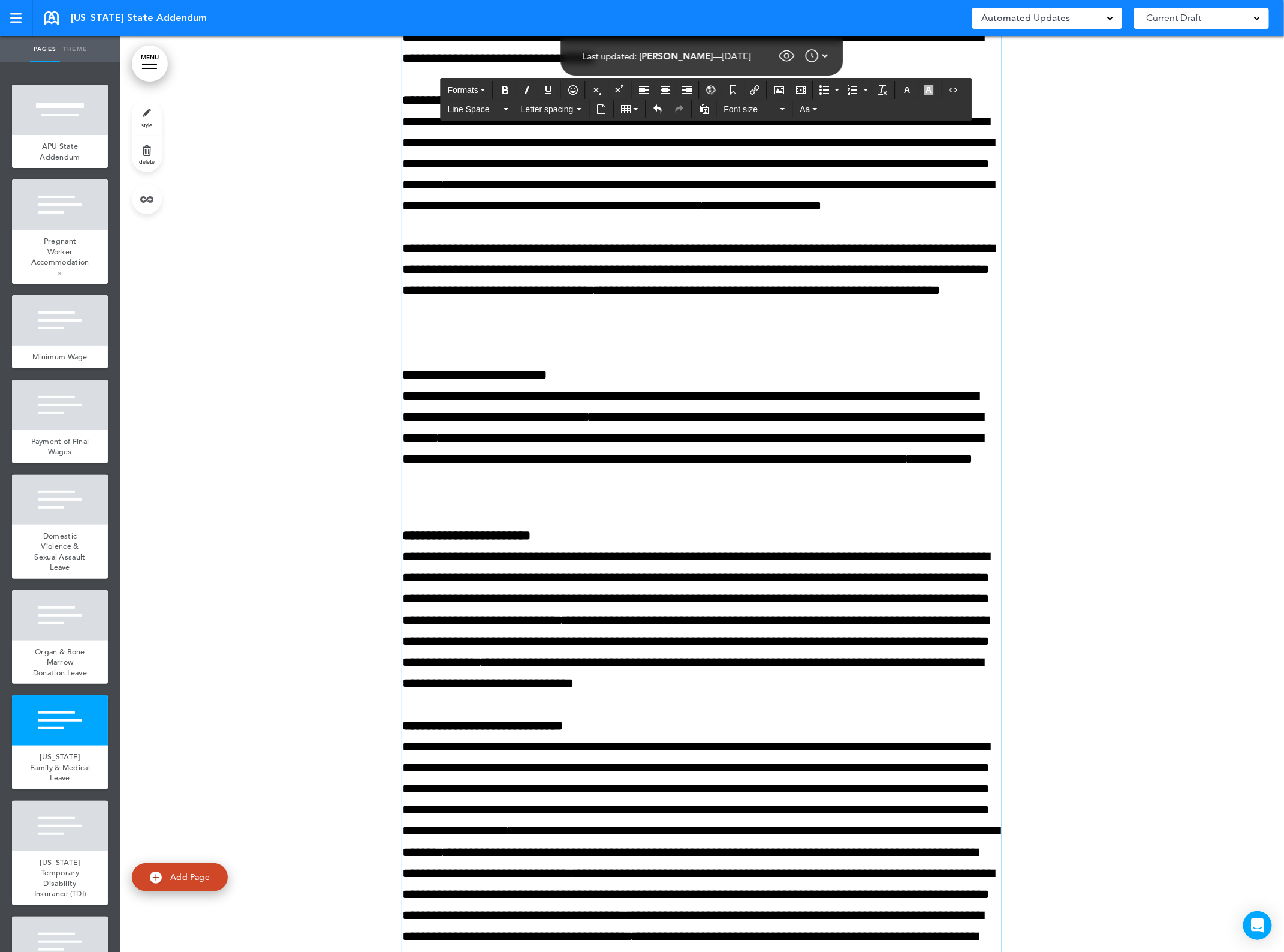
scroll to position [6625, 0]
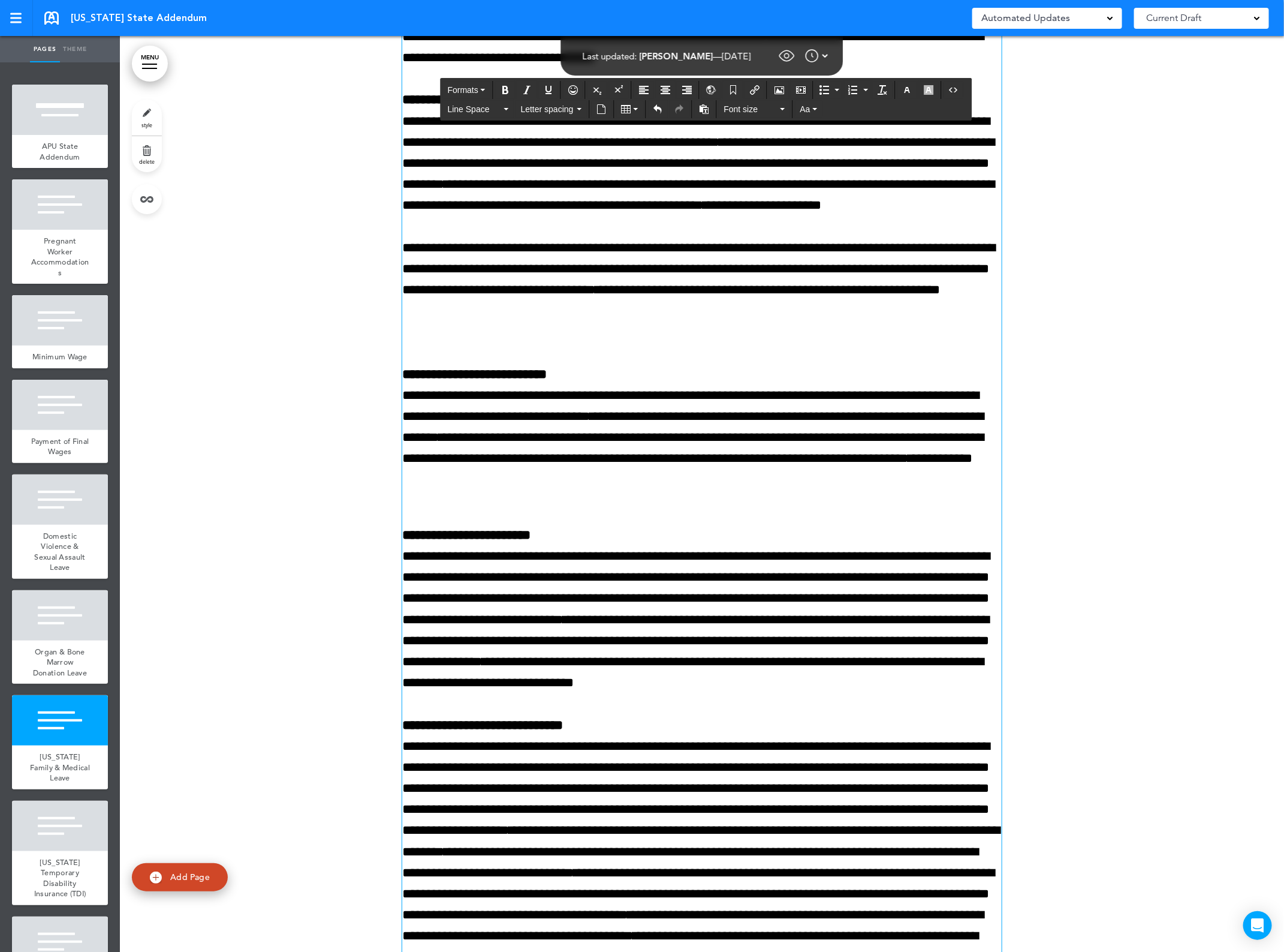
click at [219, 547] on div at bounding box center [702, 196] width 1164 height 2316
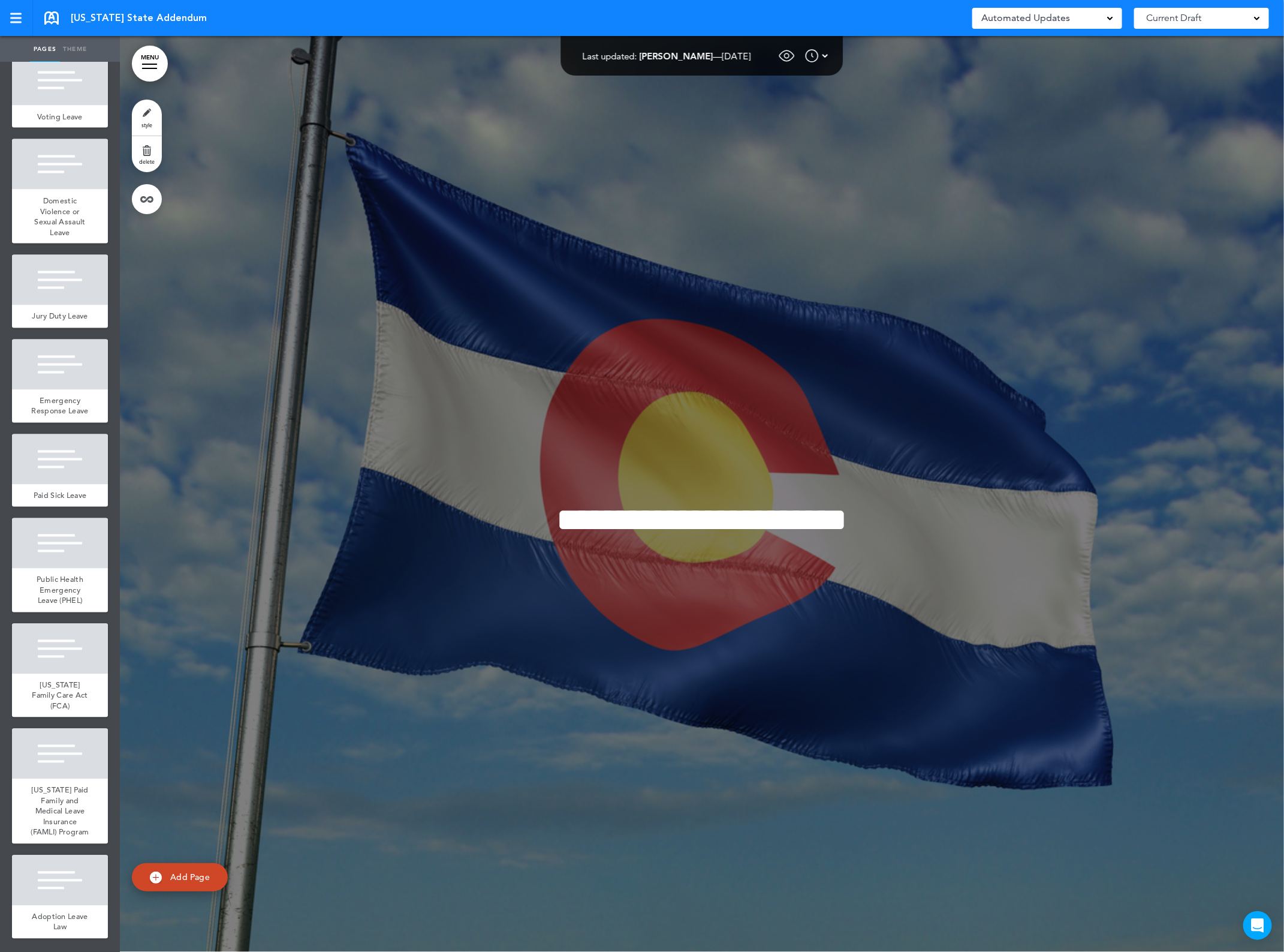
scroll to position [1164, 0]
click at [42, 796] on div "[US_STATE] Paid Family and Medical Leave Insurance (FAMLI) Program" at bounding box center [60, 811] width 96 height 65
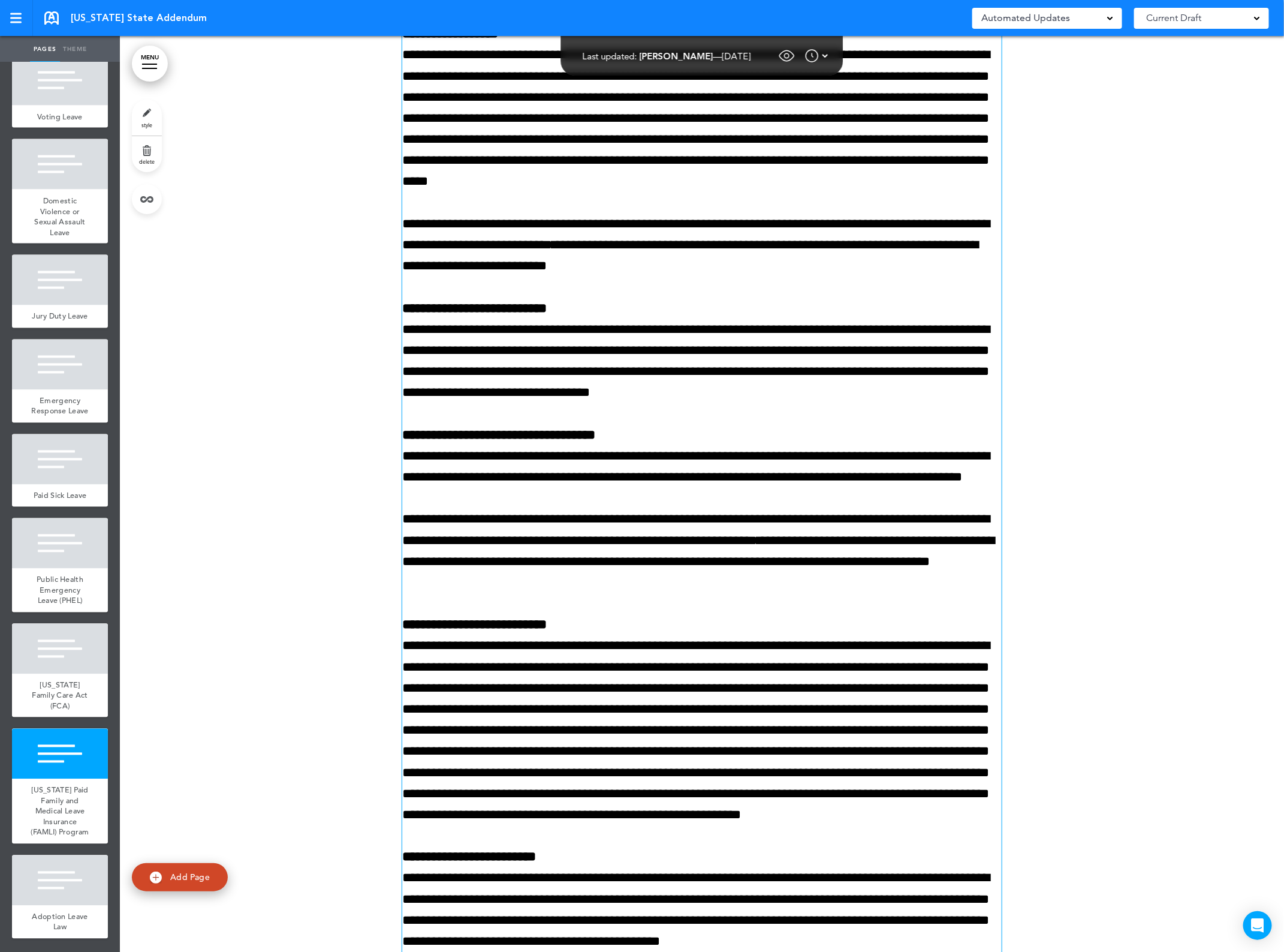
scroll to position [20778, 0]
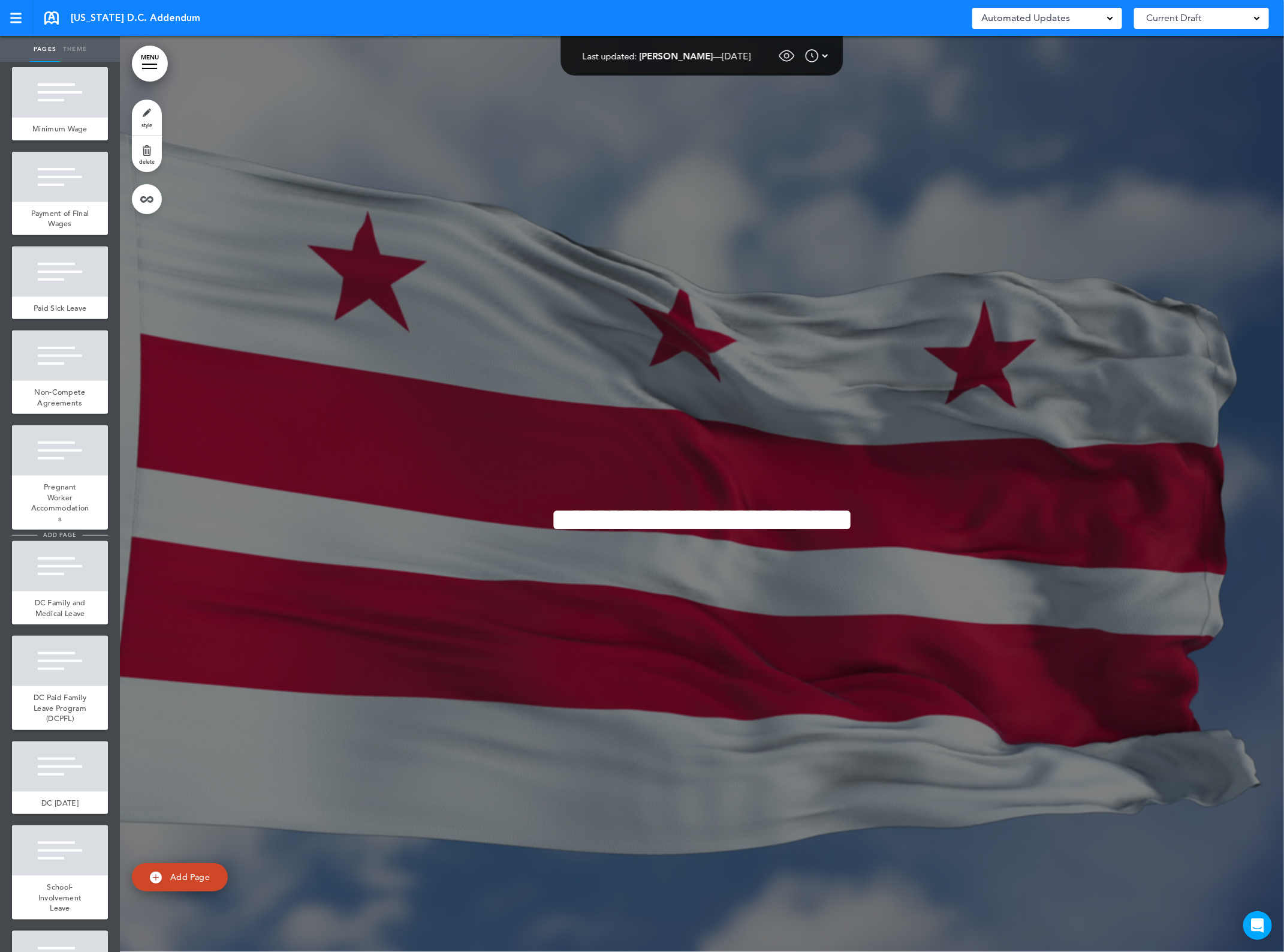
scroll to position [225, 0]
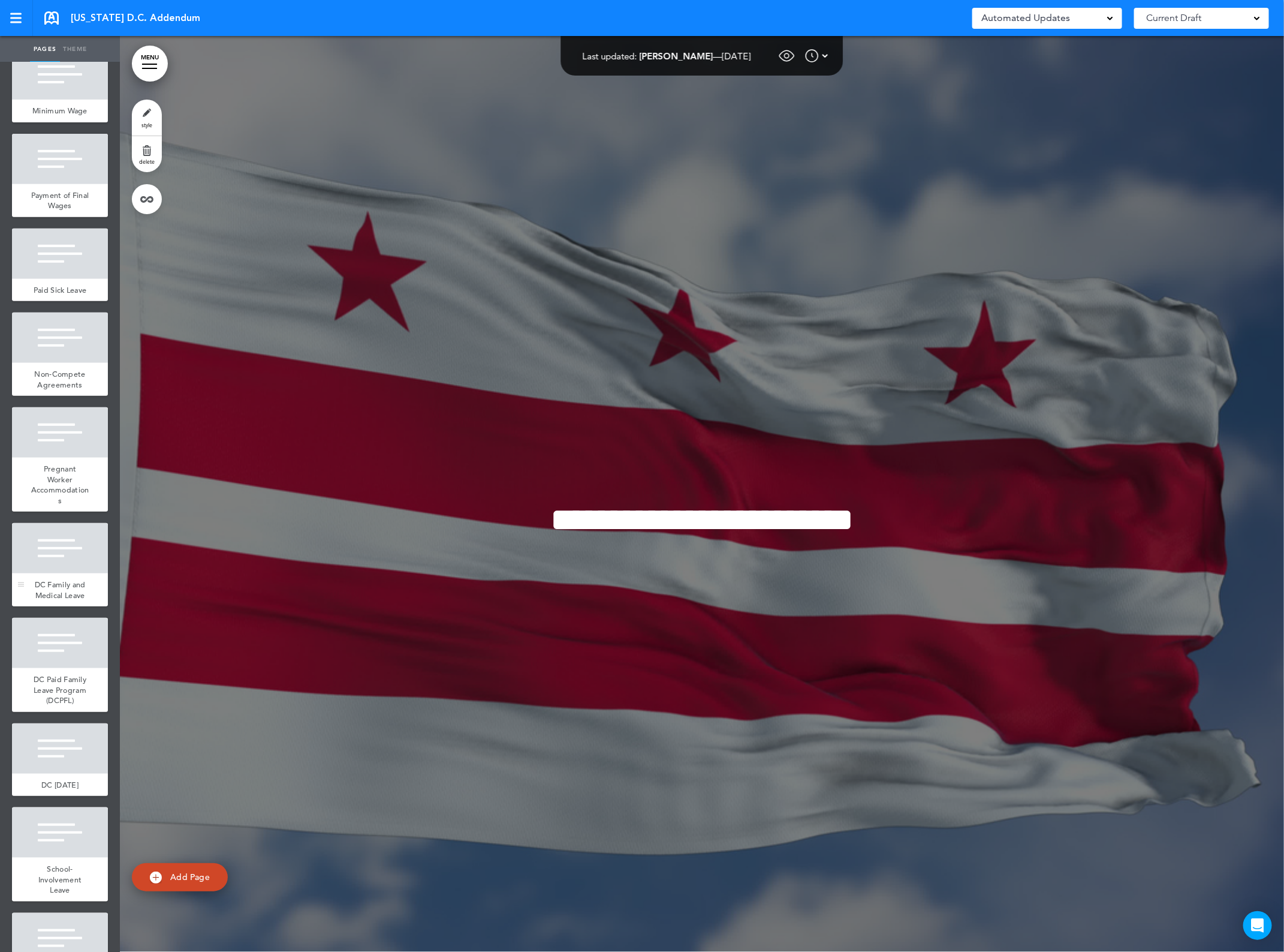
click at [51, 600] on span "DC Family and Medical Leave" at bounding box center [60, 590] width 51 height 21
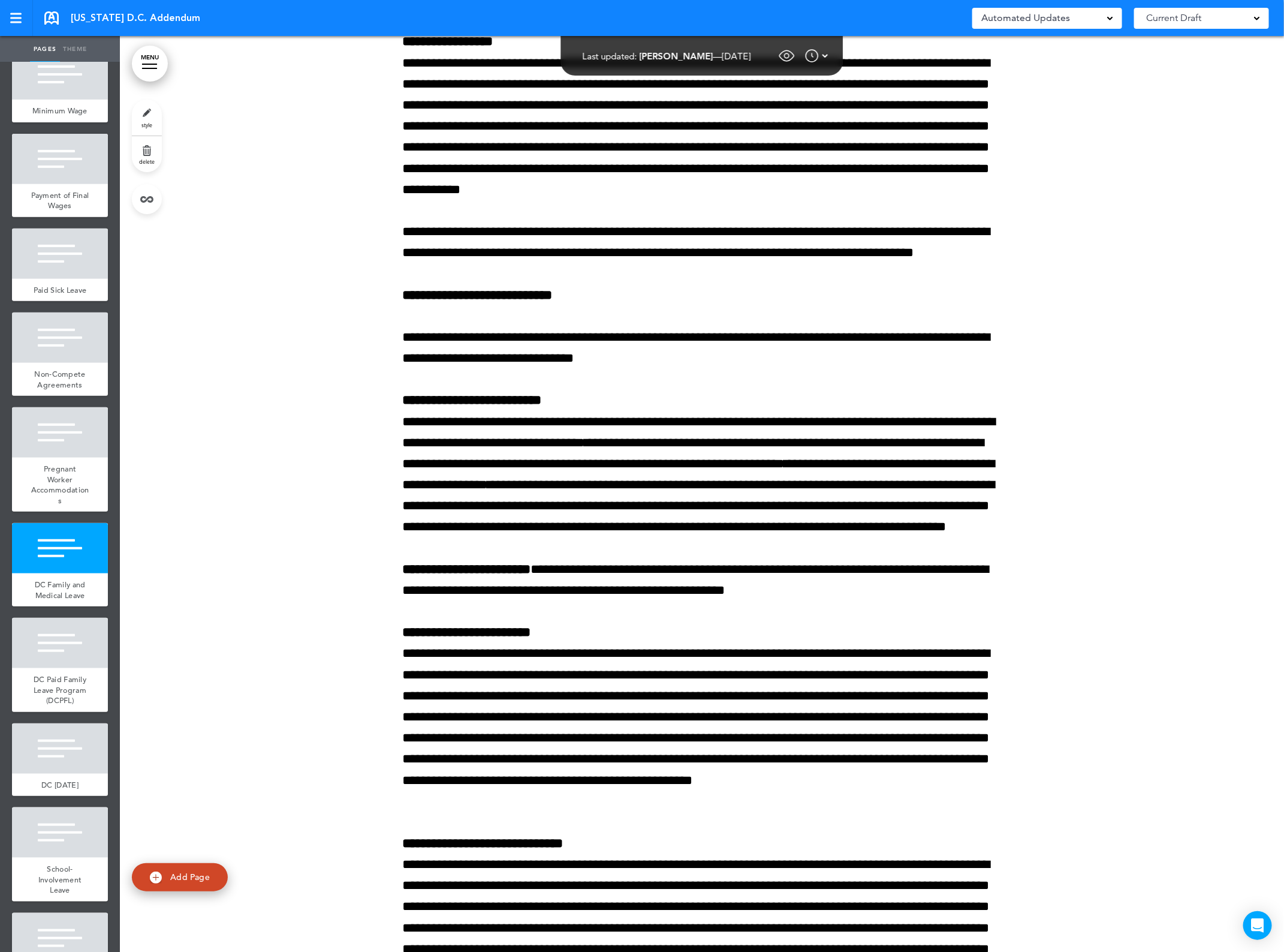
scroll to position [7903, 0]
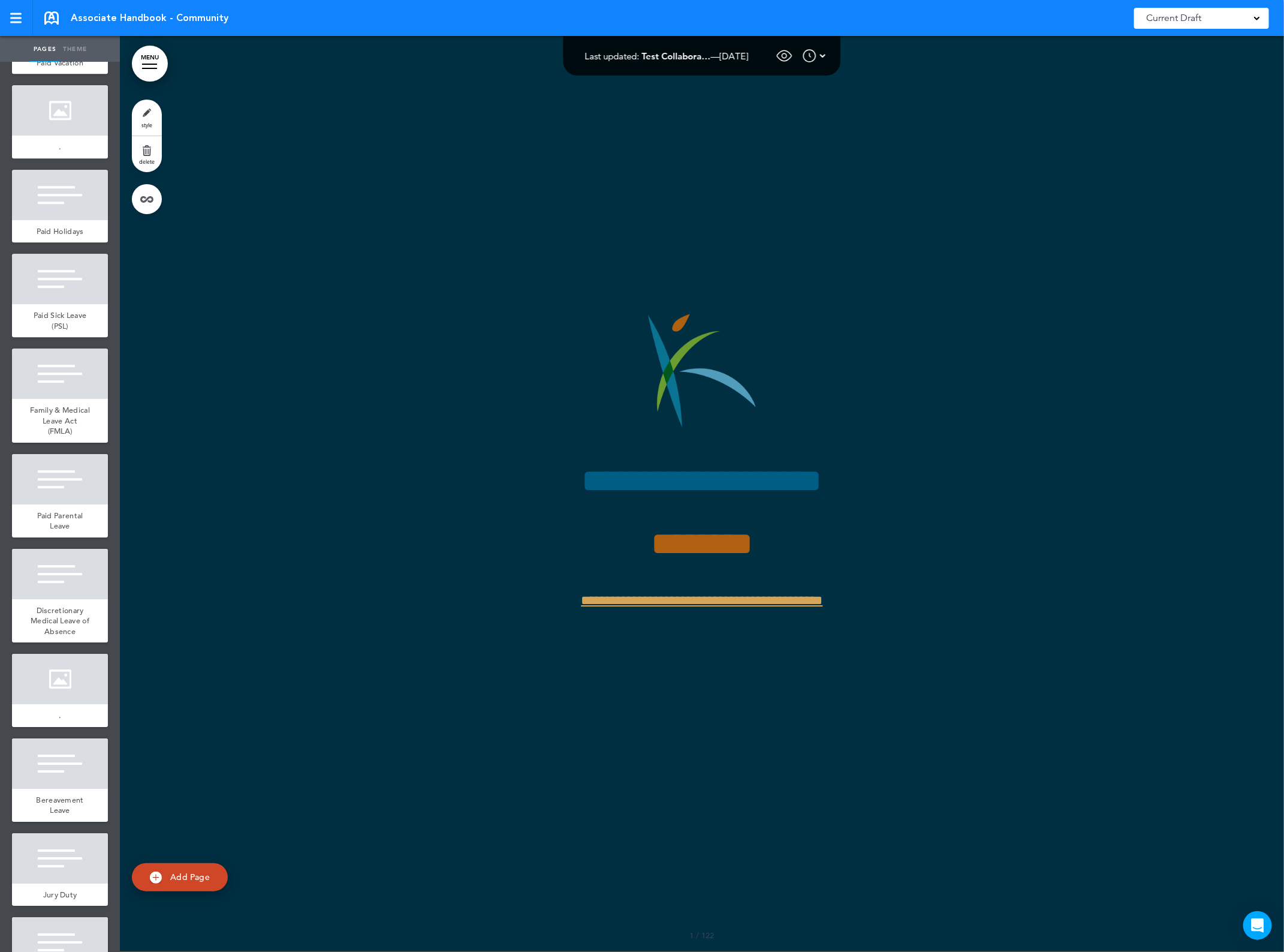
scroll to position [9820, 0]
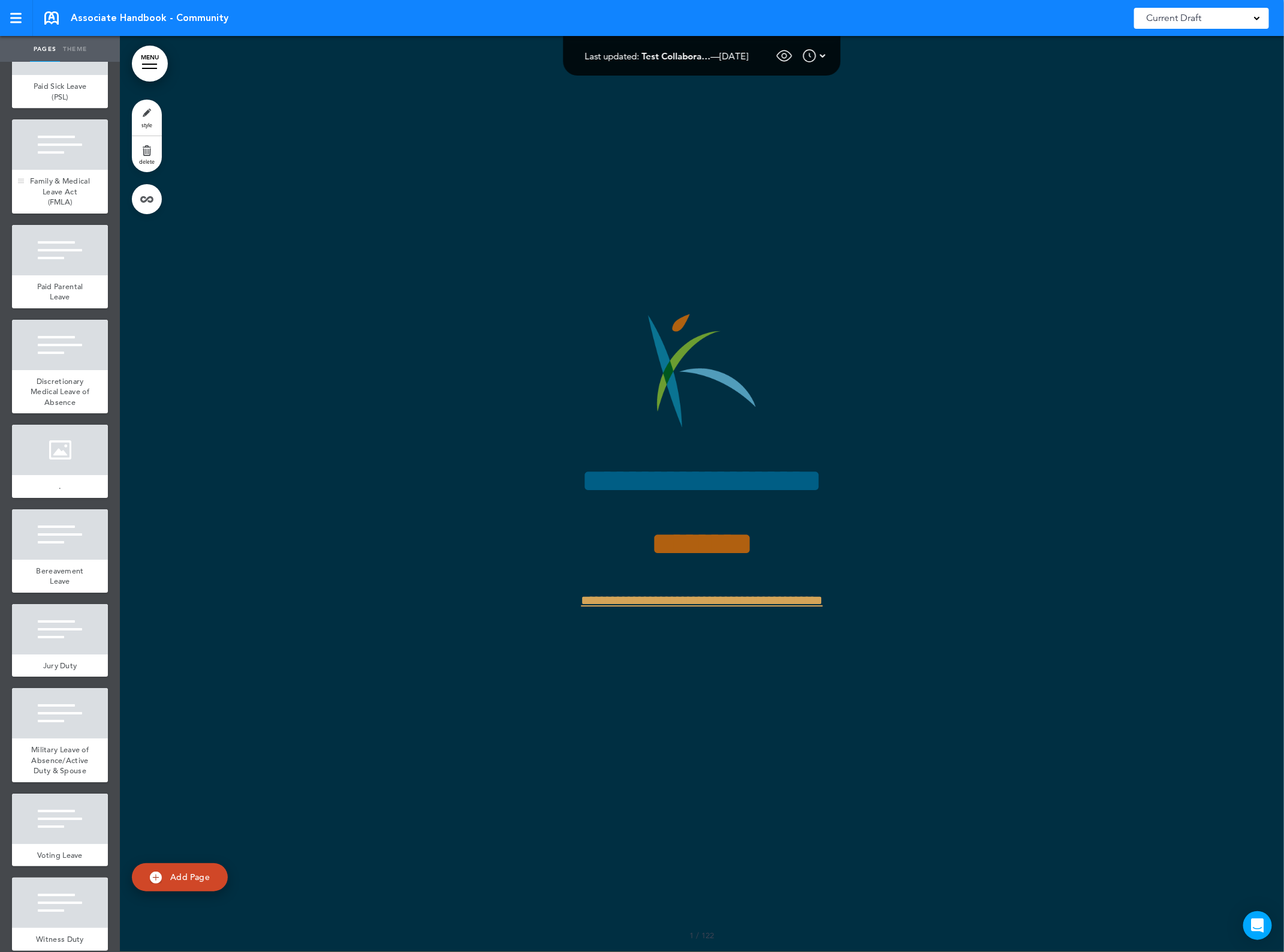
click at [54, 169] on div at bounding box center [60, 144] width 96 height 51
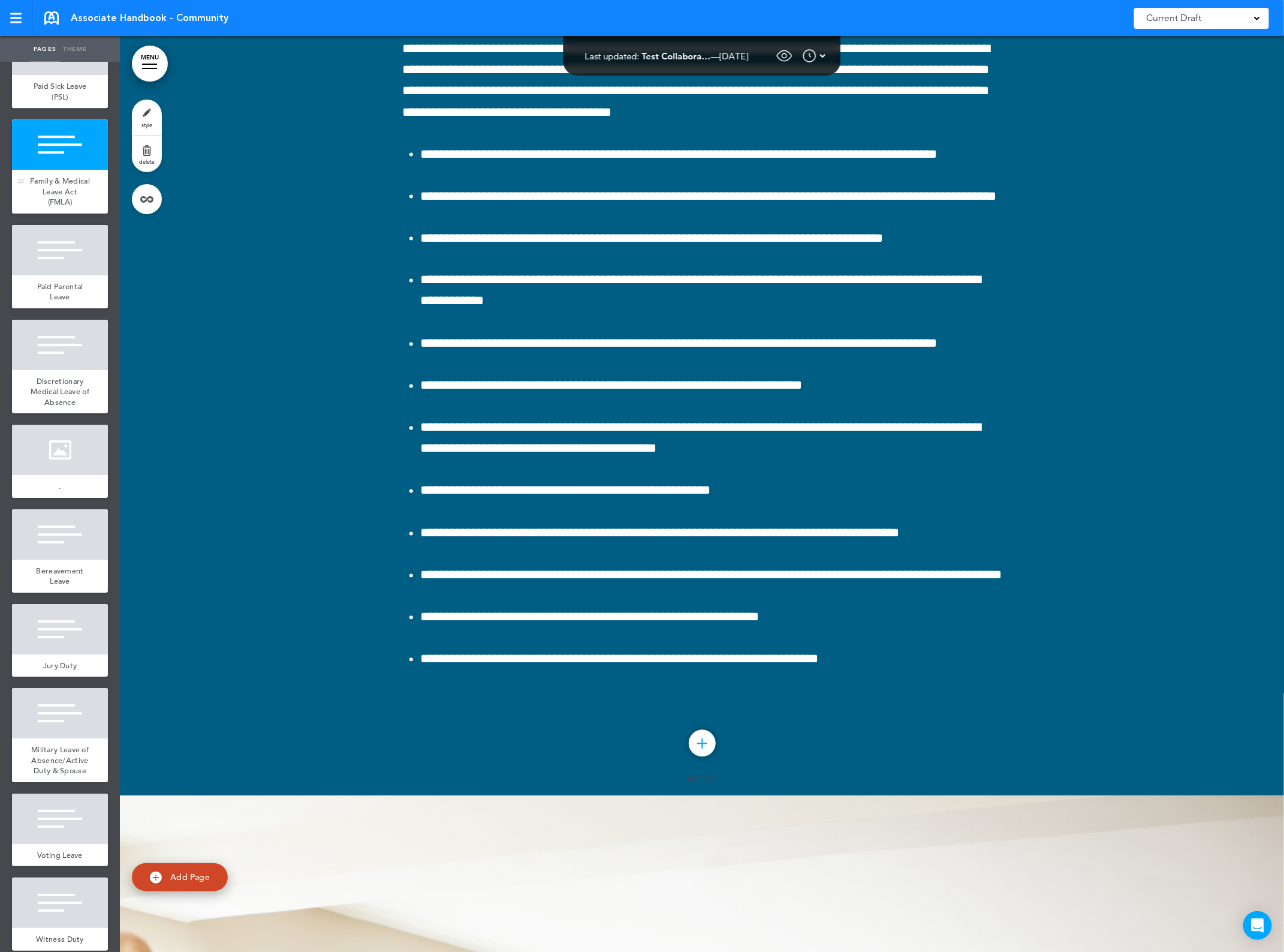
click at [46, 169] on div at bounding box center [60, 144] width 96 height 51
click at [52, 207] on span "Family & Medical Leave Act (FMLA)" at bounding box center [60, 191] width 60 height 31
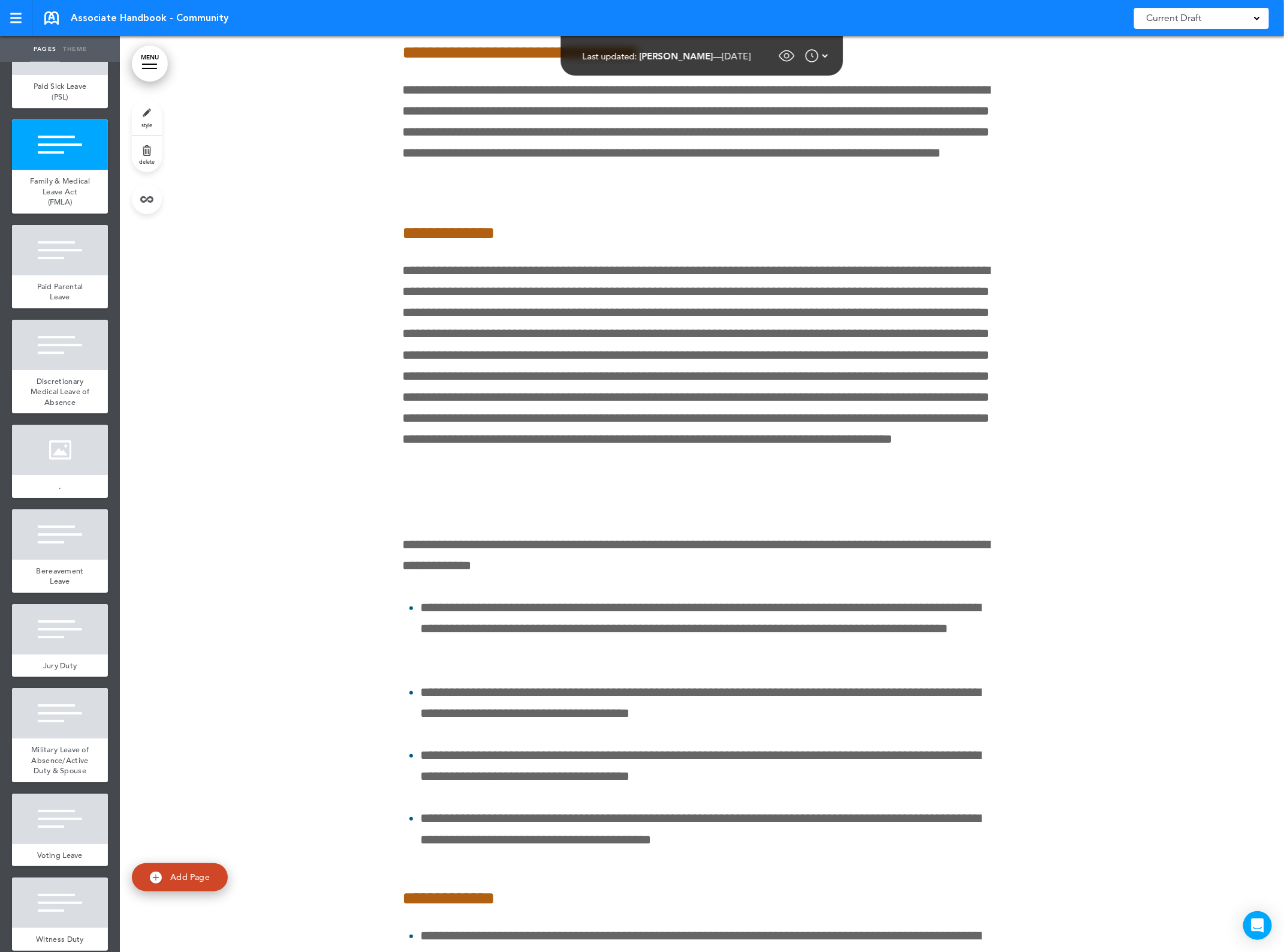
scroll to position [118136, 0]
click at [55, 407] on span "Discretionary Medical Leave of Absence" at bounding box center [60, 391] width 59 height 31
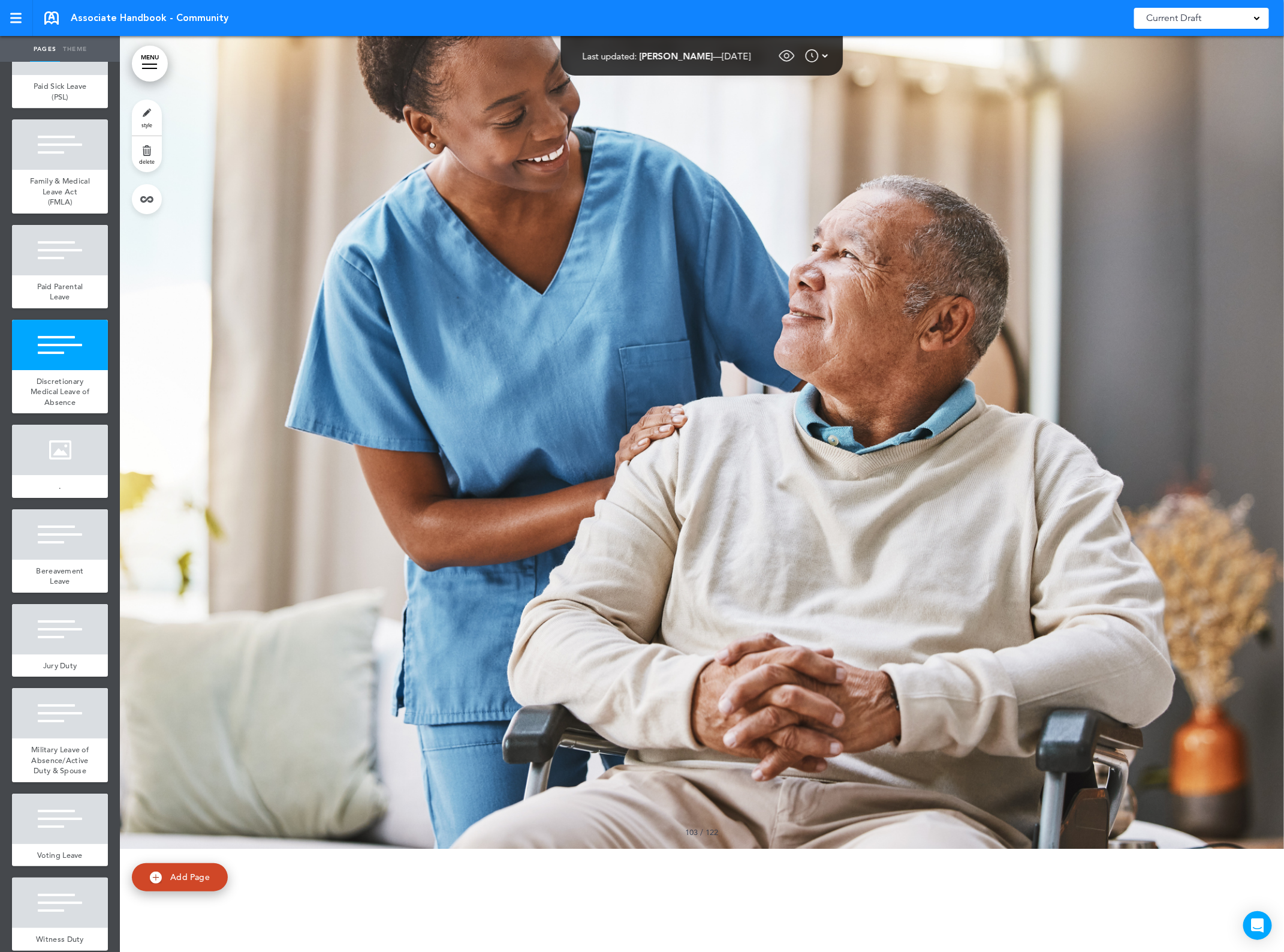
scroll to position [125210, 0]
